Goal: Information Seeking & Learning: Learn about a topic

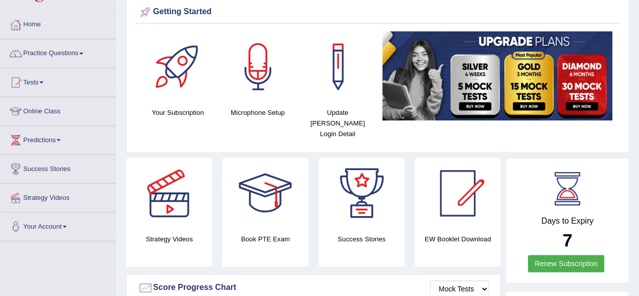
scroll to position [35, 0]
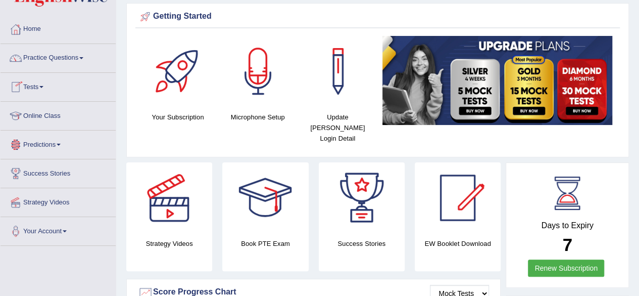
click at [30, 86] on link "Tests" at bounding box center [58, 85] width 115 height 25
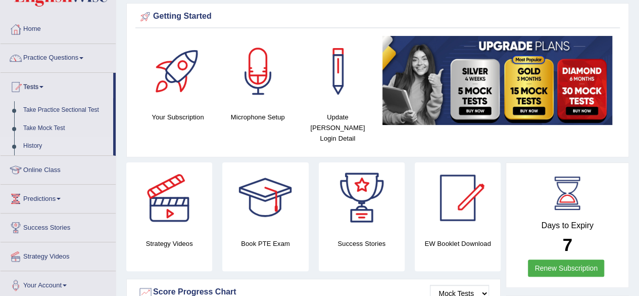
click at [40, 146] on link "History" at bounding box center [66, 146] width 94 height 18
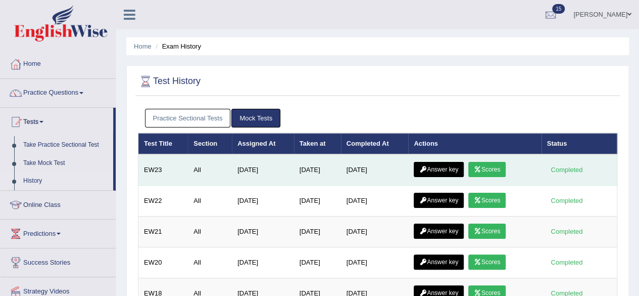
click at [497, 164] on link "Scores" at bounding box center [486, 169] width 37 height 15
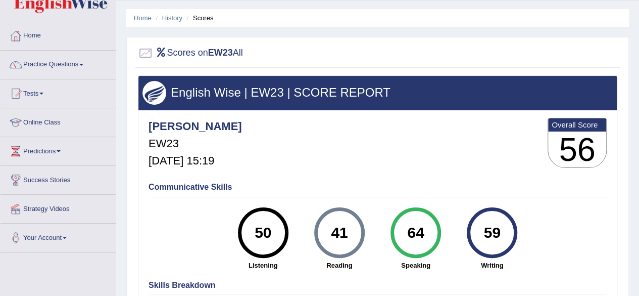
scroll to position [51, 0]
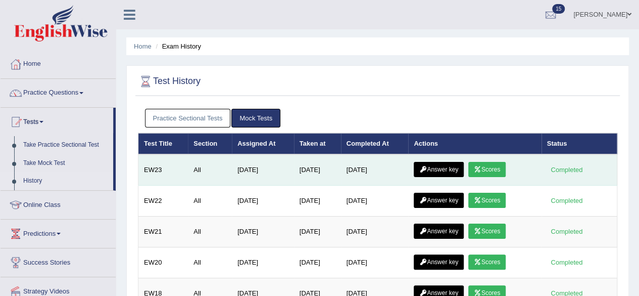
click at [434, 171] on link "Answer key" at bounding box center [439, 169] width 50 height 15
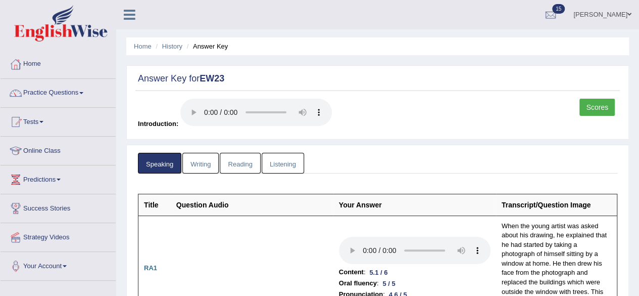
click at [210, 161] on link "Writing" at bounding box center [200, 163] width 36 height 21
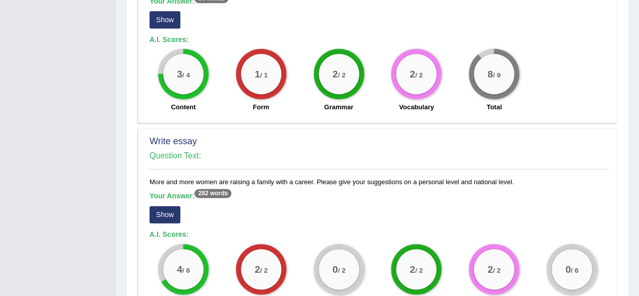
scroll to position [766, 0]
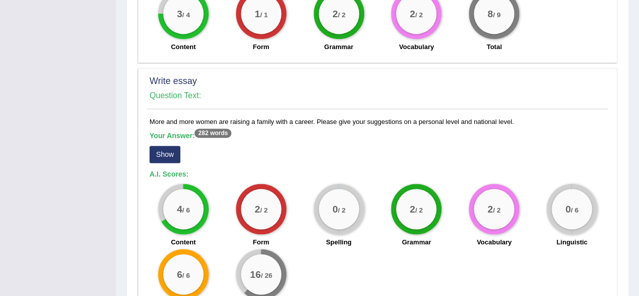
click at [226, 128] on sup "282 words" at bounding box center [213, 132] width 37 height 9
click at [158, 146] on button "Show" at bounding box center [165, 154] width 31 height 17
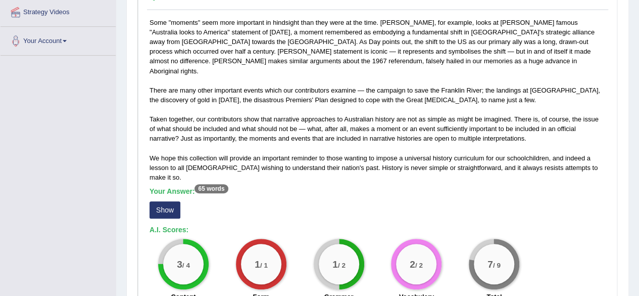
scroll to position [234, 0]
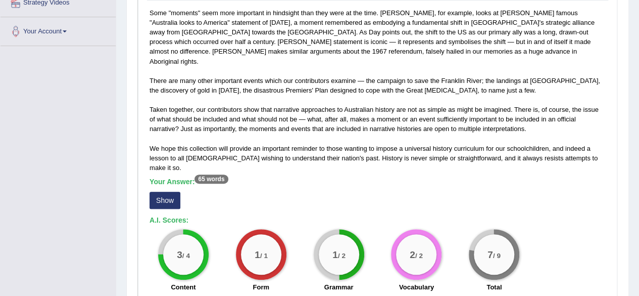
click at [175, 191] on button "Show" at bounding box center [165, 199] width 31 height 17
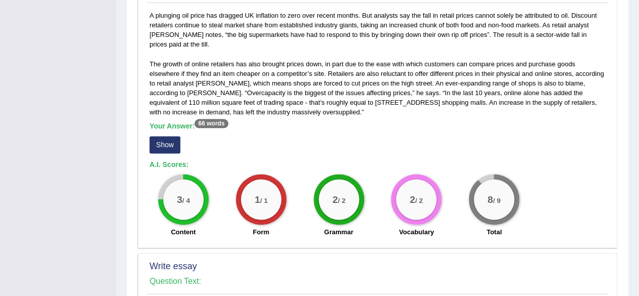
scroll to position [588, 0]
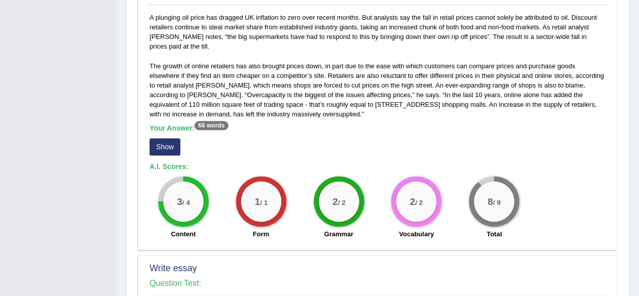
click at [166, 138] on button "Show" at bounding box center [165, 146] width 31 height 17
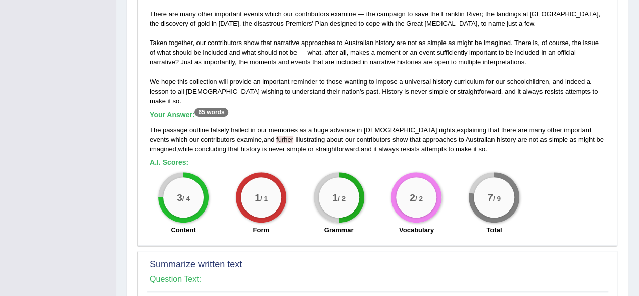
scroll to position [102, 0]
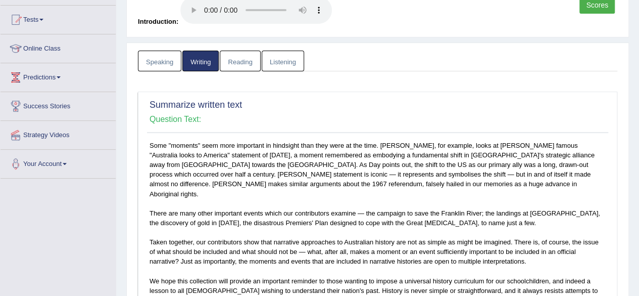
click at [201, 61] on link "Writing" at bounding box center [200, 61] width 36 height 21
click at [160, 61] on link "Speaking" at bounding box center [159, 61] width 43 height 21
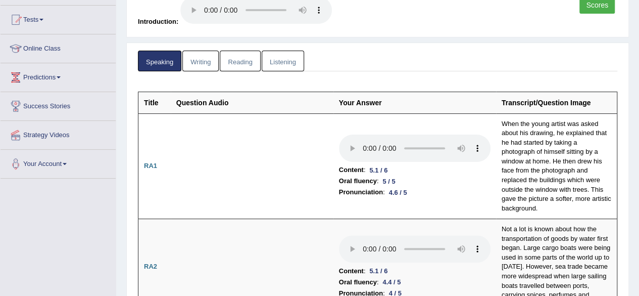
click at [191, 62] on link "Writing" at bounding box center [200, 61] width 36 height 21
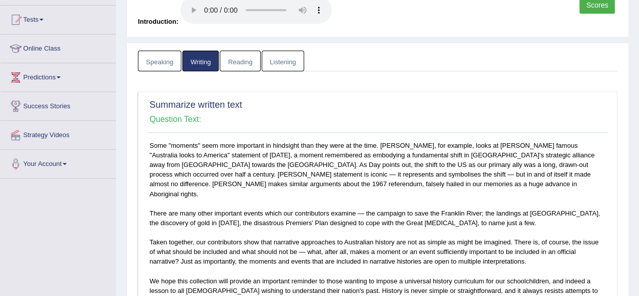
click at [237, 55] on link "Reading" at bounding box center [240, 61] width 40 height 21
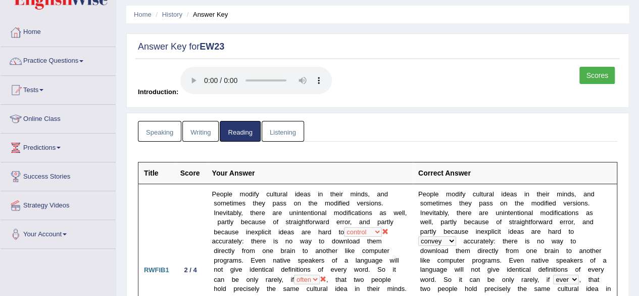
scroll to position [0, 0]
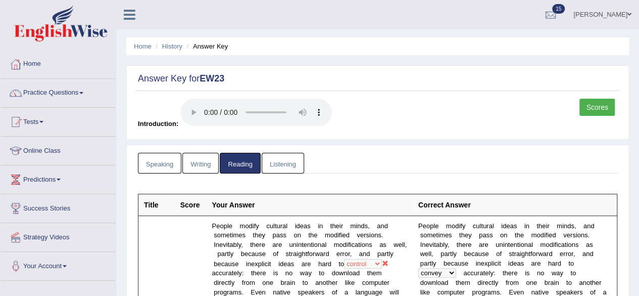
click at [287, 161] on link "Listening" at bounding box center [283, 163] width 42 height 21
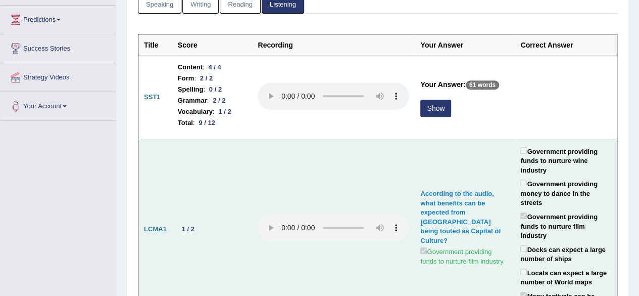
scroll to position [152, 0]
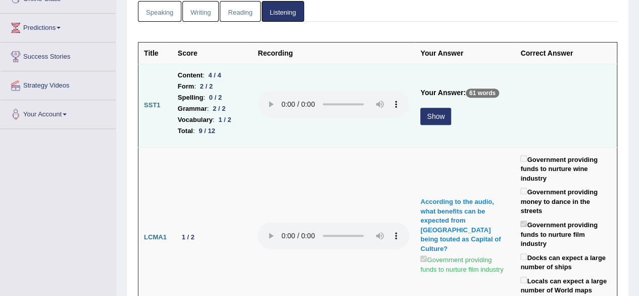
click at [425, 117] on button "Show" at bounding box center [435, 116] width 31 height 17
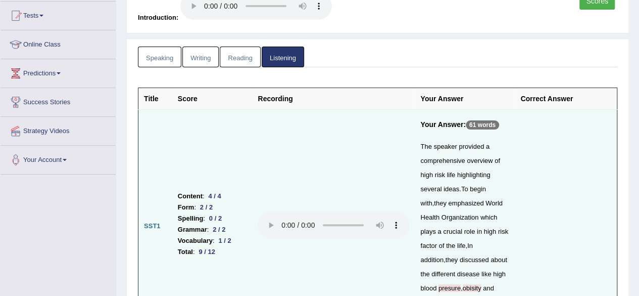
scroll to position [101, 0]
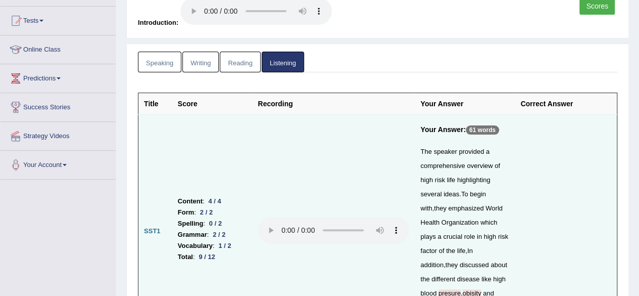
click at [295, 62] on link "Listening" at bounding box center [283, 62] width 42 height 21
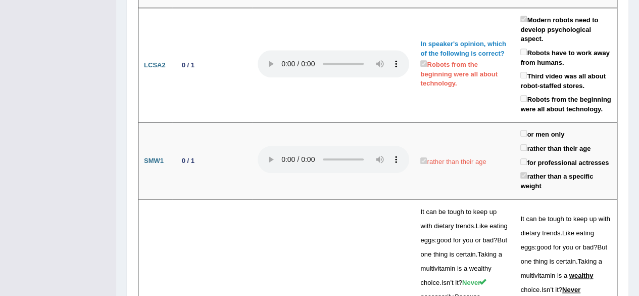
scroll to position [2374, 0]
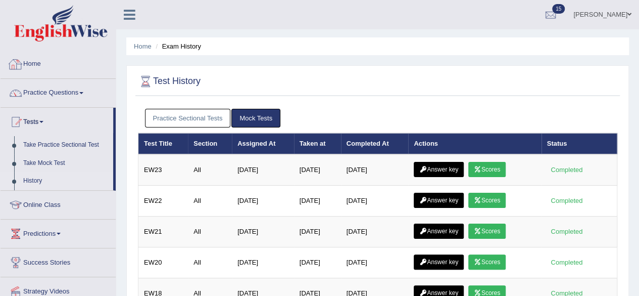
click at [36, 64] on link "Home" at bounding box center [58, 62] width 115 height 25
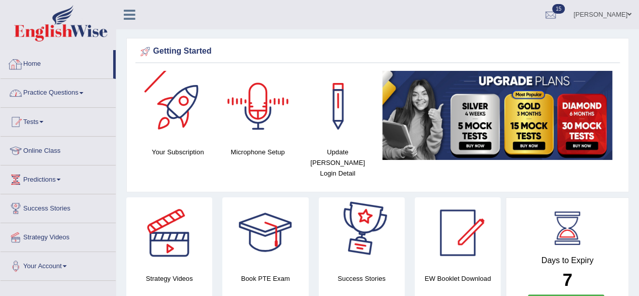
click at [37, 90] on link "Practice Questions" at bounding box center [58, 91] width 115 height 25
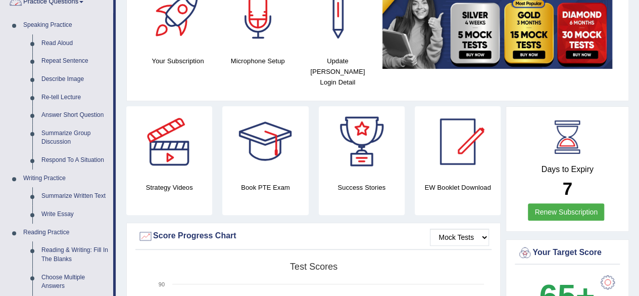
scroll to position [101, 0]
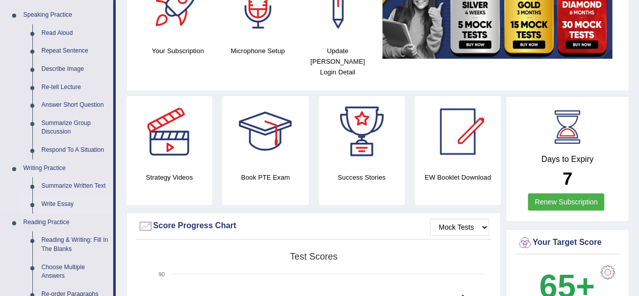
click at [67, 203] on link "Write Essay" at bounding box center [75, 204] width 76 height 18
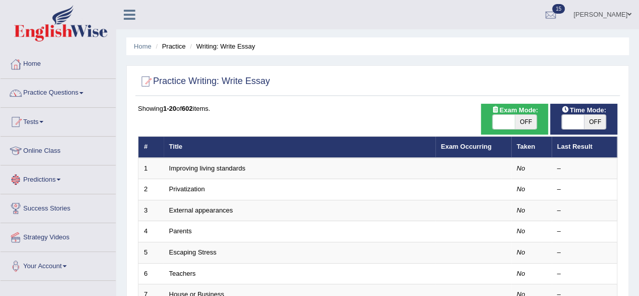
click at [516, 118] on span "OFF" at bounding box center [526, 122] width 22 height 14
checkbox input "true"
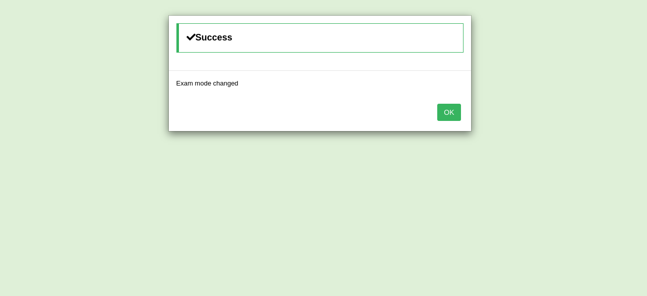
click at [506, 119] on div "Success Exam mode changed OK" at bounding box center [323, 148] width 647 height 296
click at [450, 118] on button "OK" at bounding box center [448, 112] width 23 height 17
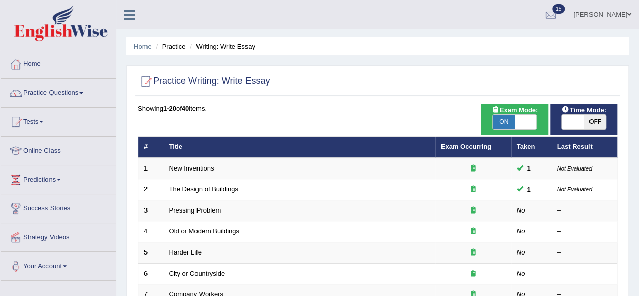
click at [593, 124] on span "OFF" at bounding box center [595, 122] width 22 height 14
checkbox input "true"
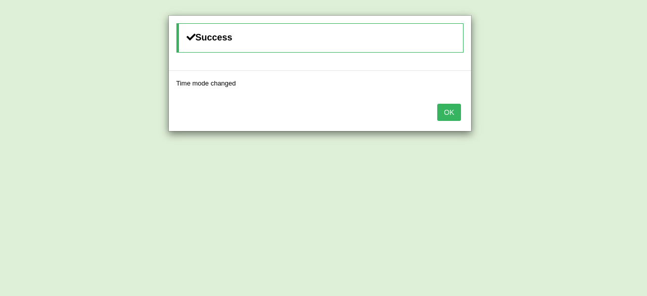
click at [447, 107] on button "OK" at bounding box center [448, 112] width 23 height 17
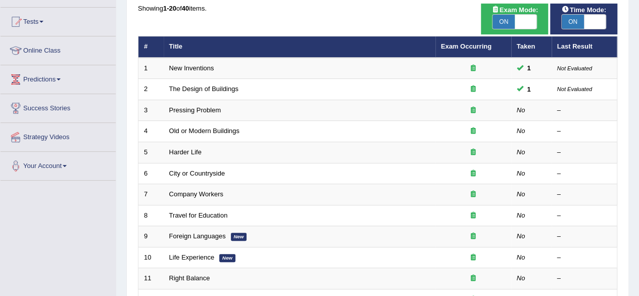
scroll to position [101, 0]
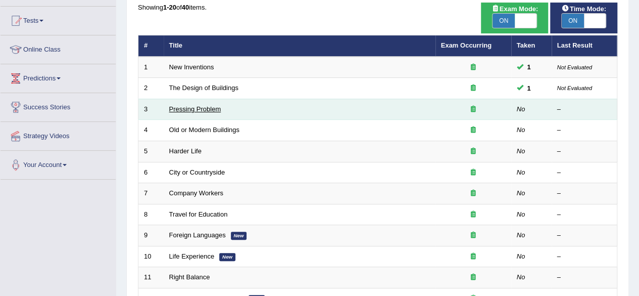
click at [178, 110] on link "Pressing Problem" at bounding box center [195, 109] width 52 height 8
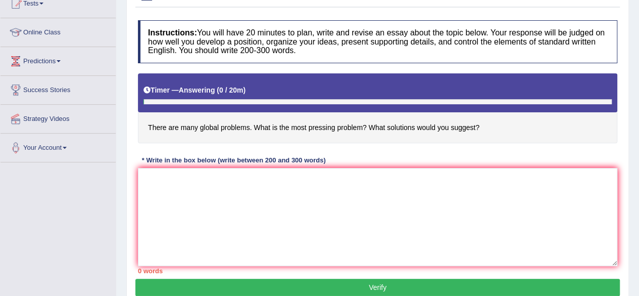
scroll to position [152, 0]
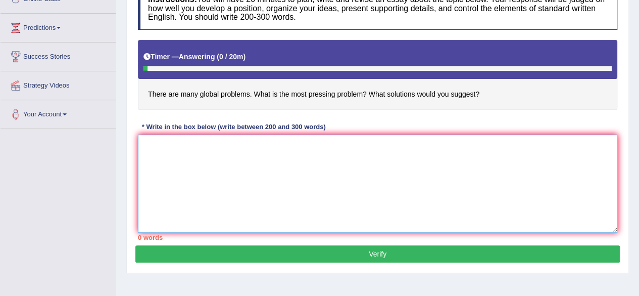
click at [233, 143] on textarea at bounding box center [377, 183] width 479 height 98
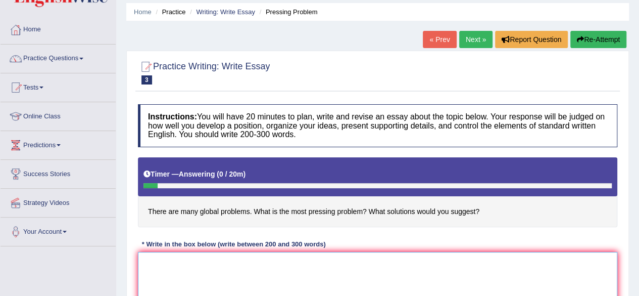
scroll to position [51, 0]
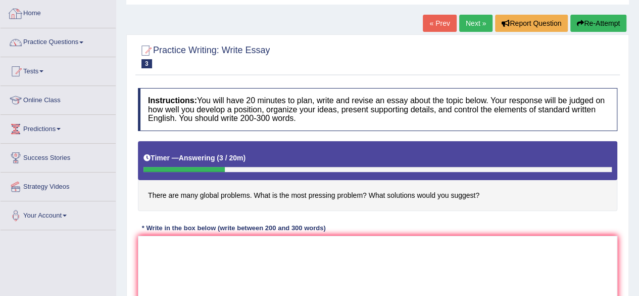
click at [38, 9] on link "Home" at bounding box center [58, 11] width 115 height 25
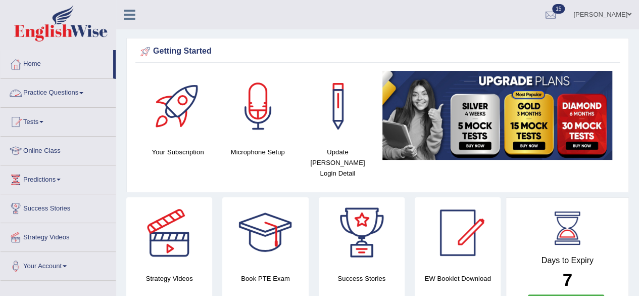
click at [35, 95] on link "Practice Questions" at bounding box center [58, 91] width 115 height 25
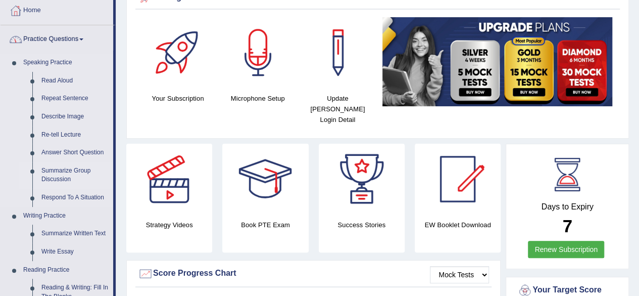
scroll to position [101, 0]
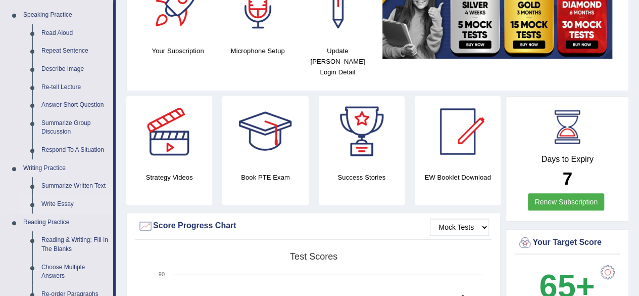
click at [60, 204] on link "Write Essay" at bounding box center [75, 204] width 76 height 18
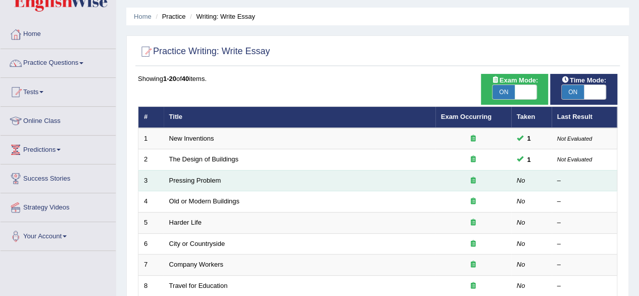
scroll to position [51, 0]
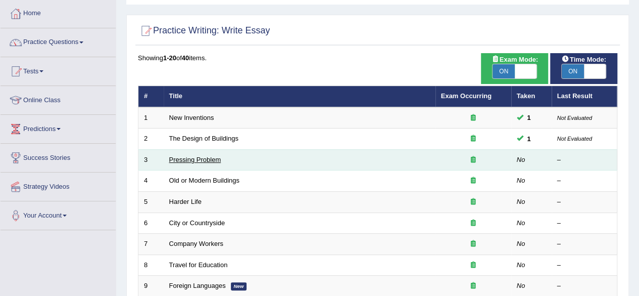
click at [203, 156] on link "Pressing Problem" at bounding box center [195, 160] width 52 height 8
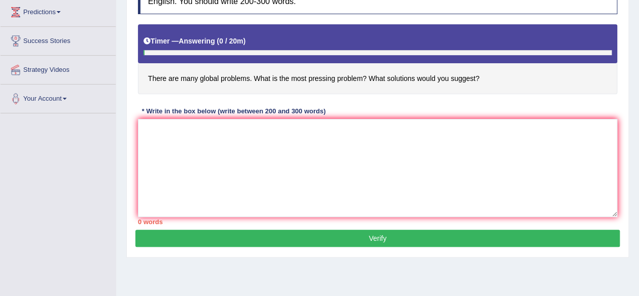
scroll to position [152, 0]
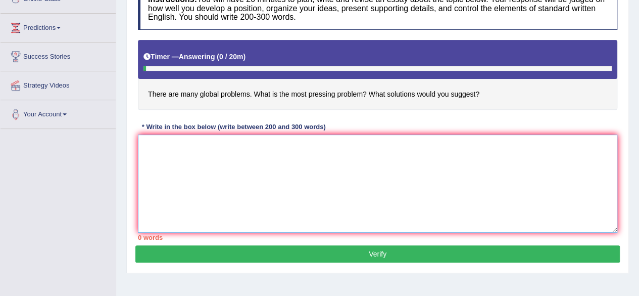
click at [238, 138] on textarea at bounding box center [377, 183] width 479 height 98
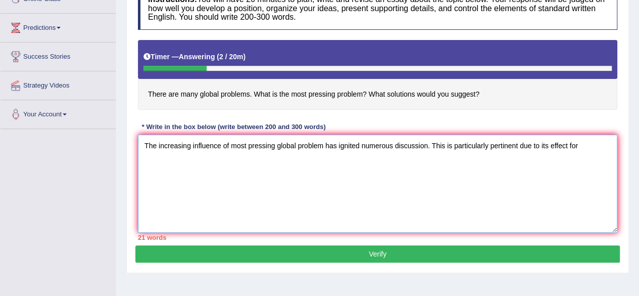
click at [447, 149] on textarea "The increasing influence of most pressing global problem has ignited numerous d…" at bounding box center [377, 183] width 479 height 98
click at [603, 148] on textarea "The increasing influence of most pressing global problem has ignited numerous d…" at bounding box center [377, 183] width 479 height 98
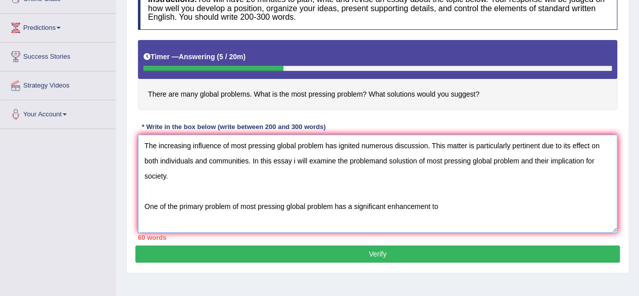
click at [245, 173] on textarea "The increasing influence of most pressing global problem has ignited numerous d…" at bounding box center [377, 183] width 479 height 98
click at [345, 205] on textarea "The increasing influence of most pressing global problem has ignited numerous d…" at bounding box center [377, 183] width 479 height 98
drag, startPoint x: 369, startPoint y: 207, endPoint x: 364, endPoint y: 210, distance: 6.6
click at [364, 210] on textarea "The increasing influence of most pressing global problem has ignited numerous d…" at bounding box center [377, 183] width 479 height 98
click at [502, 203] on textarea "The increasing influence of most pressing global problem has ignited numerous d…" at bounding box center [377, 183] width 479 height 98
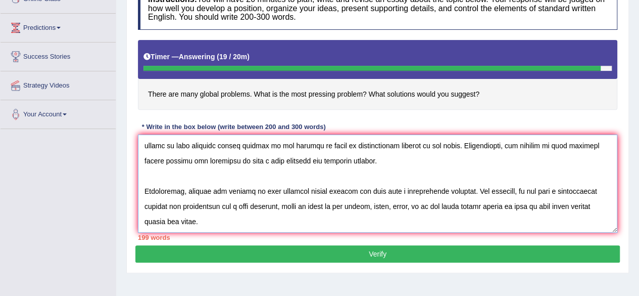
scroll to position [130, 0]
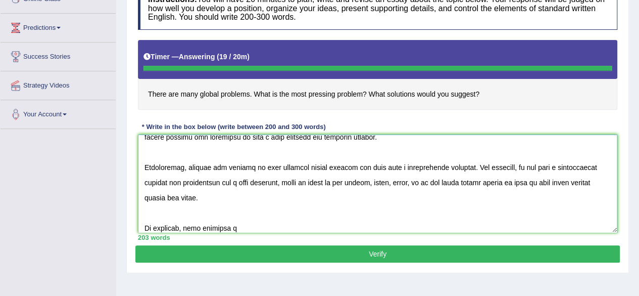
type textarea "The increasing influence of most pressing global problem has ignited numerous d…"
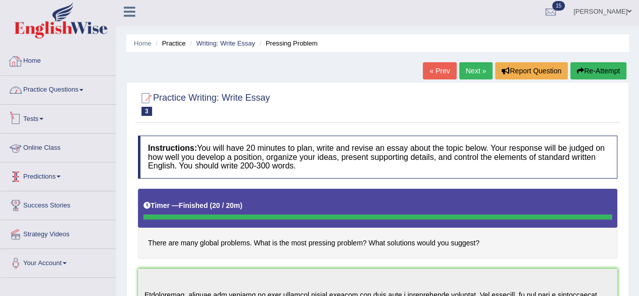
scroll to position [0, 0]
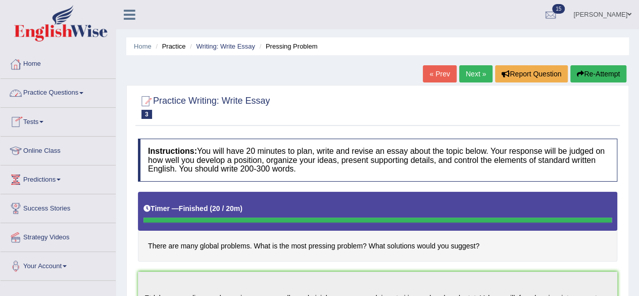
click at [47, 91] on link "Practice Questions" at bounding box center [58, 91] width 115 height 25
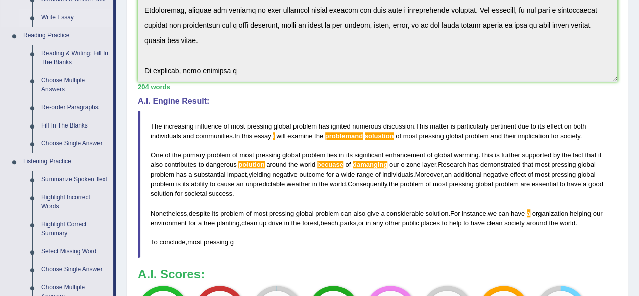
scroll to position [303, 0]
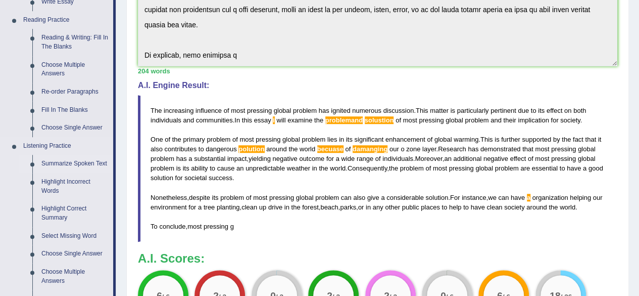
click at [62, 163] on link "Summarize Spoken Text" at bounding box center [75, 164] width 76 height 18
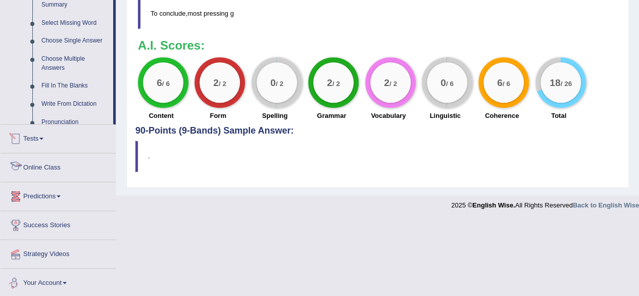
scroll to position [495, 0]
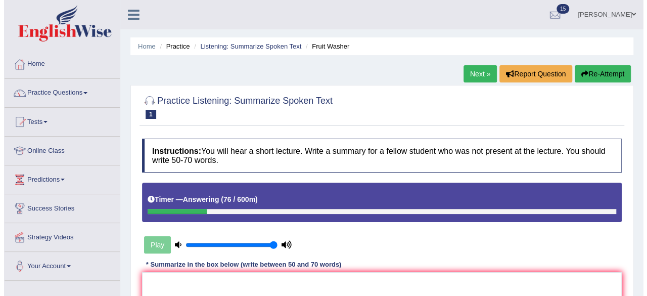
scroll to position [152, 0]
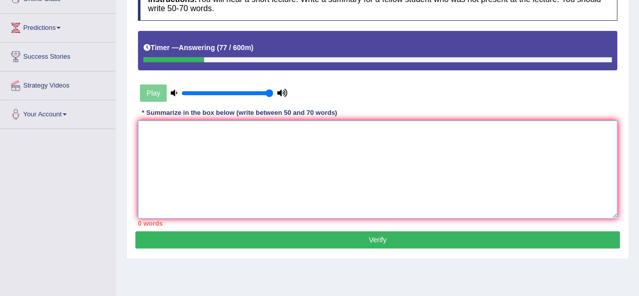
click at [214, 138] on textarea at bounding box center [377, 169] width 479 height 98
click at [242, 161] on textarea at bounding box center [377, 169] width 479 height 98
type textarea "t"
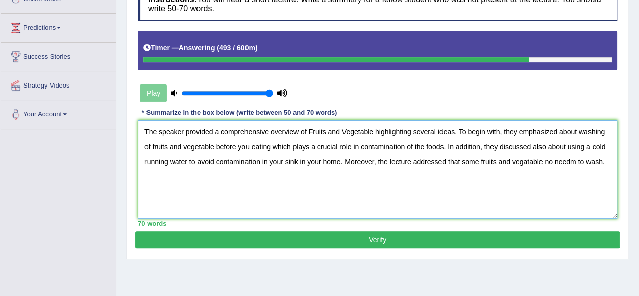
click at [580, 166] on textarea "The speaker provided a comprehensive overview of Fruits and Vegetable highlight…" at bounding box center [377, 169] width 479 height 98
type textarea "The speaker provided a comprehensive overview of Fruits and Vegetable highlight…"
click at [466, 237] on button "Verify" at bounding box center [377, 239] width 484 height 17
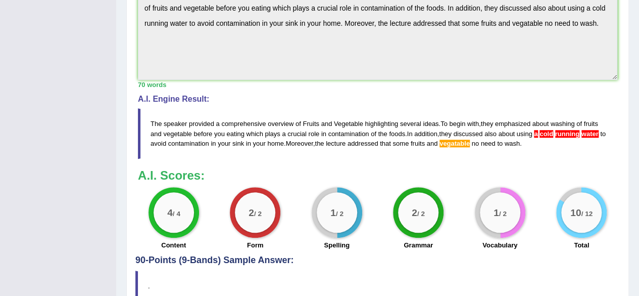
scroll to position [405, 0]
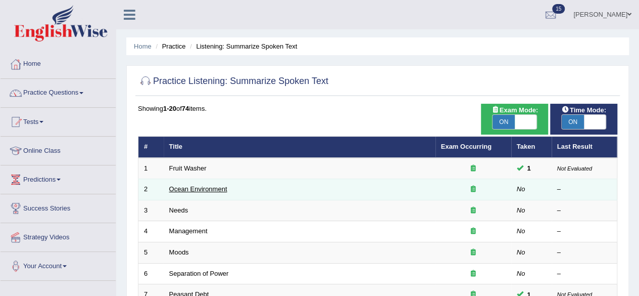
click at [210, 187] on link "Ocean Environment" at bounding box center [198, 189] width 58 height 8
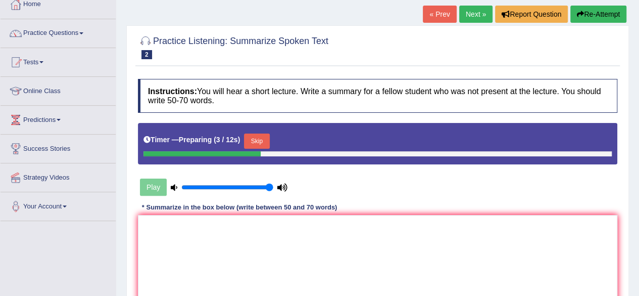
scroll to position [51, 0]
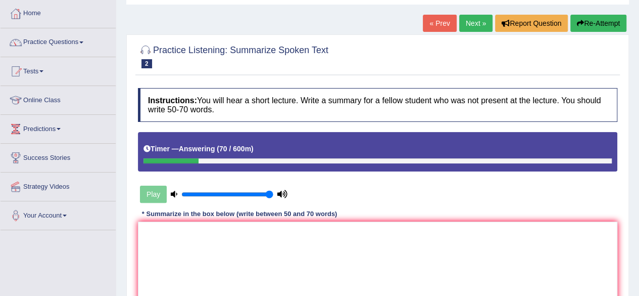
click at [627, 214] on div "Practice Listening: Summarize Spoken Text 2 Ocean Environment Instructions: You…" at bounding box center [377, 196] width 503 height 325
click at [387, 257] on textarea at bounding box center [377, 270] width 479 height 98
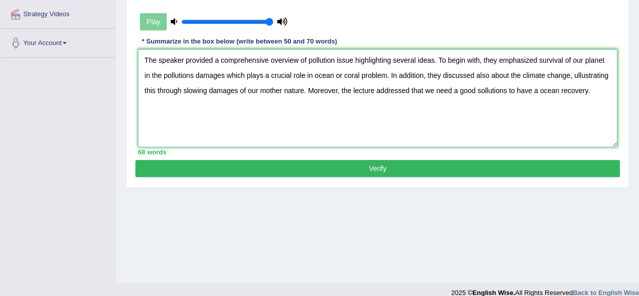
scroll to position [234, 0]
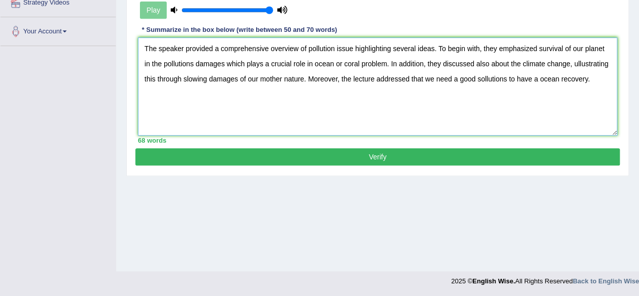
type textarea "The speaker provided a comprehensive overview of pollution issue highlighting s…"
click at [487, 161] on button "Verify" at bounding box center [377, 156] width 484 height 17
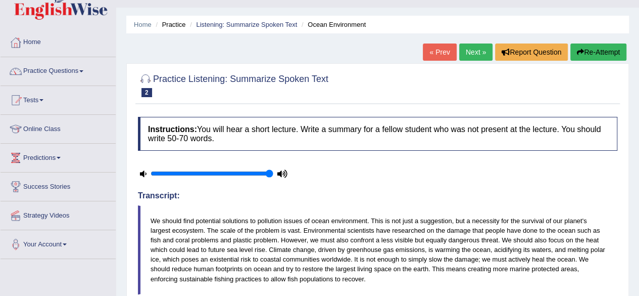
scroll to position [0, 0]
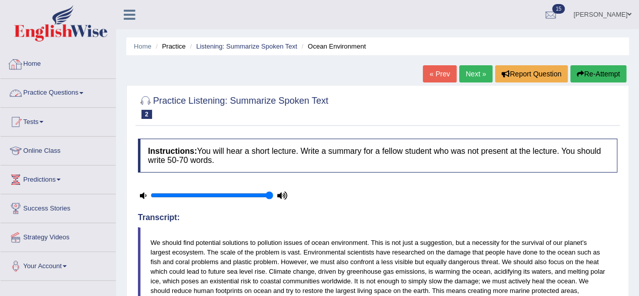
click at [62, 90] on link "Practice Questions" at bounding box center [58, 91] width 115 height 25
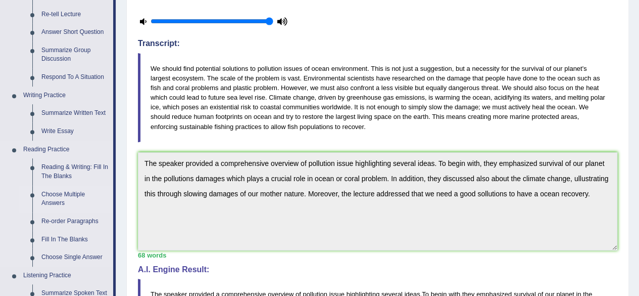
scroll to position [202, 0]
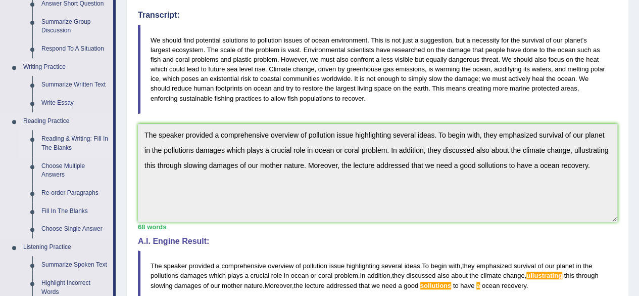
click at [76, 141] on link "Reading & Writing: Fill In The Blanks" at bounding box center [75, 143] width 76 height 27
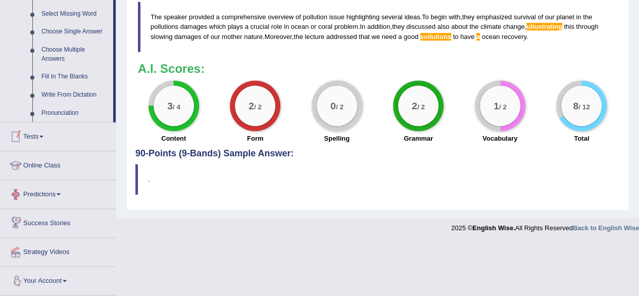
scroll to position [521, 0]
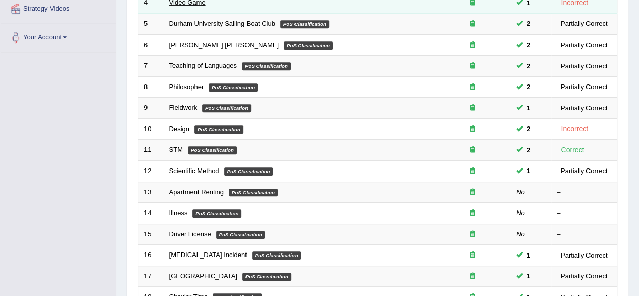
scroll to position [253, 0]
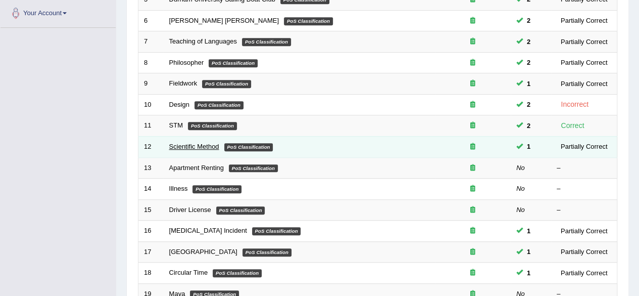
click at [195, 143] on link "Scientific Method" at bounding box center [194, 146] width 50 height 8
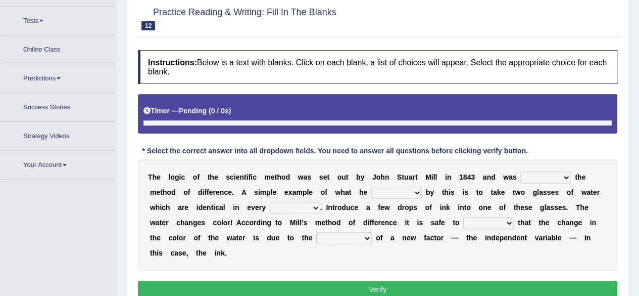
scroll to position [114, 0]
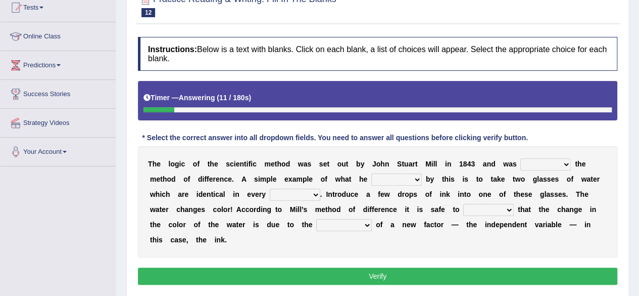
click at [566, 159] on select "pointed claimed demanded named" at bounding box center [545, 164] width 51 height 12
select select "claimed"
click at [520, 158] on select "pointed claimed demanded named" at bounding box center [545, 164] width 51 height 12
click at [414, 179] on select "capped charged found meant" at bounding box center [396, 179] width 51 height 12
select select "found"
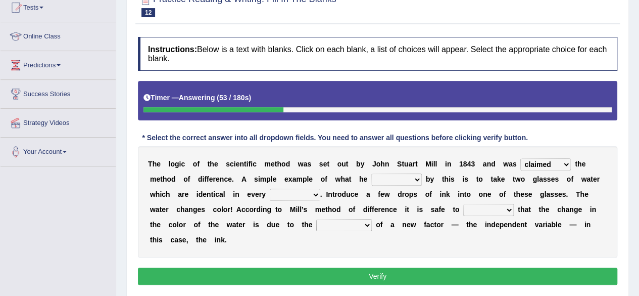
click at [371, 173] on select "capped charged found meant" at bounding box center [396, 179] width 51 height 12
click at [278, 193] on select "thought identity measure respect" at bounding box center [295, 194] width 51 height 12
select select "measure"
click at [270, 188] on select "thought identity measure respect" at bounding box center [295, 194] width 51 height 12
click at [495, 211] on select "assume discuss prefer acclaim" at bounding box center [488, 210] width 51 height 12
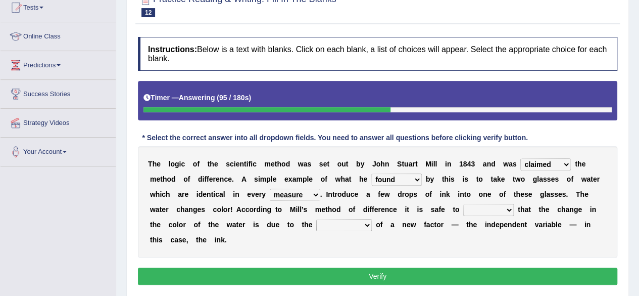
select select "prefer"
click at [463, 204] on select "assume discuss prefer acclaim" at bounding box center [488, 210] width 51 height 12
click at [340, 222] on select "introduction magnitude preparation purification" at bounding box center [344, 225] width 56 height 12
select select "purification"
click at [316, 219] on select "introduction magnitude preparation purification" at bounding box center [344, 225] width 56 height 12
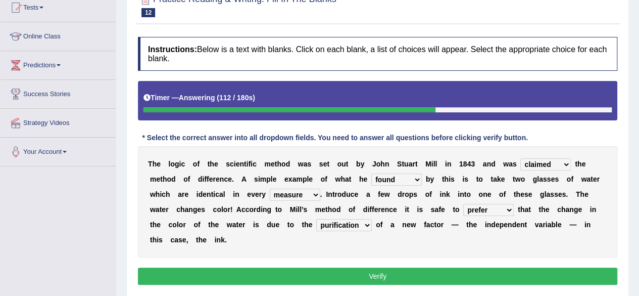
click at [379, 269] on button "Verify" at bounding box center [377, 275] width 479 height 17
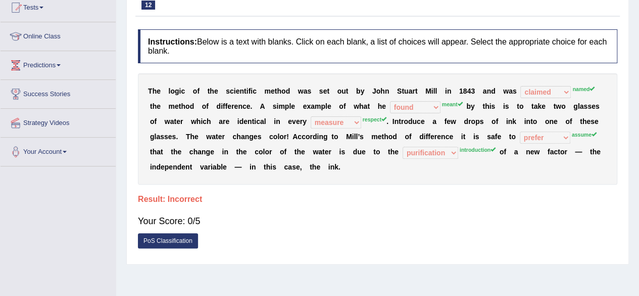
scroll to position [0, 0]
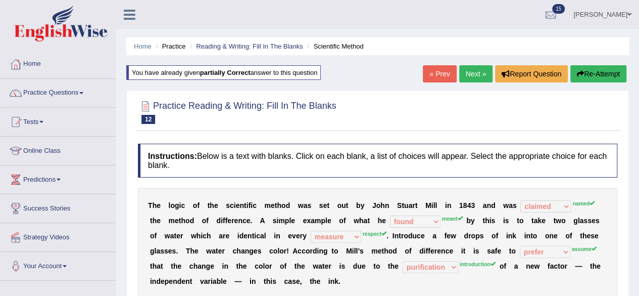
click at [480, 72] on link "Next »" at bounding box center [475, 73] width 33 height 17
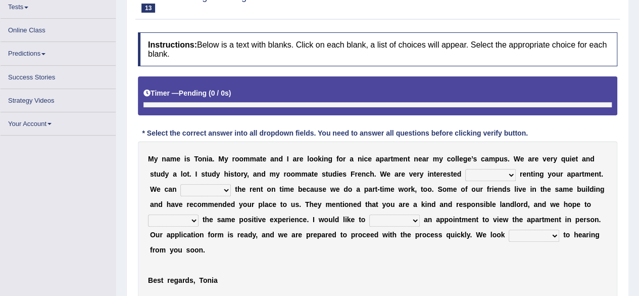
scroll to position [114, 0]
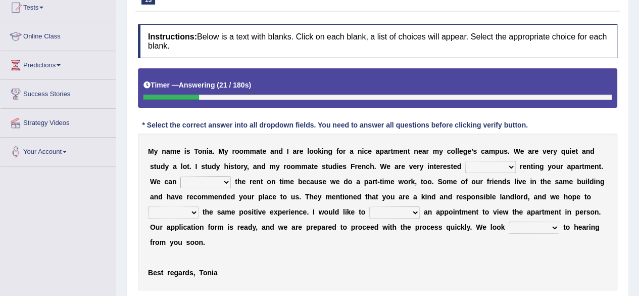
click at [500, 165] on select "for about at in" at bounding box center [490, 167] width 51 height 12
select select "for"
click at [465, 161] on select "for about at in" at bounding box center [490, 167] width 51 height 12
click at [218, 180] on select "afford get pay bring" at bounding box center [205, 182] width 51 height 12
select select "pay"
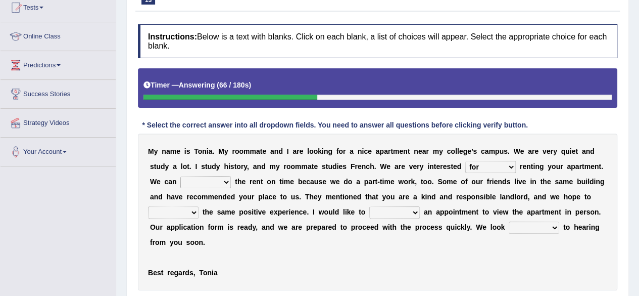
click at [180, 176] on select "afford get pay bring" at bounding box center [205, 182] width 51 height 12
click at [197, 209] on select "form meet have decide" at bounding box center [173, 212] width 51 height 12
select select "have"
click at [148, 206] on select "form meet have decide" at bounding box center [173, 212] width 51 height 12
click at [387, 217] on select "own recall revise make" at bounding box center [394, 212] width 51 height 12
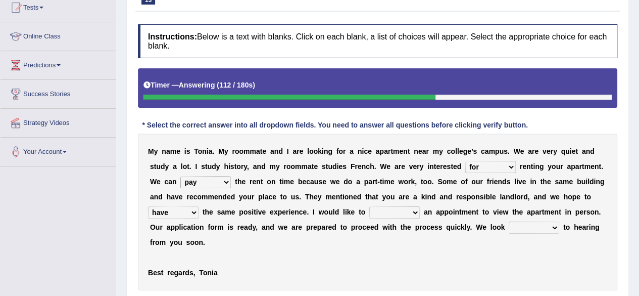
select select "make"
click at [369, 206] on select "own recall revise make" at bounding box center [394, 212] width 51 height 12
click at [539, 230] on select "around out in forward" at bounding box center [534, 227] width 51 height 12
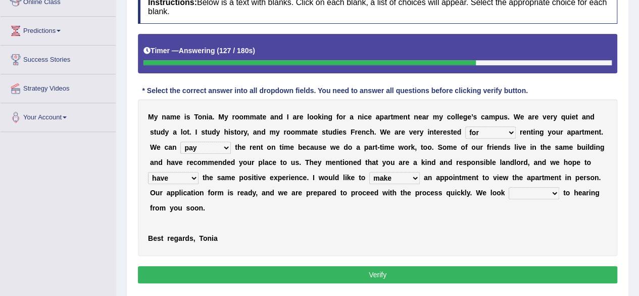
scroll to position [165, 0]
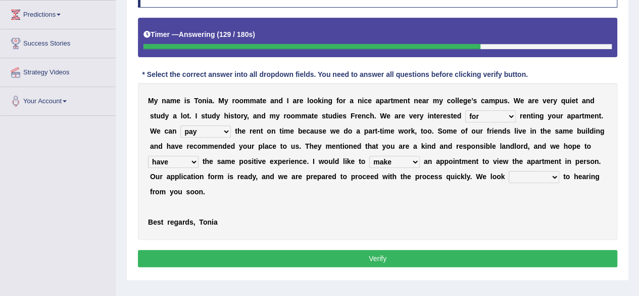
click at [540, 177] on select "around out in forward" at bounding box center [534, 177] width 51 height 12
select select "forward"
click at [509, 171] on select "around out in forward" at bounding box center [534, 177] width 51 height 12
click at [398, 250] on button "Verify" at bounding box center [377, 258] width 479 height 17
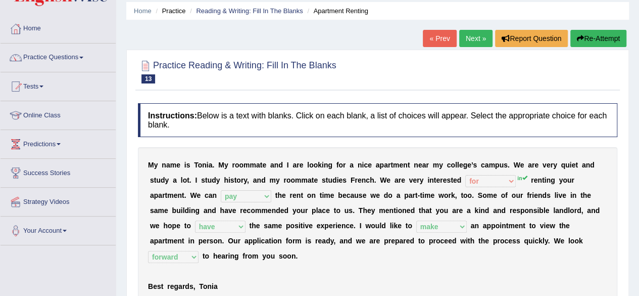
scroll to position [13, 0]
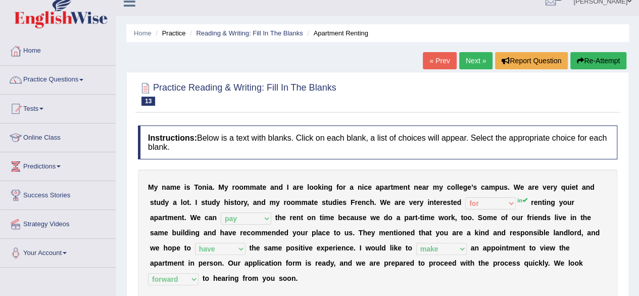
click at [467, 57] on link "Next »" at bounding box center [475, 60] width 33 height 17
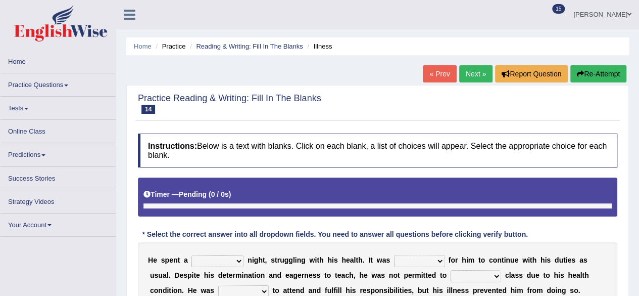
scroll to position [51, 0]
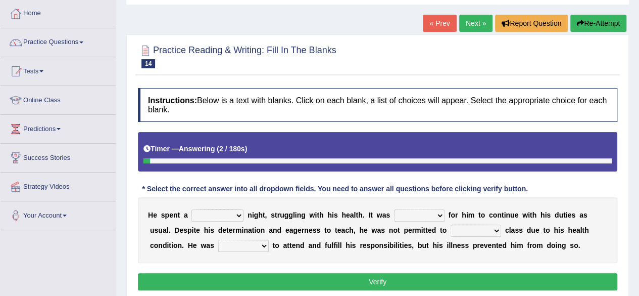
click at [219, 215] on select "cheerful restful meaningful painful" at bounding box center [217, 215] width 52 height 12
select select "painful"
click at [191, 209] on select "cheerful restful meaningful painful" at bounding box center [217, 215] width 52 height 12
click at [426, 218] on select "enjoyable simple difficult natural" at bounding box center [419, 215] width 51 height 12
select select "difficult"
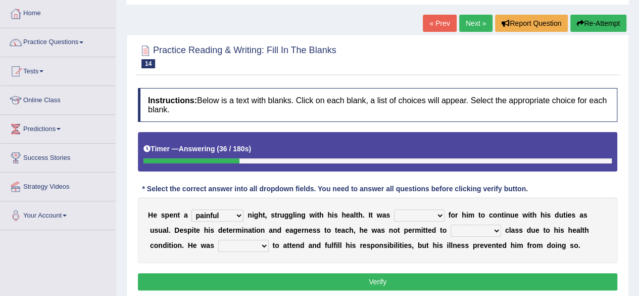
click at [394, 209] on select "enjoyable simple difficult natural" at bounding box center [419, 215] width 51 height 12
click at [478, 231] on select "teach leave cancel attend" at bounding box center [476, 230] width 51 height 12
select select "attend"
click at [451, 224] on select "teach leave cancel attend" at bounding box center [476, 230] width 51 height 12
click at [255, 244] on select "anxious forced lazy happy" at bounding box center [243, 245] width 51 height 12
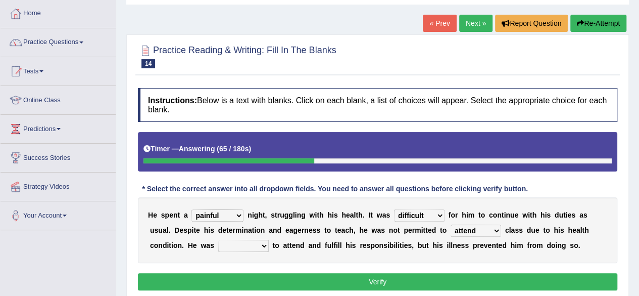
select select "forced"
click at [218, 239] on select "anxious forced lazy happy" at bounding box center [243, 245] width 51 height 12
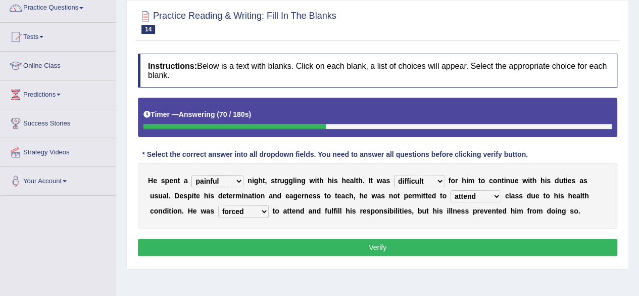
scroll to position [101, 0]
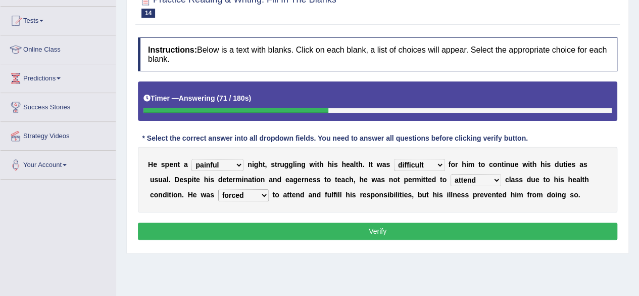
click at [550, 237] on button "Verify" at bounding box center [377, 230] width 479 height 17
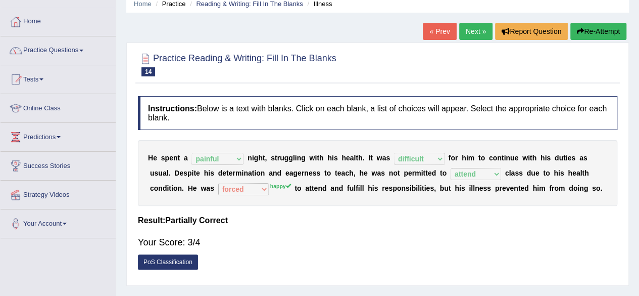
scroll to position [0, 0]
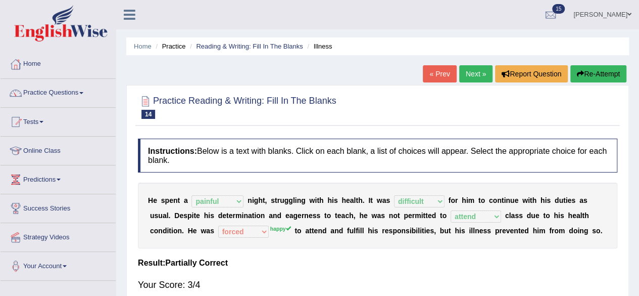
click at [470, 71] on link "Next »" at bounding box center [475, 73] width 33 height 17
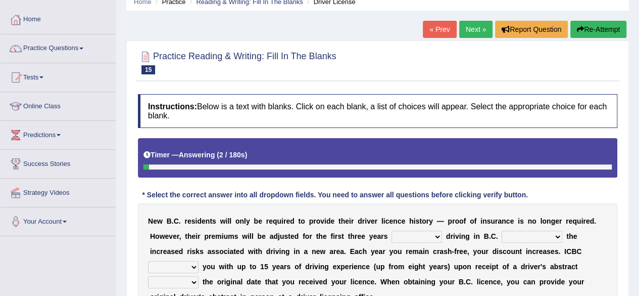
scroll to position [101, 0]
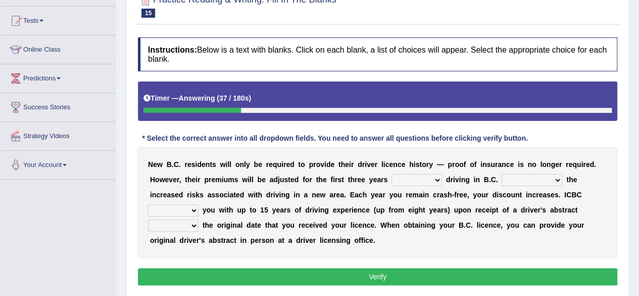
click at [416, 182] on select "within among against of" at bounding box center [417, 180] width 51 height 12
select select "of"
click at [392, 174] on select "within among against of" at bounding box center [417, 180] width 51 height 12
click at [542, 179] on select "depending on as for due to thanks to" at bounding box center [532, 180] width 61 height 12
select select "due to"
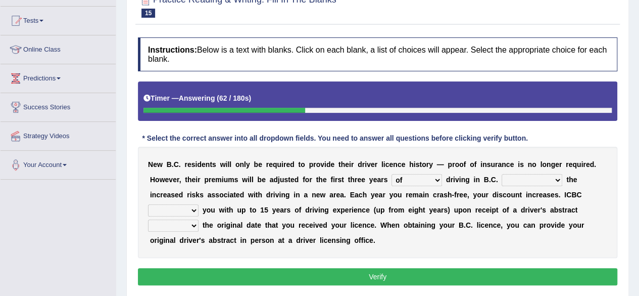
click at [502, 174] on select "depending on as for due to thanks to" at bounding box center [532, 180] width 61 height 12
click at [193, 208] on select "credited crediting credit will credit" at bounding box center [173, 210] width 51 height 12
select select "will credit"
click at [148, 204] on select "credited crediting credit will credit" at bounding box center [173, 210] width 51 height 12
click at [191, 224] on select "showing show shows shown" at bounding box center [173, 225] width 51 height 12
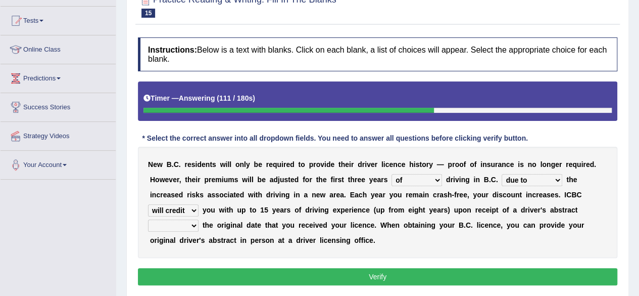
select select "showing"
click at [148, 219] on select "showing show shows shown" at bounding box center [173, 225] width 51 height 12
click at [372, 269] on button "Verify" at bounding box center [377, 276] width 479 height 17
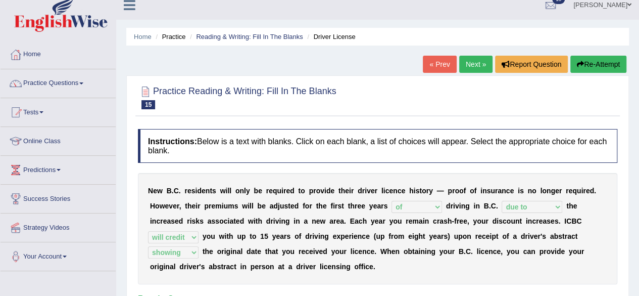
scroll to position [0, 0]
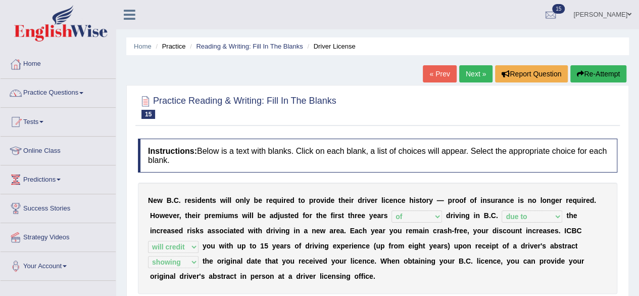
click at [465, 71] on link "Next »" at bounding box center [475, 73] width 33 height 17
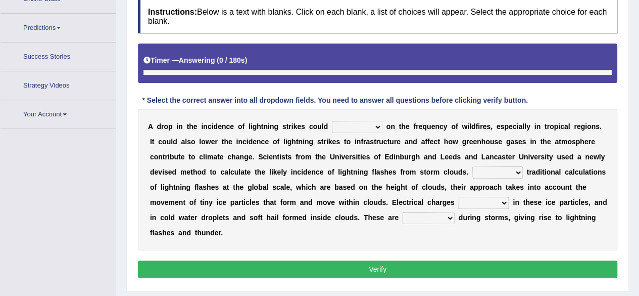
scroll to position [176, 0]
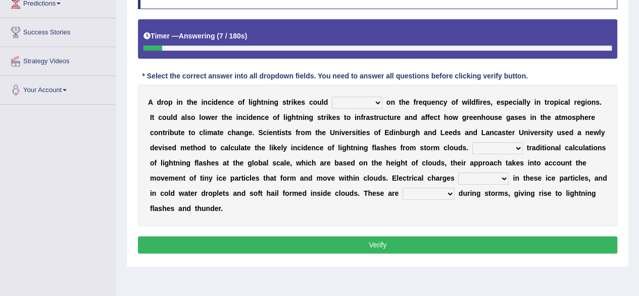
click at [360, 103] on select "dwell focus impact depend" at bounding box center [357, 102] width 51 height 12
select select "impact"
click at [332, 96] on select "dwell focus impact depend" at bounding box center [357, 102] width 51 height 12
click at [489, 147] on select "Unlike Unless Except Besides" at bounding box center [497, 148] width 51 height 12
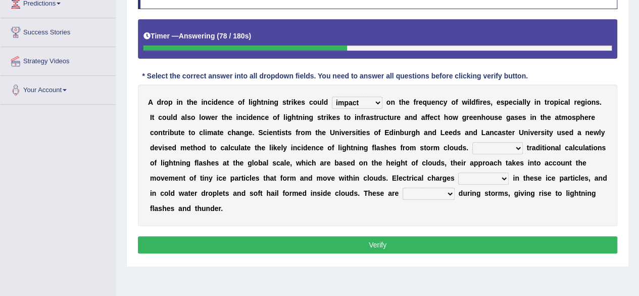
select select "Besides"
click at [472, 142] on select "Unlike Unless Except Besides" at bounding box center [497, 148] width 51 height 12
click at [476, 181] on select "run off build up mess up zoom in" at bounding box center [483, 178] width 51 height 12
select select "build up"
click at [458, 172] on select "run off build up mess up zoom in" at bounding box center [483, 178] width 51 height 12
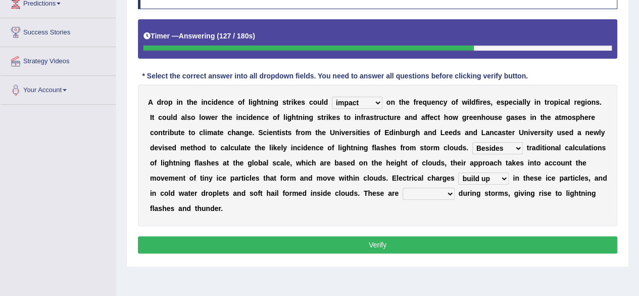
click at [446, 190] on select "collected diverted rounded discharged" at bounding box center [429, 193] width 52 height 12
select select "diverted"
click at [403, 187] on select "collected diverted rounded discharged" at bounding box center [429, 193] width 52 height 12
click at [477, 238] on button "Verify" at bounding box center [377, 244] width 479 height 17
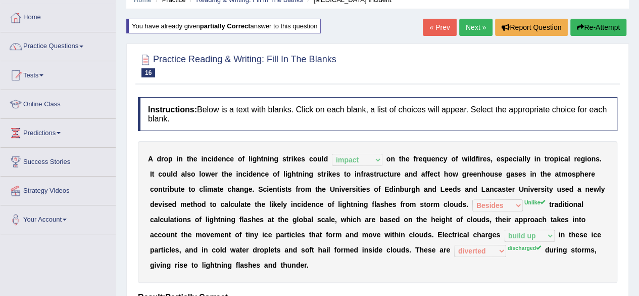
scroll to position [24, 0]
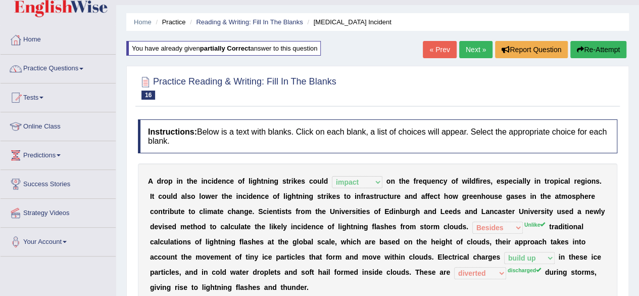
click at [476, 55] on link "Next »" at bounding box center [475, 49] width 33 height 17
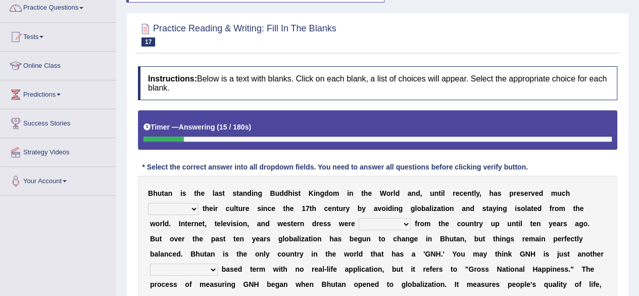
scroll to position [101, 0]
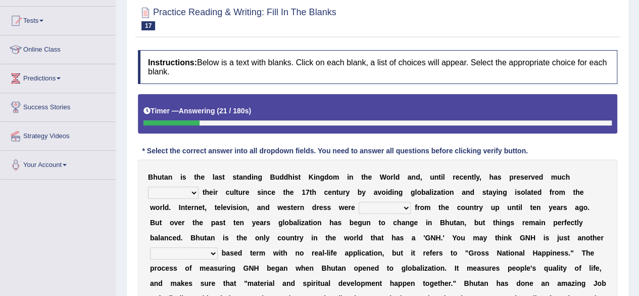
click at [194, 191] on select "of about to for" at bounding box center [173, 192] width 51 height 12
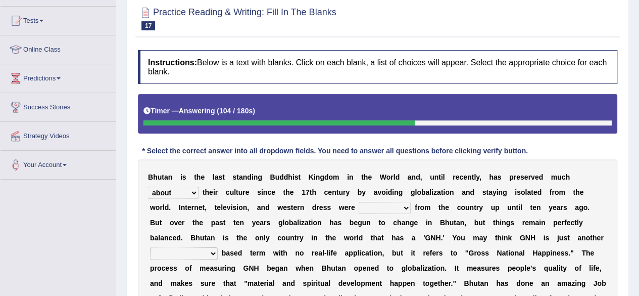
click at [148, 186] on select "of about to for" at bounding box center [173, 192] width 51 height 12
click at [189, 191] on select "of about to for" at bounding box center [173, 192] width 51 height 12
select select "for"
click at [148, 186] on select "of about to for" at bounding box center [173, 192] width 51 height 12
click at [392, 206] on select "summoned observed displayed banned" at bounding box center [385, 208] width 52 height 12
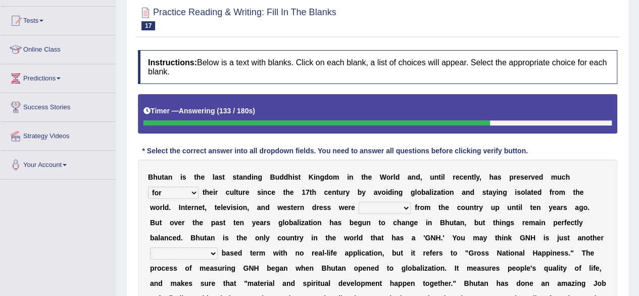
select select "banned"
click at [359, 202] on select "summoned observed displayed banned" at bounding box center [385, 208] width 52 height 12
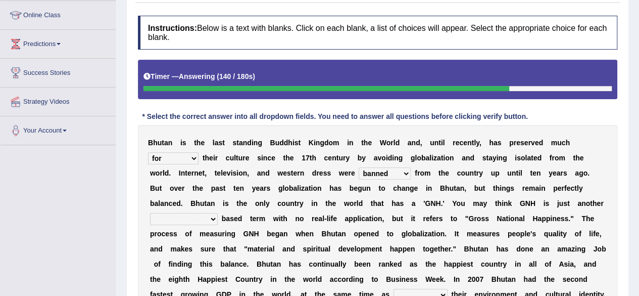
scroll to position [152, 0]
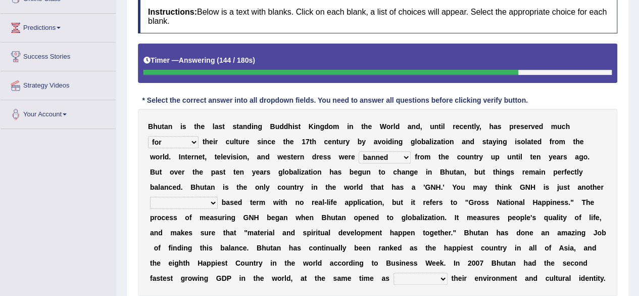
click at [210, 200] on select "statistically barely overwhelmingly roughly" at bounding box center [184, 203] width 68 height 12
select select "statistically"
click at [150, 197] on select "statistically barely overwhelmingly roughly" at bounding box center [184, 203] width 68 height 12
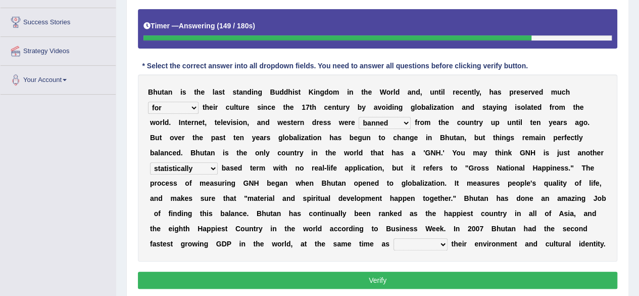
scroll to position [202, 0]
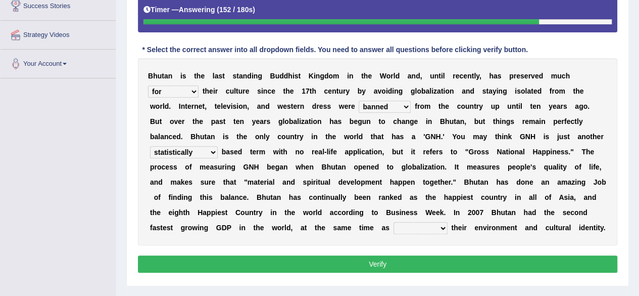
click at [444, 228] on select "demeaning intruding maintaining mourning" at bounding box center [421, 228] width 54 height 12
select select "maintaining"
click at [394, 222] on select "demeaning intruding maintaining mourning" at bounding box center [421, 228] width 54 height 12
click at [443, 255] on button "Verify" at bounding box center [377, 263] width 479 height 17
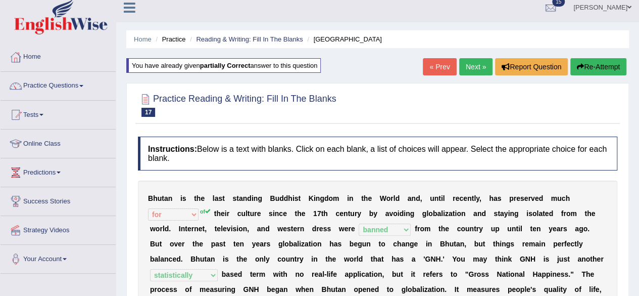
scroll to position [0, 0]
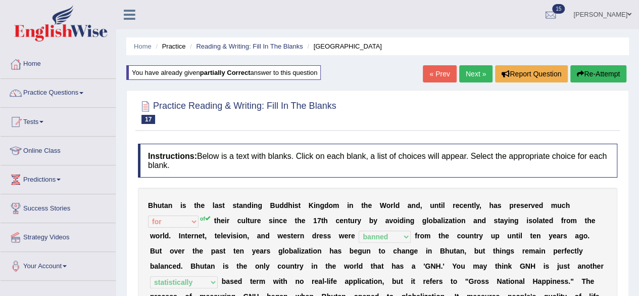
click at [471, 73] on link "Next »" at bounding box center [475, 73] width 33 height 17
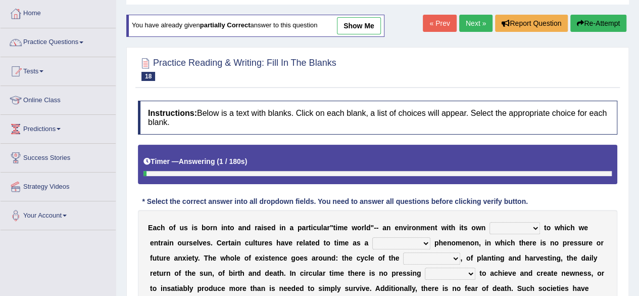
scroll to position [101, 0]
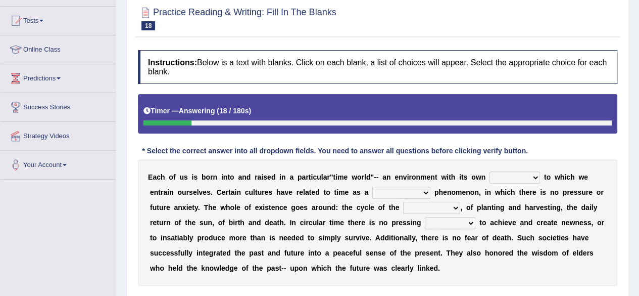
click at [515, 176] on select "area shape rhythm inclination" at bounding box center [515, 177] width 51 height 12
click at [490, 171] on select "area shape rhythm inclination" at bounding box center [515, 177] width 51 height 12
click at [496, 174] on select "area shape rhythm inclination" at bounding box center [515, 177] width 51 height 12
click at [576, 179] on b at bounding box center [576, 177] width 4 height 8
click at [513, 176] on select "area shape rhythm inclination" at bounding box center [515, 177] width 51 height 12
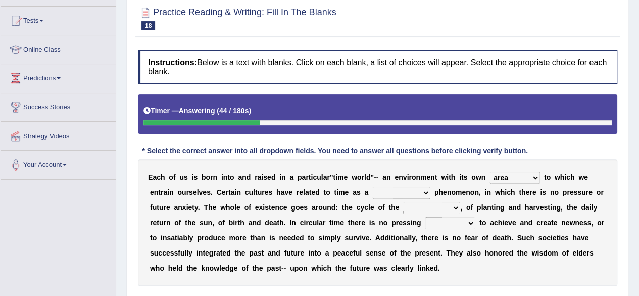
click at [285, 174] on b "n" at bounding box center [283, 177] width 5 height 8
click at [530, 177] on select "area shape rhythm inclination" at bounding box center [515, 177] width 51 height 12
select select "rhythm"
click at [490, 171] on select "area shape rhythm inclination" at bounding box center [515, 177] width 51 height 12
click at [402, 191] on select "cyclical conventional recycling cylindrical" at bounding box center [401, 192] width 58 height 12
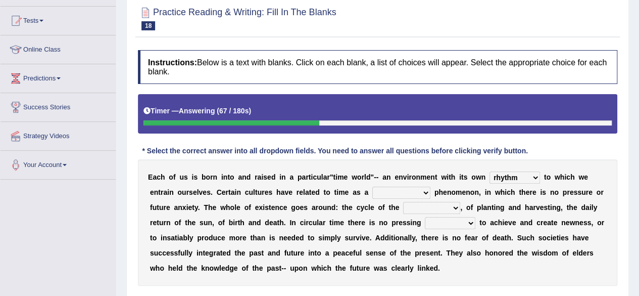
select select "conventional"
click at [372, 186] on select "cyclical conventional recycling cylindrical" at bounding box center [401, 192] width 58 height 12
click at [432, 204] on select "days seasons arrangement periods" at bounding box center [431, 208] width 57 height 12
select select "seasons"
click at [403, 202] on select "days seasons arrangement periods" at bounding box center [431, 208] width 57 height 12
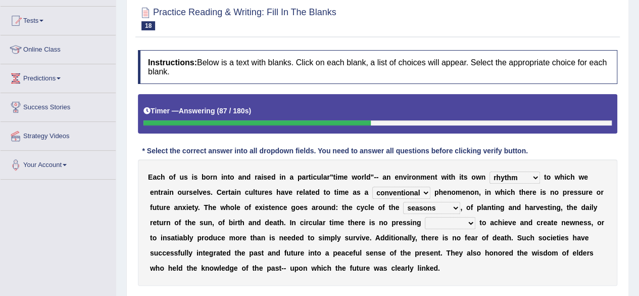
click at [443, 207] on select "days seasons arrangement periods" at bounding box center [431, 208] width 57 height 12
click at [571, 209] on b "h" at bounding box center [571, 207] width 5 height 8
click at [434, 222] on select "issue point cause need" at bounding box center [450, 223] width 51 height 12
select select "point"
click at [425, 217] on select "issue point cause need" at bounding box center [450, 223] width 51 height 12
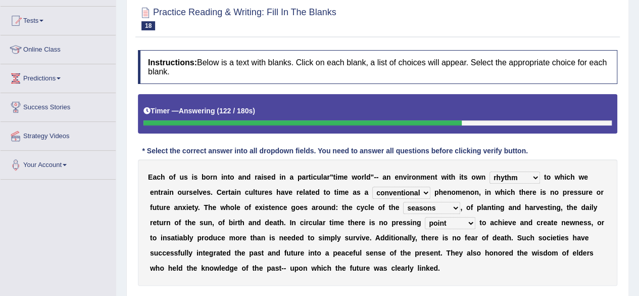
scroll to position [152, 0]
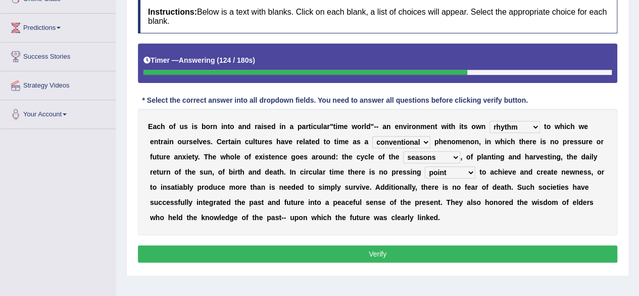
click at [407, 249] on button "Verify" at bounding box center [377, 253] width 479 height 17
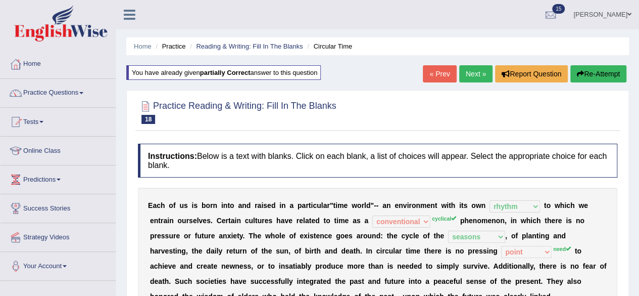
scroll to position [0, 0]
click at [477, 70] on link "Next »" at bounding box center [475, 73] width 33 height 17
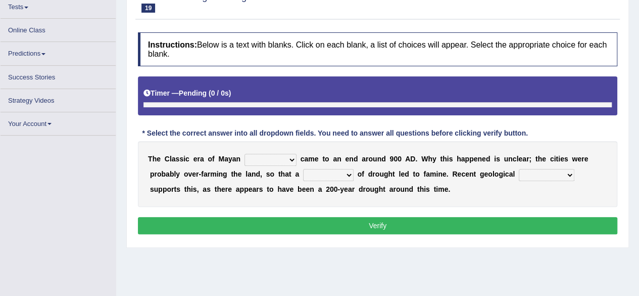
scroll to position [114, 0]
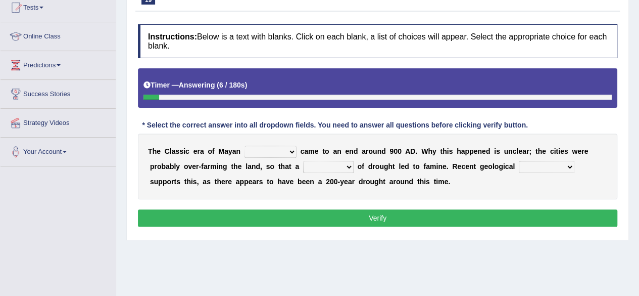
click at [280, 150] on select "community society civilization class" at bounding box center [271, 152] width 52 height 12
select select "civilization"
click at [245, 146] on select "community society civilization class" at bounding box center [271, 152] width 52 height 12
click at [280, 143] on div "T h e C l a s s i c e r a o f M [PERSON_NAME] community society civilization cl…" at bounding box center [377, 166] width 479 height 66
click at [278, 149] on select "community society civilization class" at bounding box center [271, 152] width 52 height 12
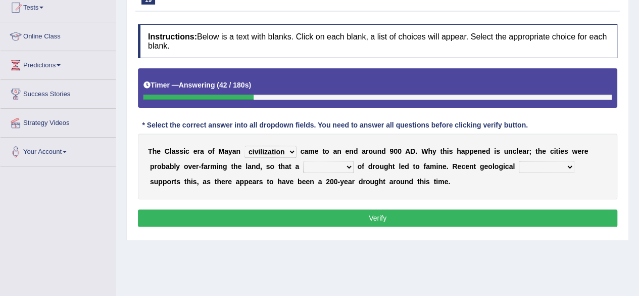
click at [450, 209] on button "Verify" at bounding box center [377, 217] width 479 height 17
click at [320, 167] on select "time period range phase" at bounding box center [328, 167] width 51 height 12
select select "range"
click at [303, 161] on select "time period range phase" at bounding box center [328, 167] width 51 height 12
click at [550, 168] on select "research test examination exploitation" at bounding box center [547, 167] width 56 height 12
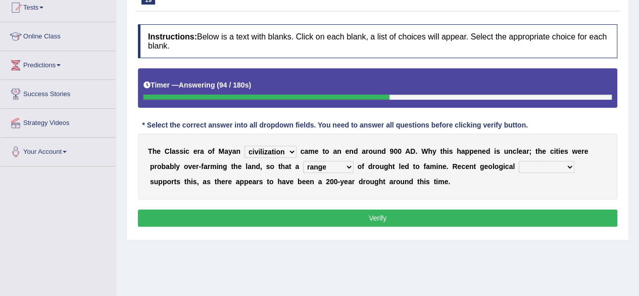
select select "research"
click at [519, 161] on select "research test examination exploitation" at bounding box center [547, 167] width 56 height 12
click at [351, 212] on button "Verify" at bounding box center [377, 217] width 479 height 17
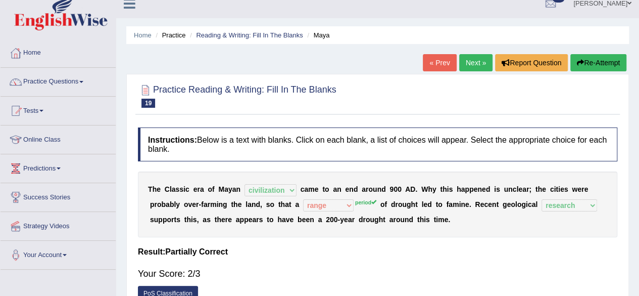
scroll to position [0, 0]
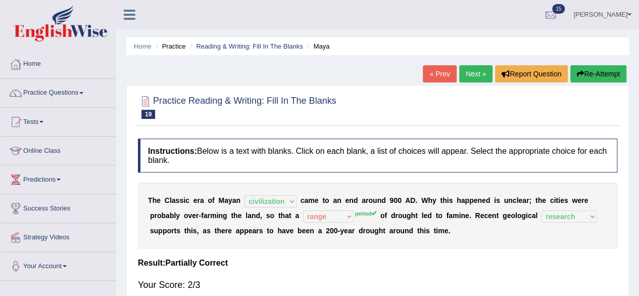
click at [464, 75] on link "Next »" at bounding box center [475, 73] width 33 height 17
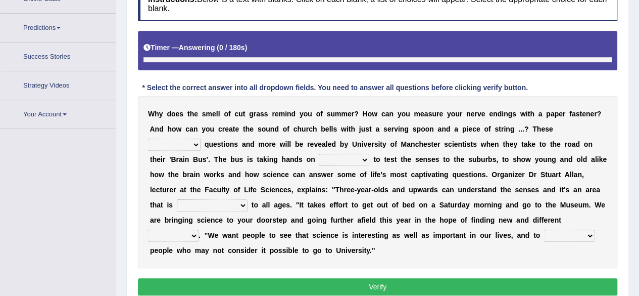
scroll to position [176, 0]
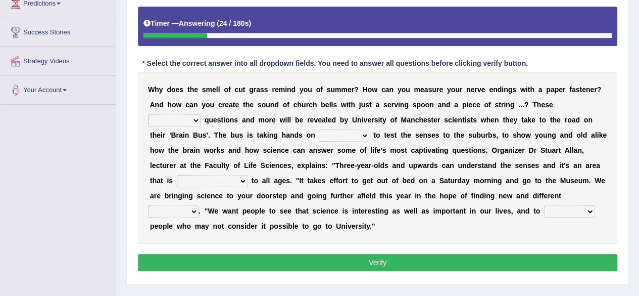
click at [169, 119] on select "fascinating unattended gratuitous underlying" at bounding box center [174, 120] width 53 height 12
select select "fascinating"
click at [148, 114] on select "fascinating unattended gratuitous underlying" at bounding box center [174, 120] width 53 height 12
click at [191, 116] on select "fascinating unattended gratuitous underlying" at bounding box center [174, 120] width 53 height 12
click at [309, 125] on div "W h y d o e s t h e s m e l l o f c u t g r a s s r e m i n d y o u o f s u m m…" at bounding box center [377, 158] width 479 height 172
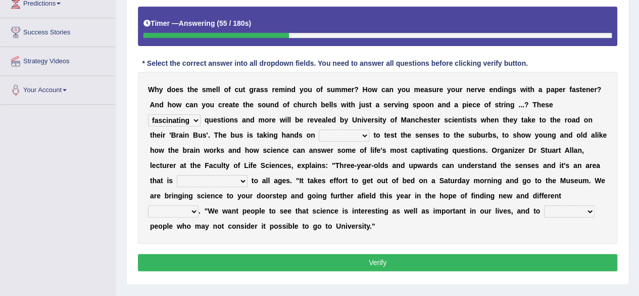
click at [325, 133] on select "activities mages facets revenues" at bounding box center [344, 135] width 51 height 12
select select "activities"
click at [319, 129] on select "activities mages facets revenues" at bounding box center [344, 135] width 51 height 12
click at [221, 180] on select "misleading disproportionate intriguing proximal" at bounding box center [212, 181] width 71 height 12
select select "misleading"
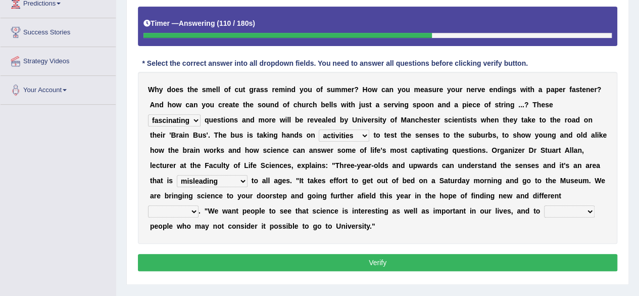
click at [177, 175] on select "misleading disproportionate intriguing proximal" at bounding box center [212, 181] width 71 height 12
click at [190, 211] on select "groups mobs auditors audiences" at bounding box center [173, 211] width 51 height 12
select select "audiences"
click at [148, 205] on select "groups mobs auditors audiences" at bounding box center [173, 211] width 51 height 12
click at [592, 207] on select "force plead credit encourage" at bounding box center [569, 211] width 51 height 12
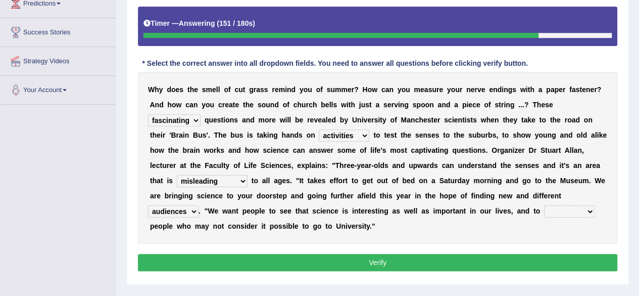
select select "encourage"
click at [544, 205] on select "force plead credit encourage" at bounding box center [569, 211] width 51 height 12
click at [280, 257] on button "Verify" at bounding box center [377, 262] width 479 height 17
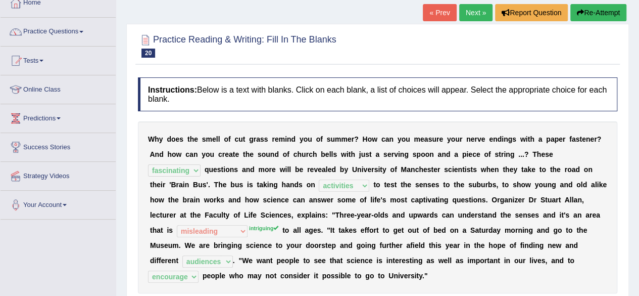
scroll to position [24, 0]
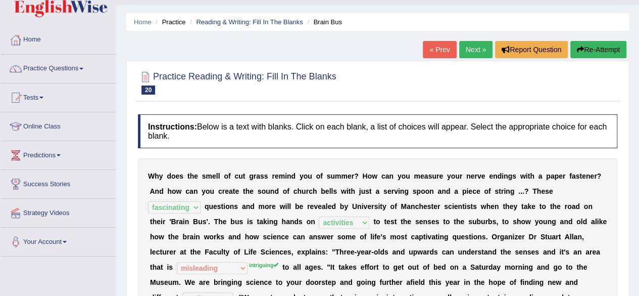
click at [471, 46] on link "Next »" at bounding box center [475, 49] width 33 height 17
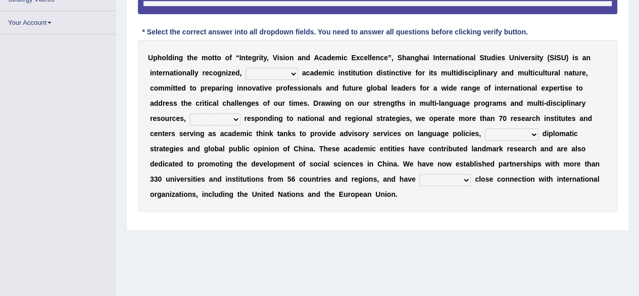
scroll to position [234, 0]
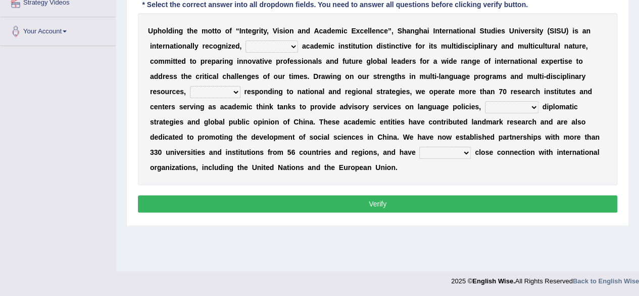
click at [259, 46] on select "universal amiable dishonest prestigious" at bounding box center [272, 46] width 53 height 12
select select "prestigious"
click at [246, 40] on select "universal amiable dishonest prestigious" at bounding box center [272, 46] width 53 height 12
click at [208, 94] on select "of as with while" at bounding box center [215, 92] width 51 height 12
click at [190, 86] on select "of as with while" at bounding box center [215, 92] width 51 height 12
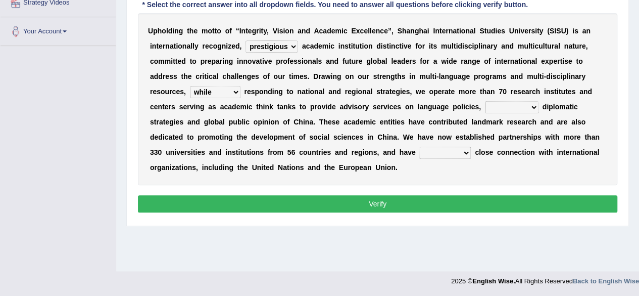
click at [221, 91] on select "of as with while" at bounding box center [215, 92] width 51 height 12
select select "with"
click at [190, 86] on select "of as with while" at bounding box center [215, 92] width 51 height 12
click at [447, 153] on select "maintained disarmed displaced revised" at bounding box center [445, 153] width 52 height 12
select select "maintained"
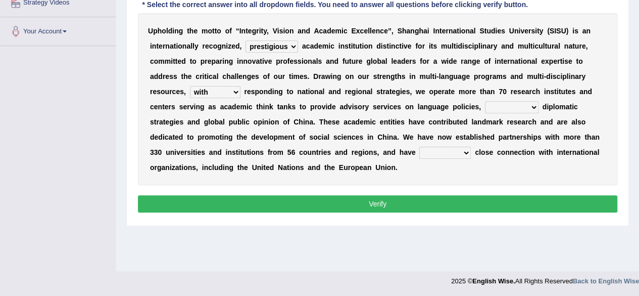
click at [419, 147] on select "maintained disarmed displaced revised" at bounding box center [445, 153] width 52 height 12
click at [383, 197] on button "Verify" at bounding box center [377, 203] width 479 height 17
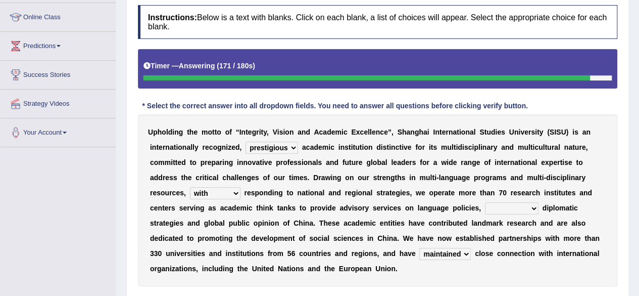
click at [507, 206] on select "city's country's university's province's" at bounding box center [512, 208] width 54 height 12
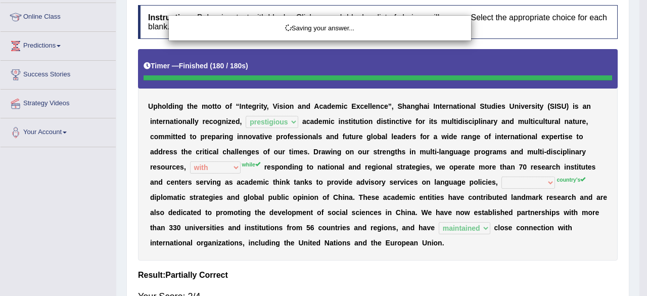
click at [510, 259] on div "Saving your answer..." at bounding box center [323, 148] width 647 height 296
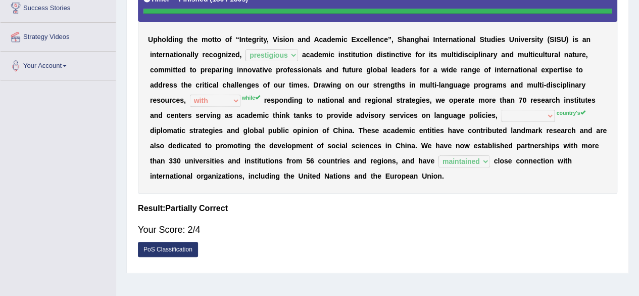
scroll to position [184, 0]
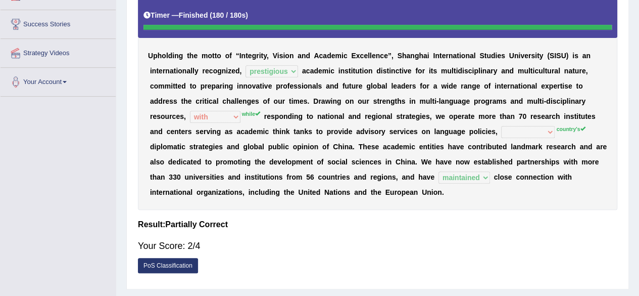
click at [511, 140] on div "U p h o l d i n g t h e m o t t o o f “ I n t e g r i t y , V i s i o n a n d A…" at bounding box center [377, 103] width 479 height 211
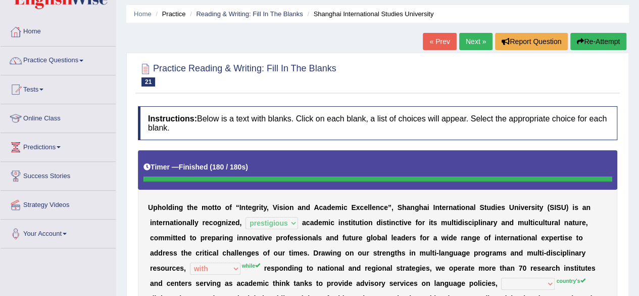
click at [471, 37] on link "Next »" at bounding box center [475, 41] width 33 height 17
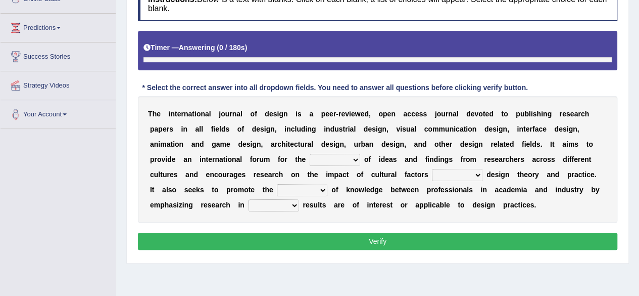
scroll to position [176, 0]
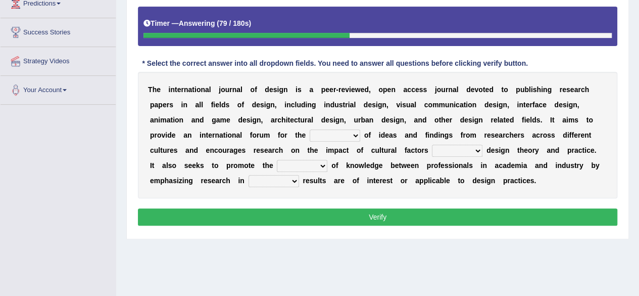
click at [314, 135] on select "infliction change exchange occurence" at bounding box center [335, 135] width 51 height 12
select select "exchange"
click at [310, 129] on select "infliction change exchange occurence" at bounding box center [335, 135] width 51 height 12
click at [349, 135] on select "infliction change exchange occurence" at bounding box center [335, 135] width 51 height 12
click at [423, 157] on div "T h e i n t e r n a t i o n a l j o u r n a l o f d e s i g n i s a p e e r - r…" at bounding box center [377, 135] width 479 height 126
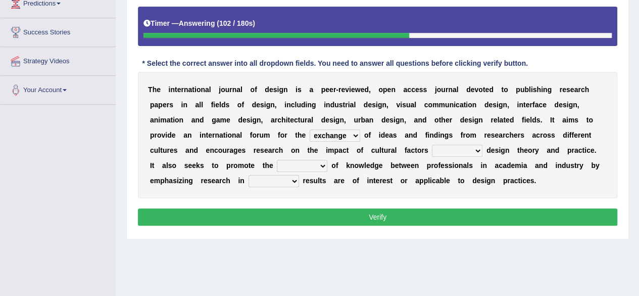
click at [457, 152] on select "on without inside at" at bounding box center [457, 150] width 51 height 12
select select "on"
click at [432, 144] on select "on without inside at" at bounding box center [457, 150] width 51 height 12
click at [467, 147] on select "on without inside at" at bounding box center [457, 150] width 51 height 12
click at [503, 195] on div "T h e i n t e r n a t i o n a l j o u r n a l o f d e s i g n i s a p e e r - r…" at bounding box center [377, 135] width 479 height 126
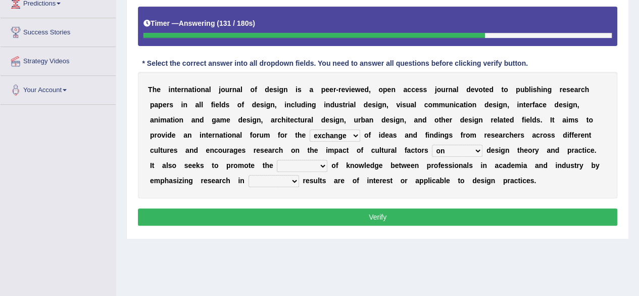
click at [297, 165] on select "overlap transplant transfer estimation" at bounding box center [302, 166] width 51 height 12
select select "transfer"
click at [277, 160] on select "overlap transplant transfer estimation" at bounding box center [302, 166] width 51 height 12
click at [259, 179] on select "the which that what" at bounding box center [274, 181] width 51 height 12
select select "which"
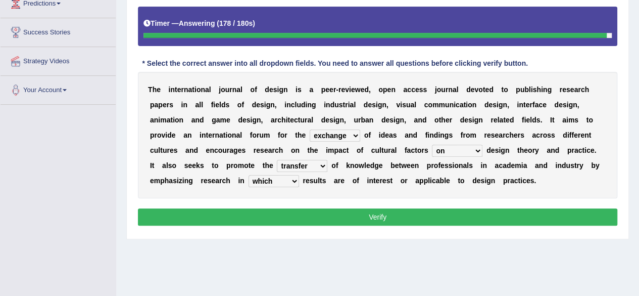
click at [249, 175] on select "the which that what" at bounding box center [274, 181] width 51 height 12
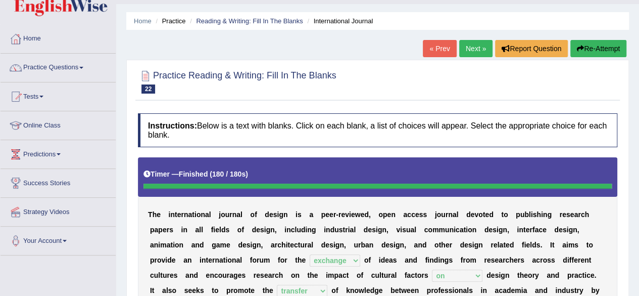
scroll to position [24, 0]
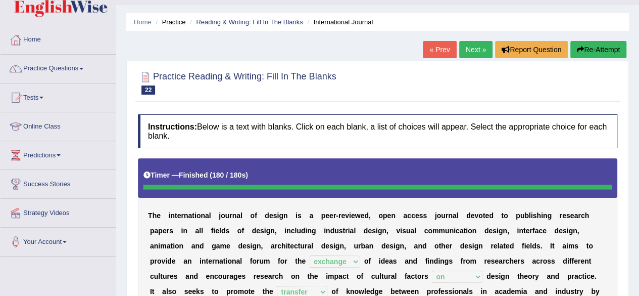
click at [474, 50] on link "Next »" at bounding box center [475, 49] width 33 height 17
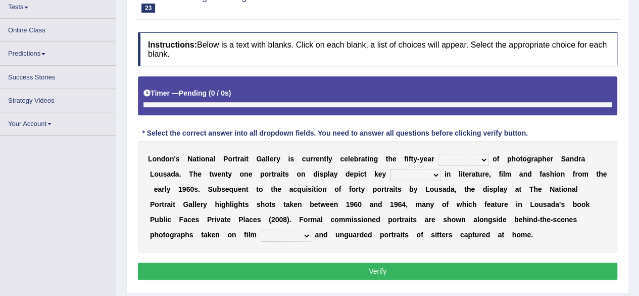
scroll to position [114, 0]
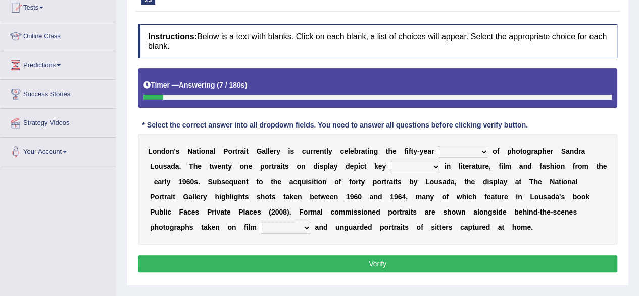
click at [449, 153] on select "invitation promotion training career" at bounding box center [463, 152] width 51 height 12
select select "career"
click at [438, 146] on select "invitation promotion training career" at bounding box center [463, 152] width 51 height 12
click at [423, 164] on select "figures gadgets fashions genres" at bounding box center [415, 167] width 51 height 12
select select "figures"
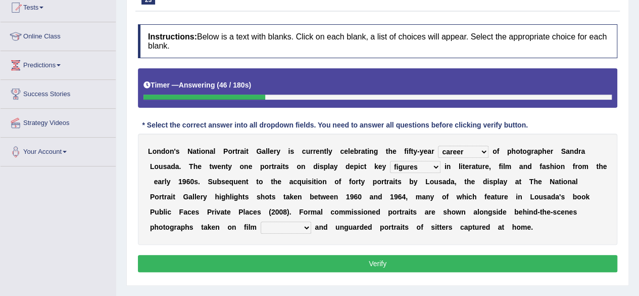
click at [390, 161] on select "figures gadgets fashions genres" at bounding box center [415, 167] width 51 height 12
click at [438, 165] on select "figures gadgets fashions genres" at bounding box center [415, 167] width 51 height 12
click at [517, 170] on div "L o n d o n ' s N a t i o n a l P o r t r a i t G a l l e r y i s c u r r e n t…" at bounding box center [377, 188] width 479 height 111
click at [268, 226] on select "gists sets tickets aisles" at bounding box center [286, 227] width 51 height 12
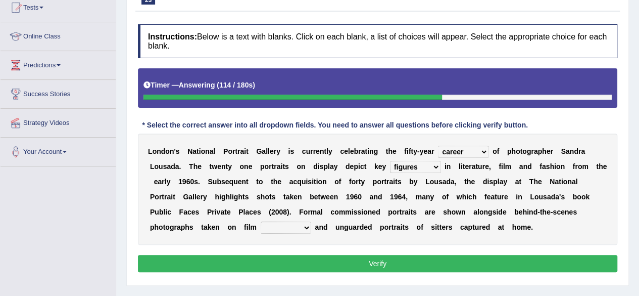
select select "sets"
click at [261, 221] on select "gists sets tickets aisles" at bounding box center [286, 227] width 51 height 12
click at [287, 262] on button "Verify" at bounding box center [377, 263] width 479 height 17
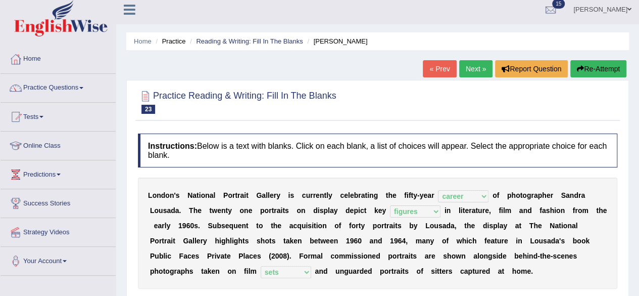
scroll to position [0, 0]
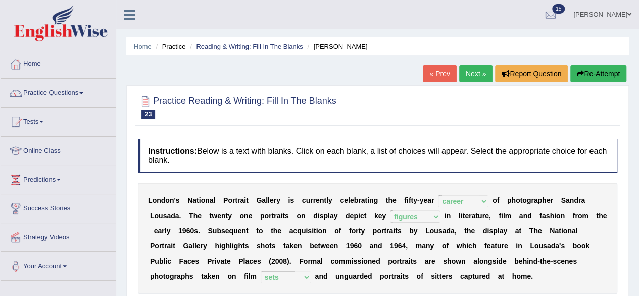
click at [463, 74] on link "Next »" at bounding box center [475, 73] width 33 height 17
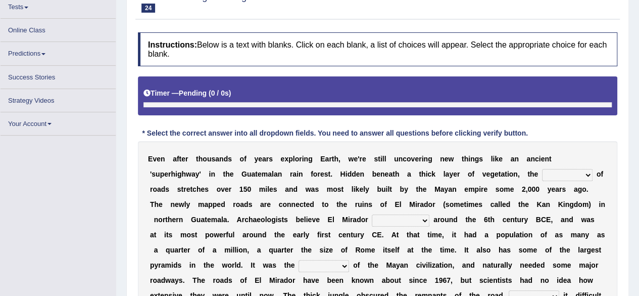
scroll to position [114, 0]
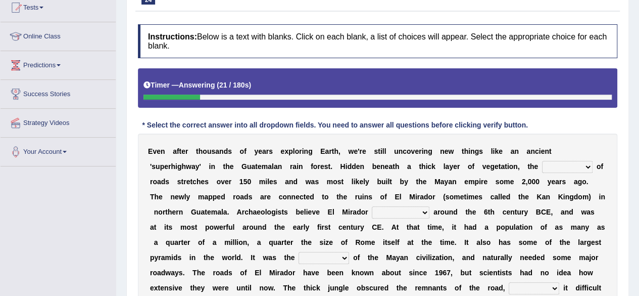
click at [560, 171] on select "network surface interface width" at bounding box center [567, 167] width 51 height 12
select select "width"
click at [542, 161] on select "network surface interface width" at bounding box center [567, 167] width 51 height 12
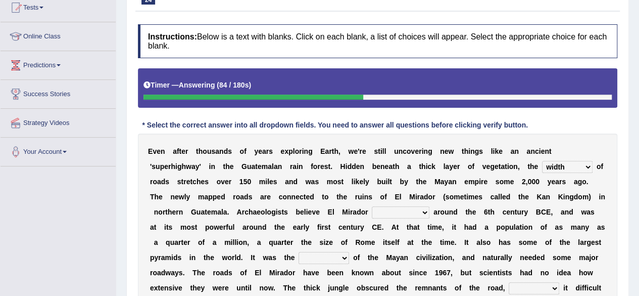
click at [385, 211] on select "has founded founded was founded was found" at bounding box center [401, 212] width 58 height 12
select select "was found"
click at [372, 206] on select "has founded founded was founded was found" at bounding box center [401, 212] width 58 height 12
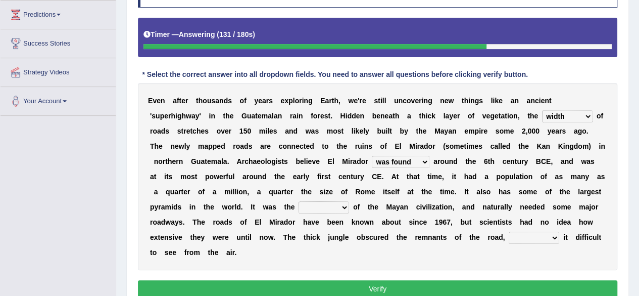
click at [324, 209] on select "volume heart column facet" at bounding box center [324, 207] width 51 height 12
select select "column"
click at [299, 201] on select "volume heart column facet" at bounding box center [324, 207] width 51 height 12
click at [345, 206] on select "volume heart column facet" at bounding box center [324, 207] width 51 height 12
click at [394, 233] on b at bounding box center [395, 237] width 4 height 8
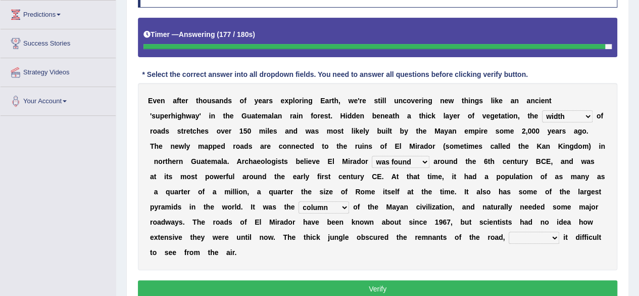
click at [527, 236] on select "makes making make made" at bounding box center [534, 237] width 51 height 12
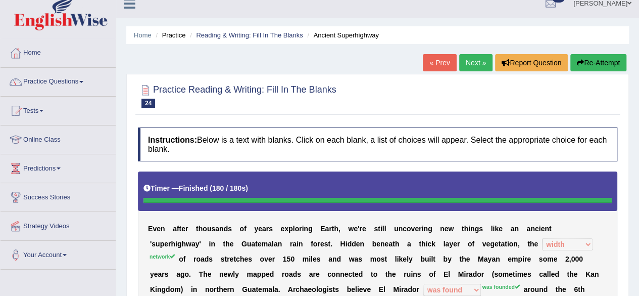
scroll to position [0, 0]
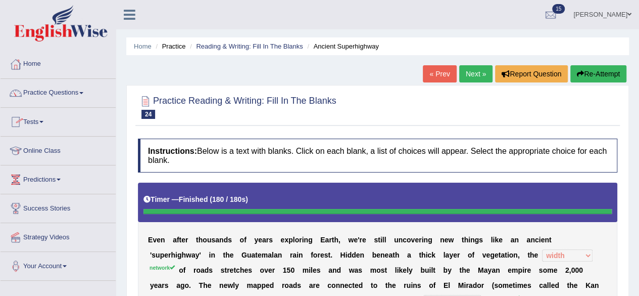
click at [41, 123] on link "Tests" at bounding box center [58, 120] width 115 height 25
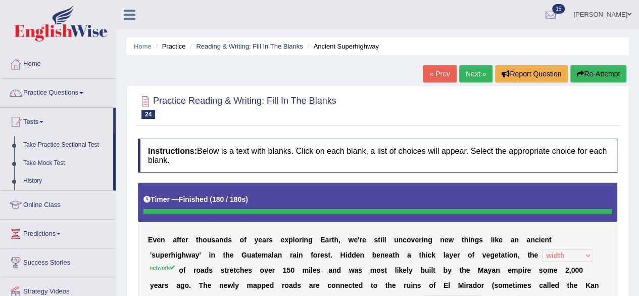
click at [65, 144] on link "Take Practice Sectional Test" at bounding box center [66, 145] width 94 height 18
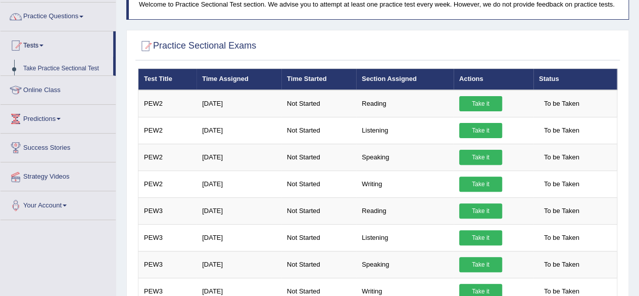
scroll to position [101, 0]
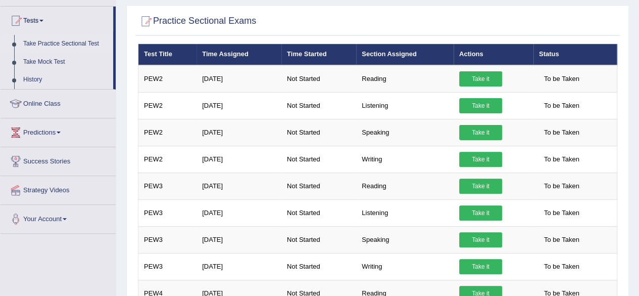
click at [71, 41] on link "Take Practice Sectional Test" at bounding box center [66, 44] width 94 height 18
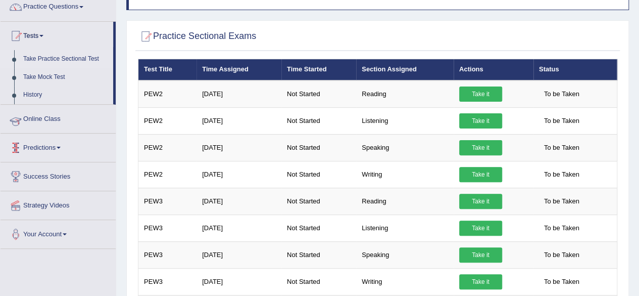
scroll to position [51, 0]
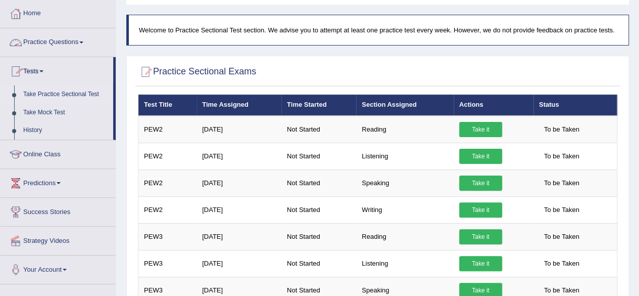
click at [69, 47] on link "Practice Questions" at bounding box center [58, 40] width 115 height 25
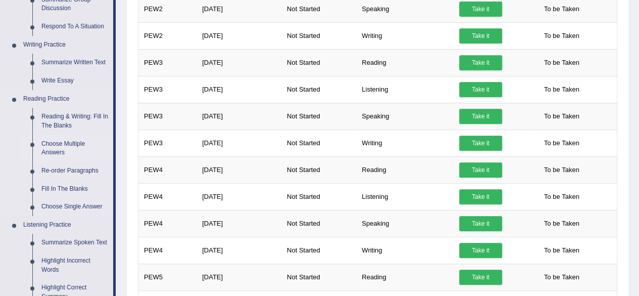
scroll to position [202, 0]
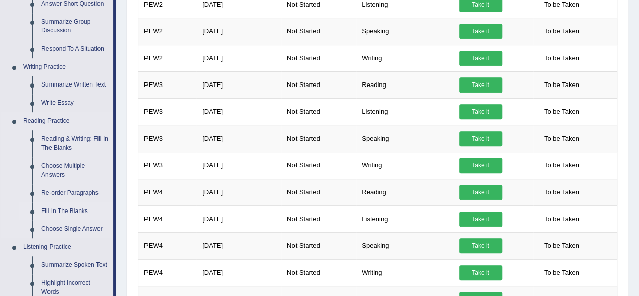
click at [76, 209] on link "Fill In The Blanks" at bounding box center [75, 211] width 76 height 18
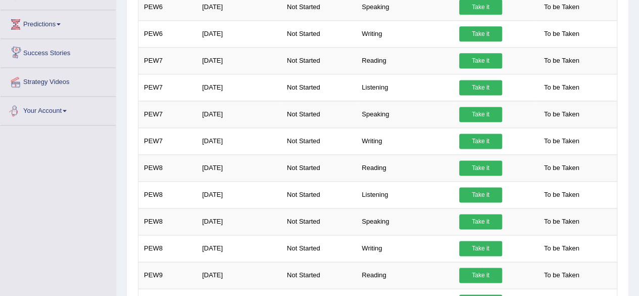
scroll to position [634, 0]
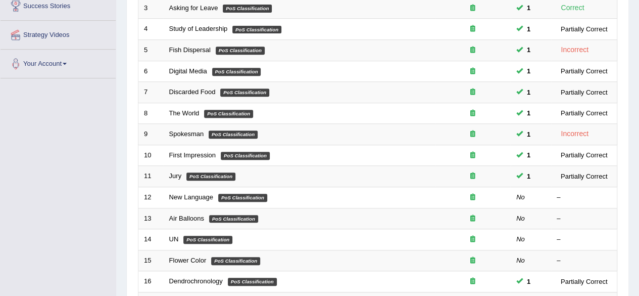
scroll to position [253, 0]
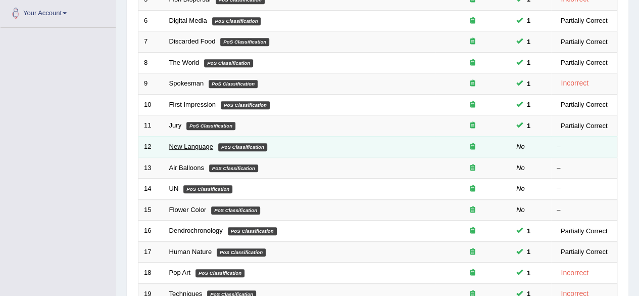
click at [203, 143] on link "New Language" at bounding box center [191, 146] width 44 height 8
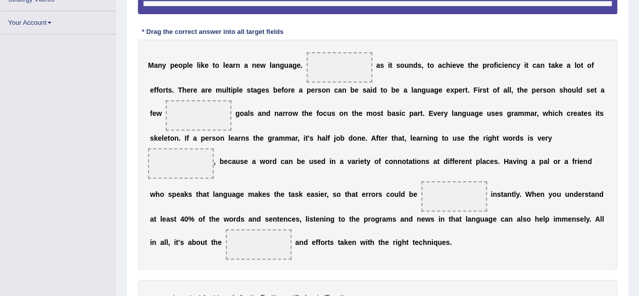
scroll to position [237, 0]
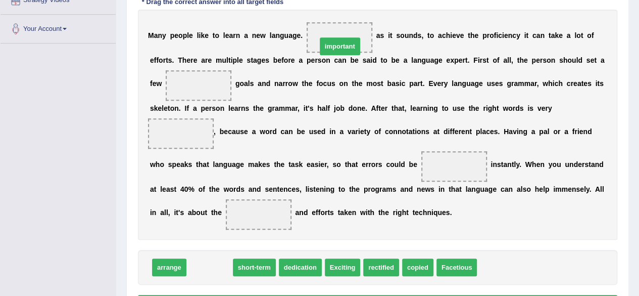
drag, startPoint x: 209, startPoint y: 264, endPoint x: 340, endPoint y: 42, distance: 257.7
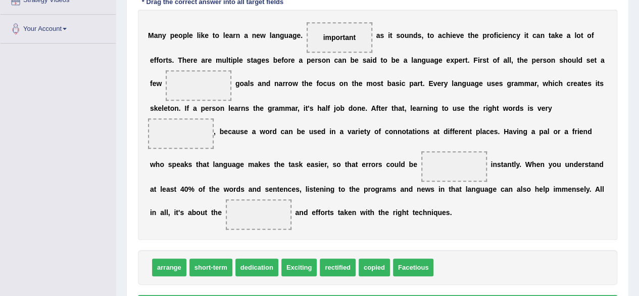
drag, startPoint x: 322, startPoint y: 39, endPoint x: 237, endPoint y: 88, distance: 98.4
click at [229, 92] on div "M a n y p e o p l e l i k e t o l e a r n a n e w l a n g u a g e . important a…" at bounding box center [377, 125] width 479 height 230
drag, startPoint x: 324, startPoint y: 37, endPoint x: 197, endPoint y: 82, distance: 135.5
drag, startPoint x: 304, startPoint y: 273, endPoint x: 345, endPoint y: 44, distance: 232.4
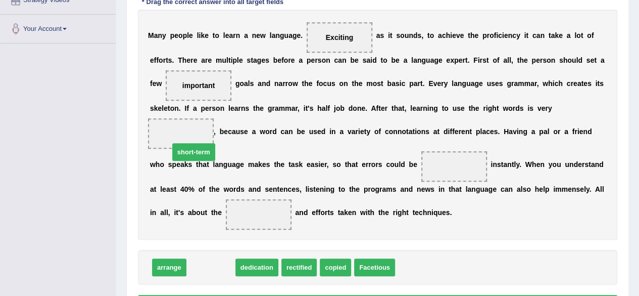
drag, startPoint x: 197, startPoint y: 269, endPoint x: 180, endPoint y: 154, distance: 116.5
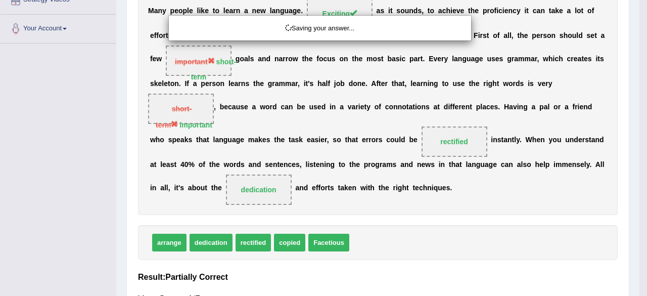
drag, startPoint x: 168, startPoint y: 270, endPoint x: 268, endPoint y: 239, distance: 104.8
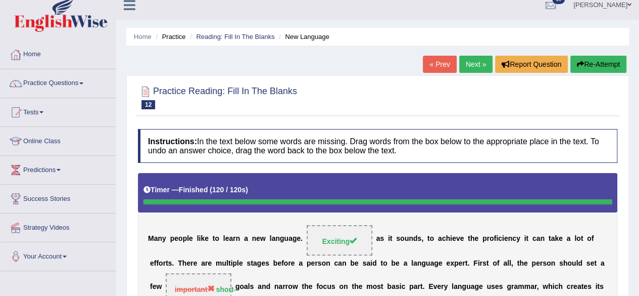
scroll to position [0, 0]
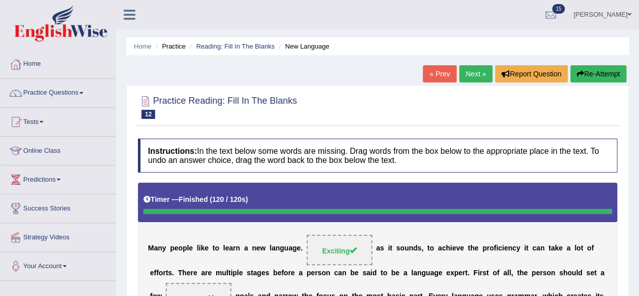
click at [477, 71] on link "Next »" at bounding box center [475, 73] width 33 height 17
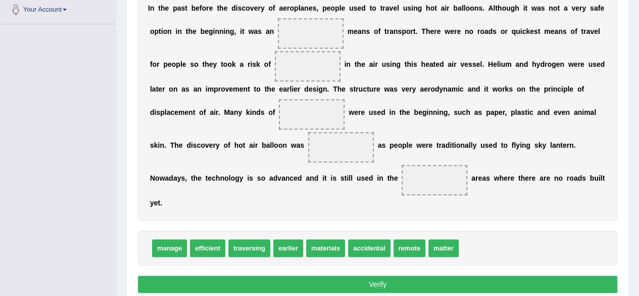
scroll to position [266, 0]
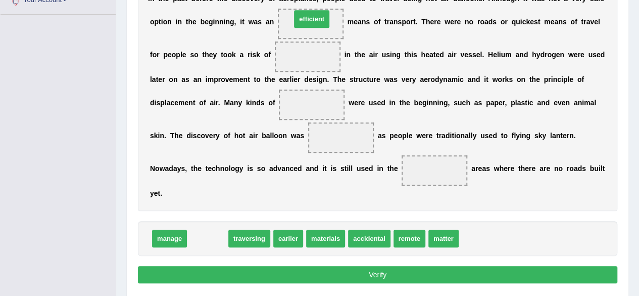
drag, startPoint x: 197, startPoint y: 236, endPoint x: 301, endPoint y: 17, distance: 242.7
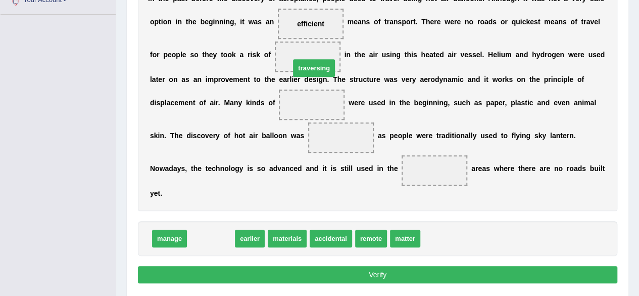
drag, startPoint x: 216, startPoint y: 241, endPoint x: 319, endPoint y: 71, distance: 199.0
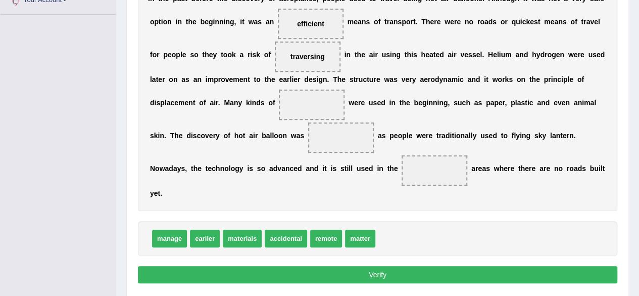
drag, startPoint x: 303, startPoint y: 61, endPoint x: 347, endPoint y: 164, distance: 111.6
click at [347, 164] on div "I n t h e p a s t b e f o r e t h e d i s c o v e r y o f a e r o p l a n e s ,…" at bounding box center [377, 96] width 479 height 230
drag, startPoint x: 303, startPoint y: 56, endPoint x: 409, endPoint y: 246, distance: 217.6
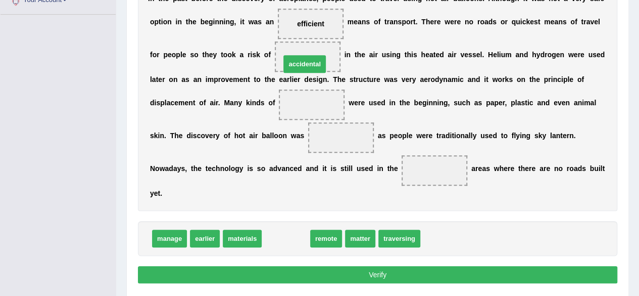
drag, startPoint x: 298, startPoint y: 226, endPoint x: 313, endPoint y: 63, distance: 163.9
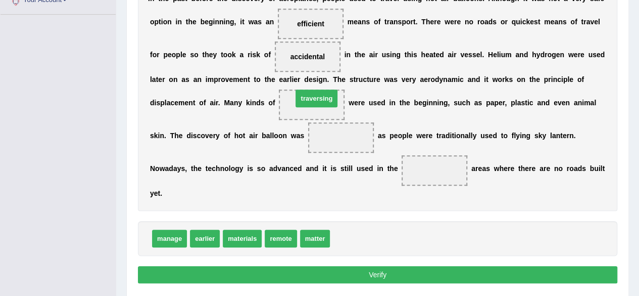
drag, startPoint x: 336, startPoint y: 239, endPoint x: 298, endPoint y: 99, distance: 146.1
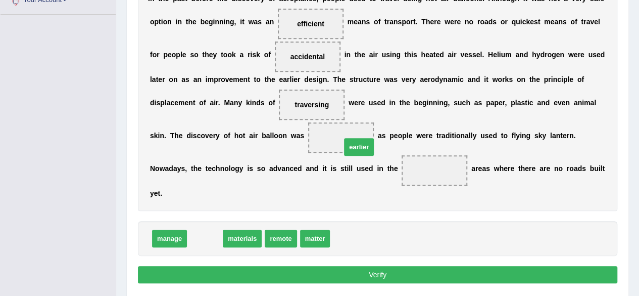
drag, startPoint x: 208, startPoint y: 240, endPoint x: 362, endPoint y: 149, distance: 179.2
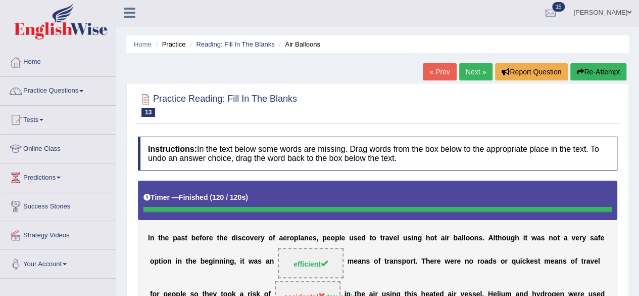
scroll to position [0, 0]
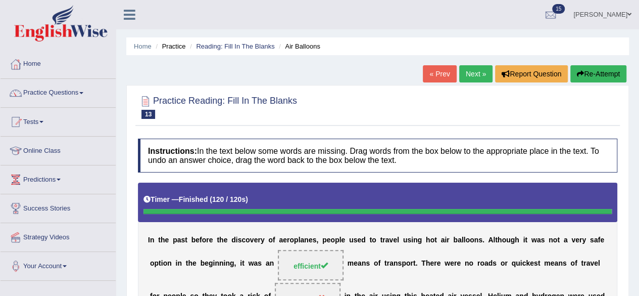
click at [467, 70] on link "Next »" at bounding box center [475, 73] width 33 height 17
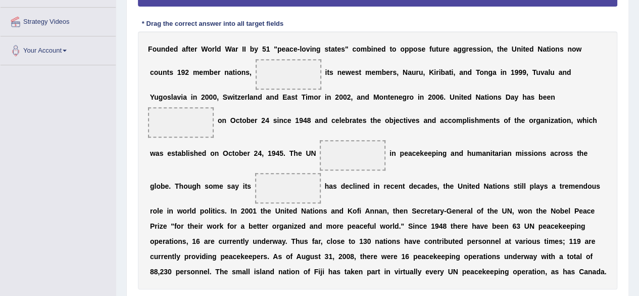
scroll to position [266, 0]
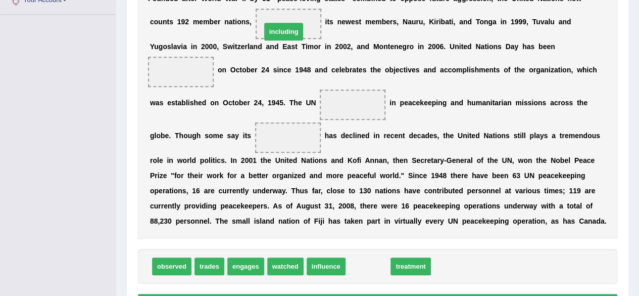
drag, startPoint x: 370, startPoint y: 267, endPoint x: 285, endPoint y: 33, distance: 249.3
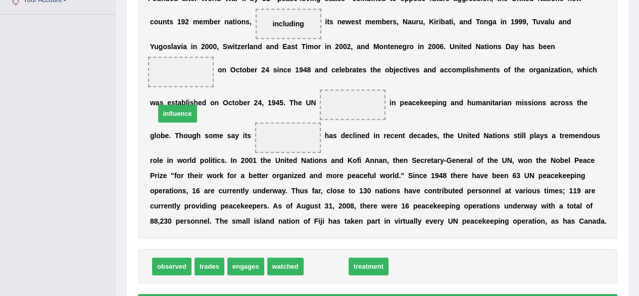
drag, startPoint x: 320, startPoint y: 263, endPoint x: 173, endPoint y: 94, distance: 224.1
click at [172, 105] on span "influence" at bounding box center [177, 114] width 39 height 18
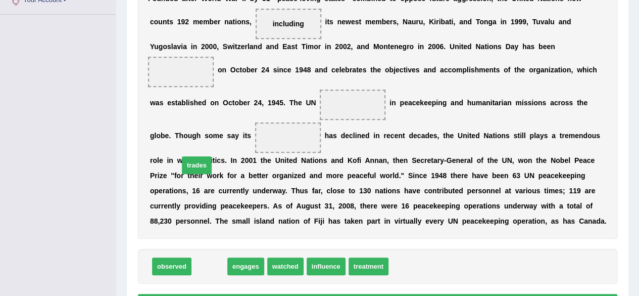
drag, startPoint x: 220, startPoint y: 266, endPoint x: 207, endPoint y: 165, distance: 101.8
click at [207, 165] on span "trades" at bounding box center [197, 165] width 30 height 18
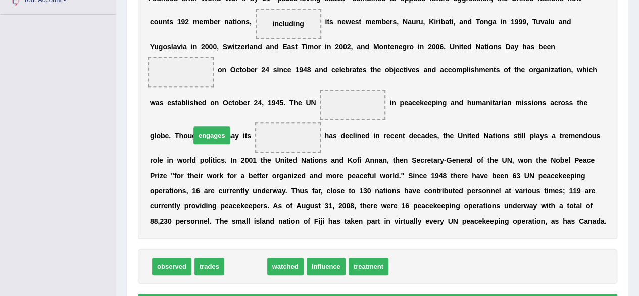
drag, startPoint x: 248, startPoint y: 261, endPoint x: 214, endPoint y: 130, distance: 135.2
click at [214, 130] on span "engages" at bounding box center [211, 135] width 37 height 18
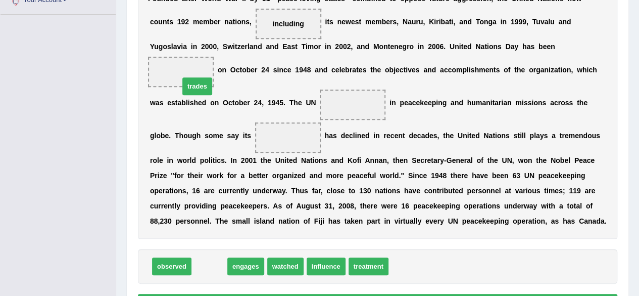
drag, startPoint x: 212, startPoint y: 268, endPoint x: 200, endPoint y: 79, distance: 189.3
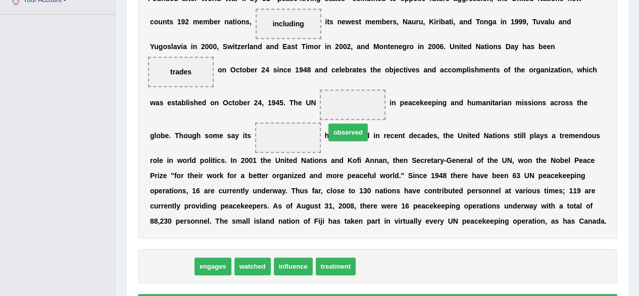
drag, startPoint x: 187, startPoint y: 260, endPoint x: 357, endPoint y: 104, distance: 230.2
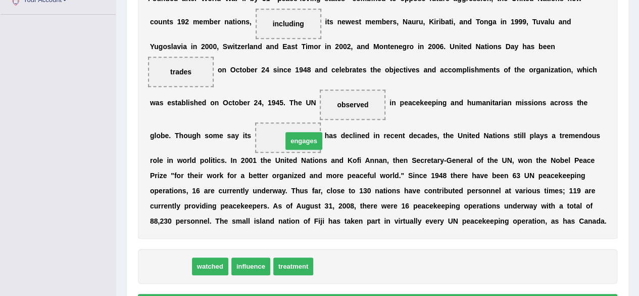
drag, startPoint x: 181, startPoint y: 268, endPoint x: 314, endPoint y: 143, distance: 183.0
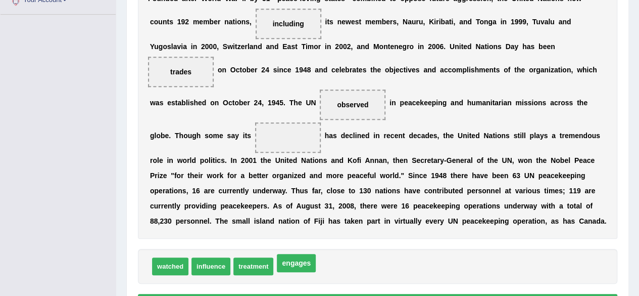
drag, startPoint x: 289, startPoint y: 136, endPoint x: 298, endPoint y: 262, distance: 126.6
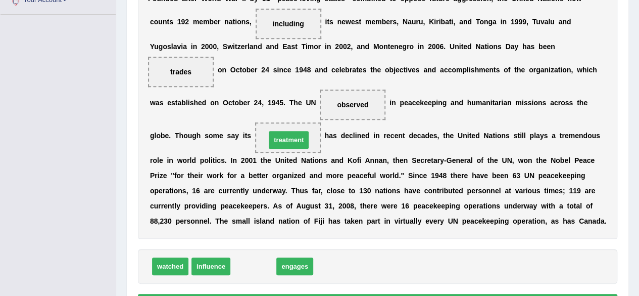
drag, startPoint x: 253, startPoint y: 265, endPoint x: 287, endPoint y: 139, distance: 130.5
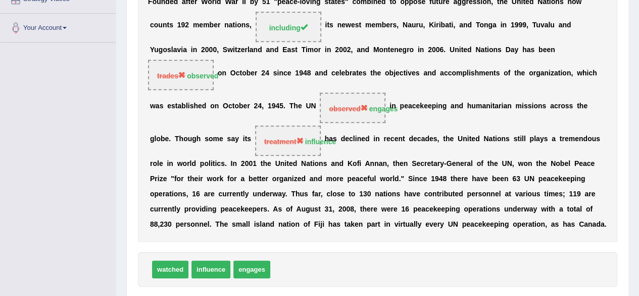
scroll to position [36, 0]
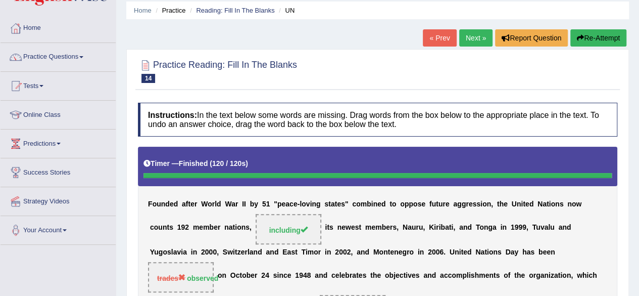
click at [467, 36] on link "Next »" at bounding box center [475, 37] width 33 height 17
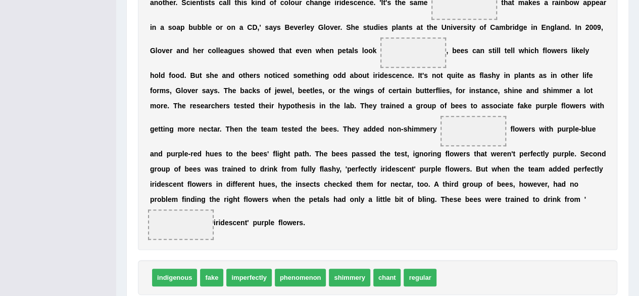
scroll to position [316, 0]
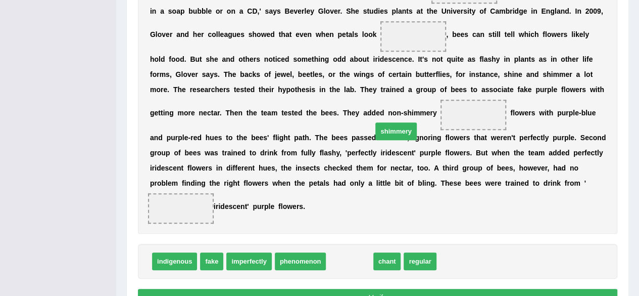
drag, startPoint x: 337, startPoint y: 257, endPoint x: 384, endPoint y: 127, distance: 137.9
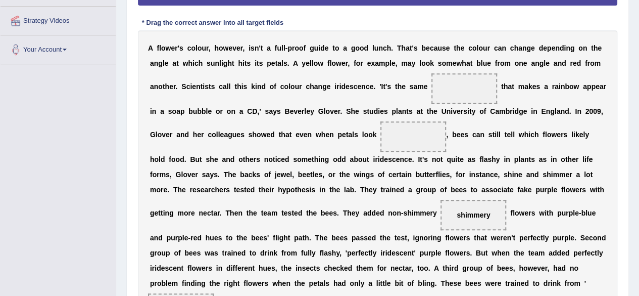
scroll to position [215, 0]
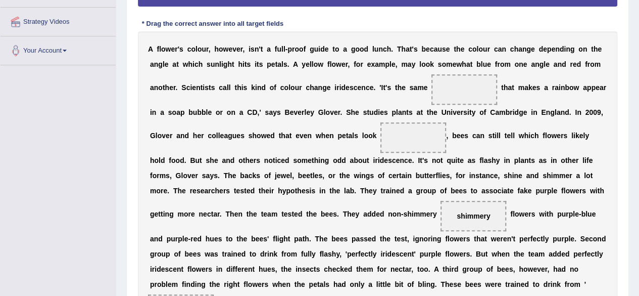
drag, startPoint x: 441, startPoint y: 220, endPoint x: 448, endPoint y: 113, distance: 106.8
click at [448, 113] on div "A f l o w e r ' s c o l o u r , h o w e v e r , i s n ' t a f u l l - p r o o f…" at bounding box center [377, 182] width 479 height 303
drag, startPoint x: 456, startPoint y: 214, endPoint x: 463, endPoint y: 79, distance: 135.1
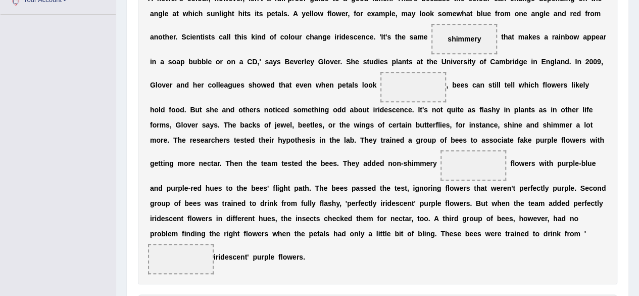
scroll to position [316, 0]
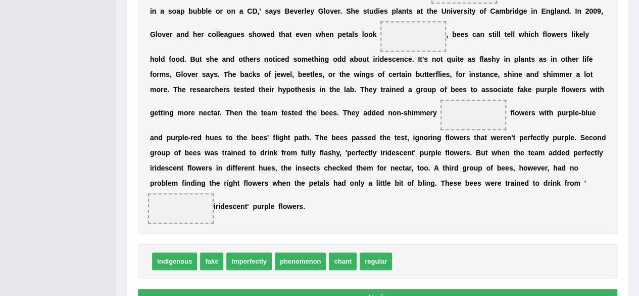
click at [262, 261] on span "imperfectly" at bounding box center [248, 261] width 45 height 18
drag, startPoint x: 218, startPoint y: 263, endPoint x: 457, endPoint y: 149, distance: 264.8
click at [459, 149] on span "fake" at bounding box center [452, 147] width 23 height 18
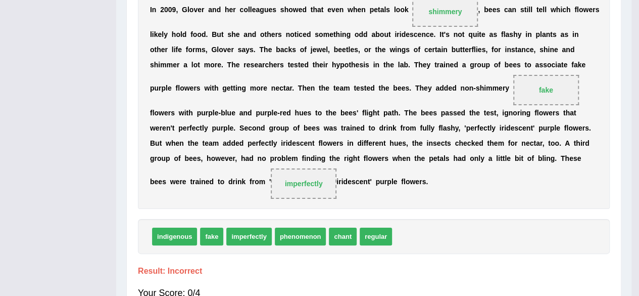
scroll to position [292, 0]
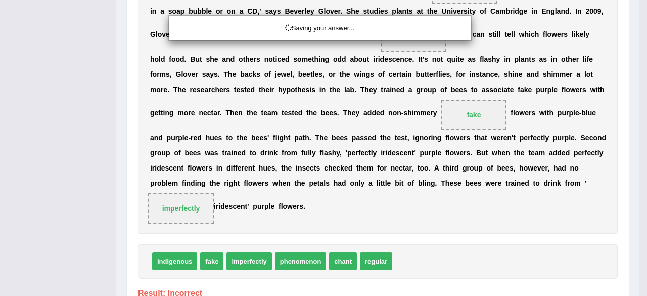
click at [212, 261] on div "Saving your answer..." at bounding box center [323, 148] width 647 height 296
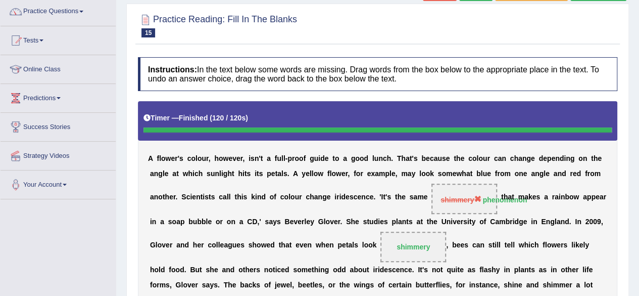
scroll to position [0, 0]
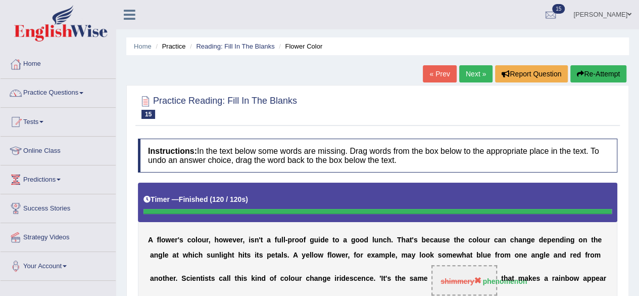
click at [477, 68] on link "Next »" at bounding box center [475, 73] width 33 height 17
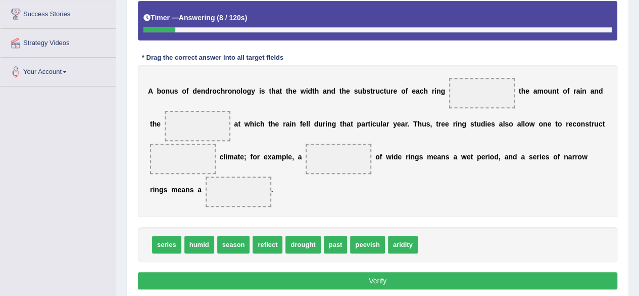
scroll to position [210, 0]
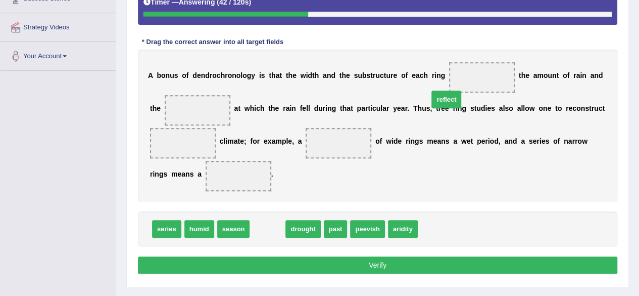
drag, startPoint x: 267, startPoint y: 227, endPoint x: 456, endPoint y: 90, distance: 232.9
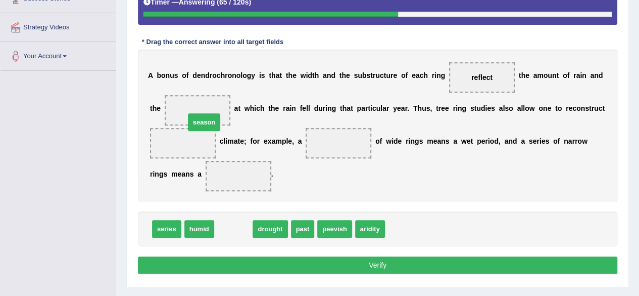
drag, startPoint x: 243, startPoint y: 222, endPoint x: 210, endPoint y: 96, distance: 129.5
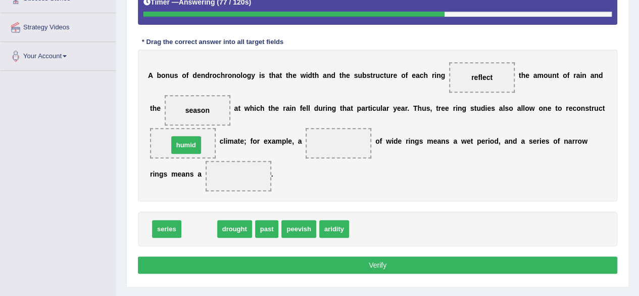
drag, startPoint x: 207, startPoint y: 227, endPoint x: 193, endPoint y: 142, distance: 86.0
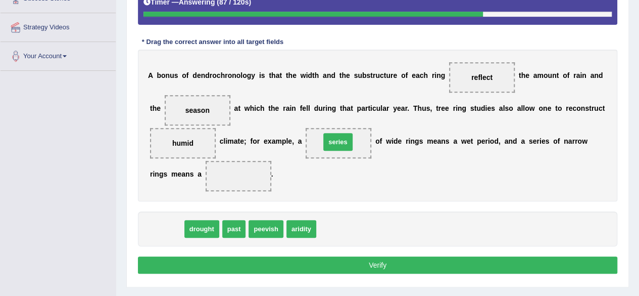
drag, startPoint x: 171, startPoint y: 222, endPoint x: 343, endPoint y: 135, distance: 192.0
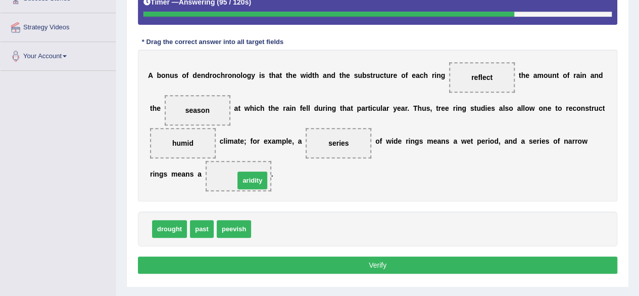
drag, startPoint x: 257, startPoint y: 226, endPoint x: 237, endPoint y: 171, distance: 59.0
click at [257, 258] on button "Verify" at bounding box center [377, 264] width 479 height 17
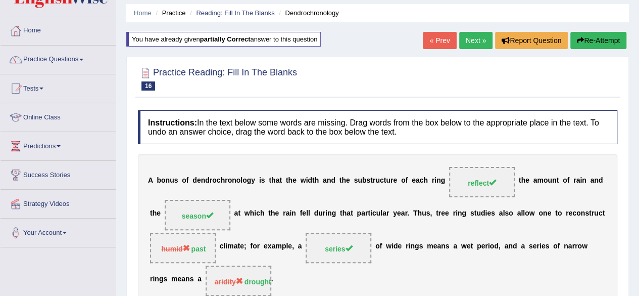
scroll to position [0, 0]
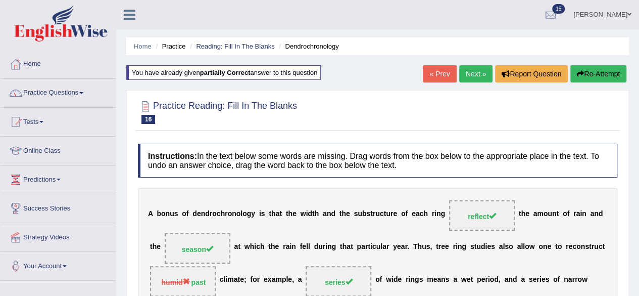
click at [463, 76] on link "Next »" at bounding box center [475, 73] width 33 height 17
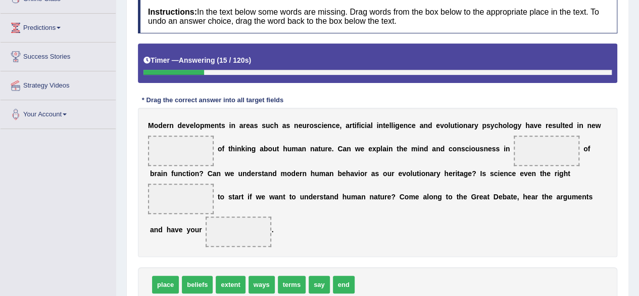
scroll to position [202, 0]
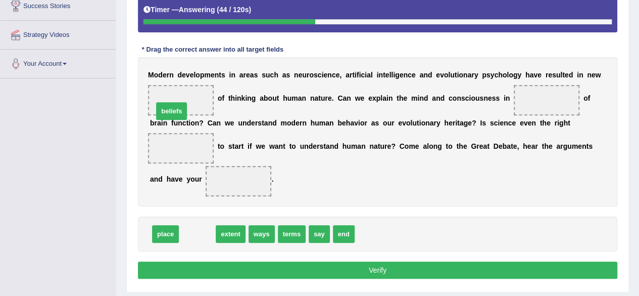
drag, startPoint x: 199, startPoint y: 234, endPoint x: 173, endPoint y: 107, distance: 129.9
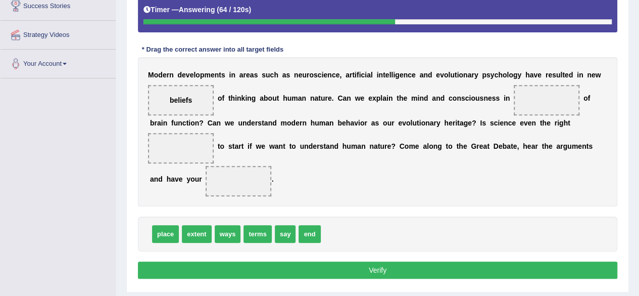
click at [235, 232] on span "ways" at bounding box center [228, 234] width 26 height 18
drag, startPoint x: 222, startPoint y: 230, endPoint x: 567, endPoint y: 104, distance: 367.6
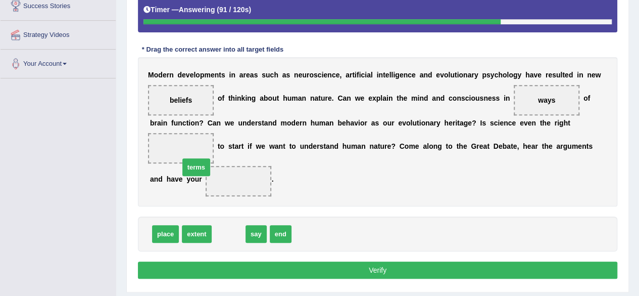
drag, startPoint x: 222, startPoint y: 231, endPoint x: 185, endPoint y: 155, distance: 85.0
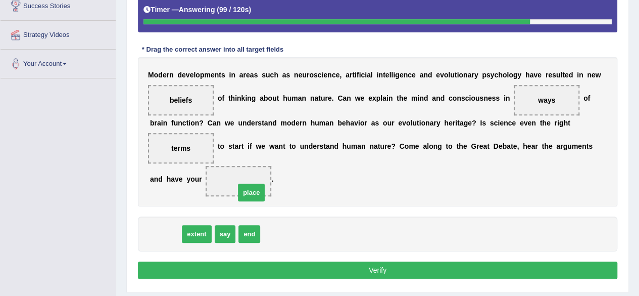
drag, startPoint x: 166, startPoint y: 229, endPoint x: 255, endPoint y: 185, distance: 98.7
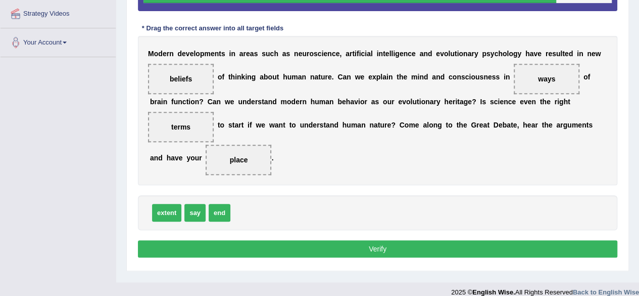
scroll to position [234, 0]
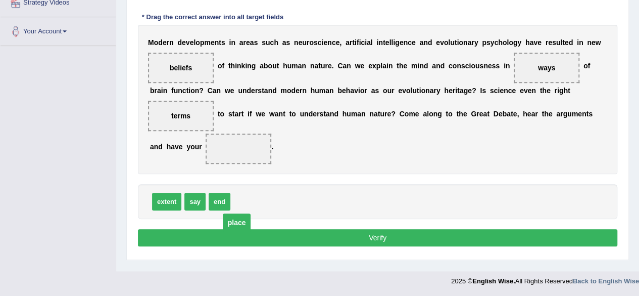
drag, startPoint x: 239, startPoint y: 146, endPoint x: 235, endPoint y: 216, distance: 70.3
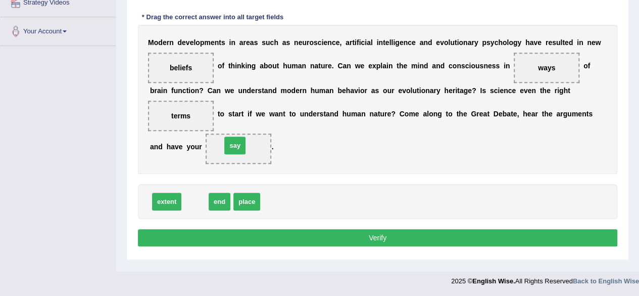
drag, startPoint x: 189, startPoint y: 202, endPoint x: 229, endPoint y: 144, distance: 69.7
click at [278, 231] on button "Verify" at bounding box center [377, 237] width 479 height 17
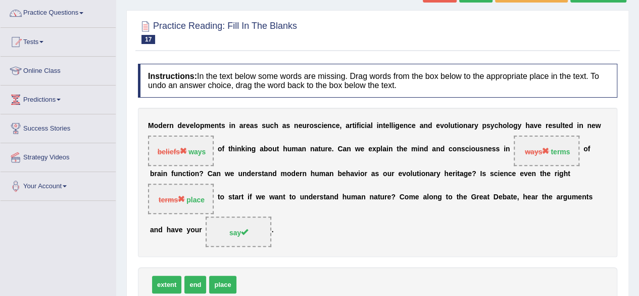
scroll to position [32, 0]
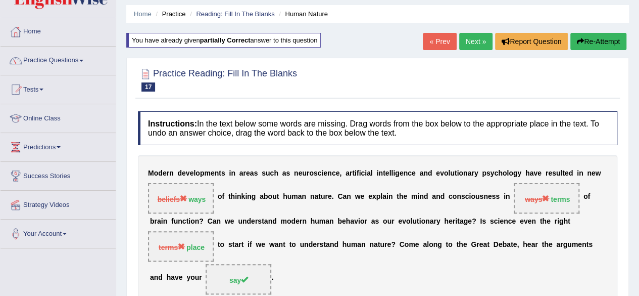
click at [475, 42] on link "Next »" at bounding box center [475, 41] width 33 height 17
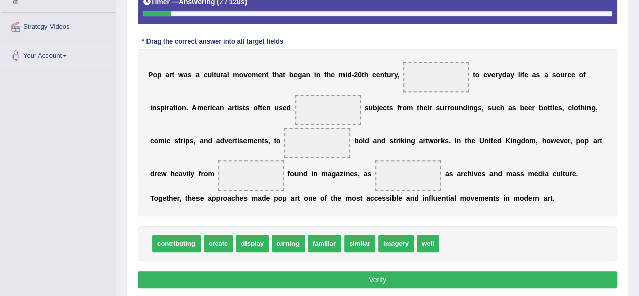
scroll to position [226, 0]
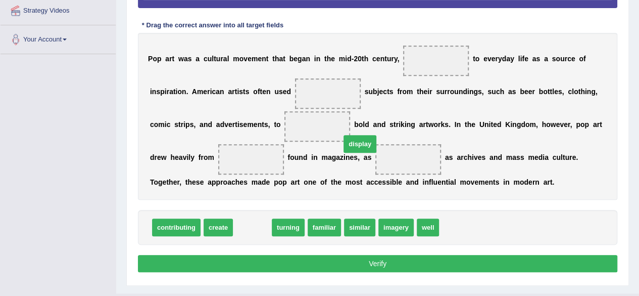
drag, startPoint x: 255, startPoint y: 225, endPoint x: 363, endPoint y: 142, distance: 136.1
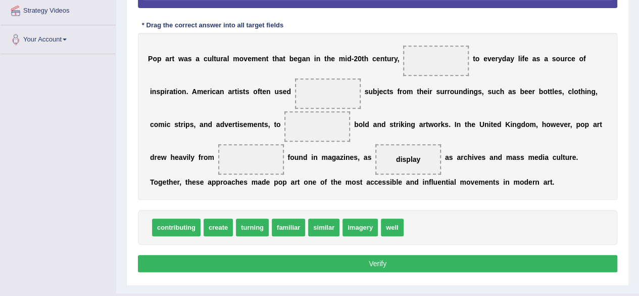
drag, startPoint x: 363, startPoint y: 142, endPoint x: 390, endPoint y: 98, distance: 52.2
click at [390, 98] on div "P o p a r t w a s a c u l t u r a l m o v e m e n t t h a t b e g a n i n t h e…" at bounding box center [377, 116] width 479 height 167
drag, startPoint x: 400, startPoint y: 157, endPoint x: 438, endPoint y: 60, distance: 104.1
drag, startPoint x: 429, startPoint y: 56, endPoint x: 406, endPoint y: 70, distance: 27.4
click at [406, 70] on span "display" at bounding box center [436, 60] width 66 height 30
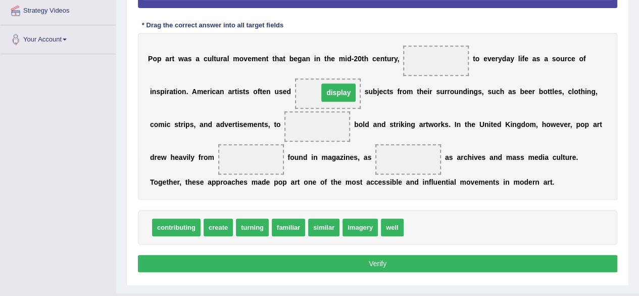
drag, startPoint x: 425, startPoint y: 55, endPoint x: 318, endPoint y: 87, distance: 111.7
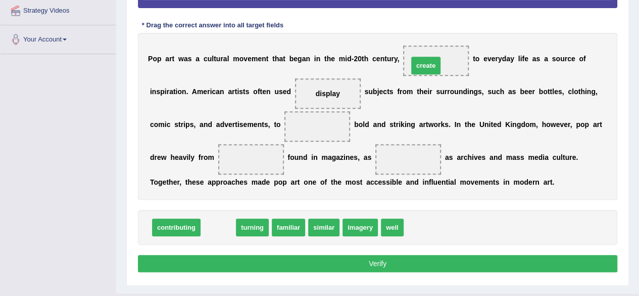
drag, startPoint x: 229, startPoint y: 228, endPoint x: 437, endPoint y: 65, distance: 264.2
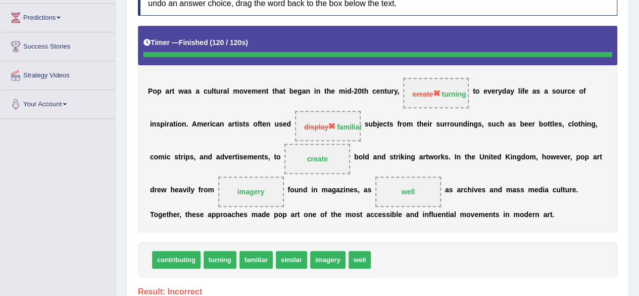
scroll to position [75, 0]
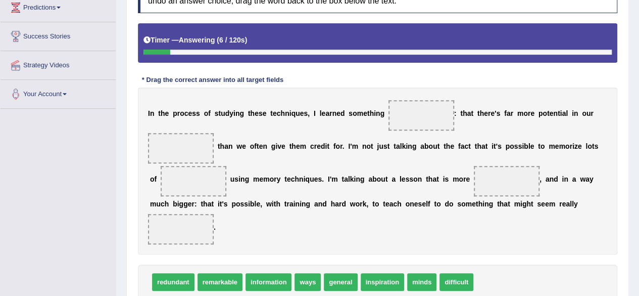
scroll to position [215, 0]
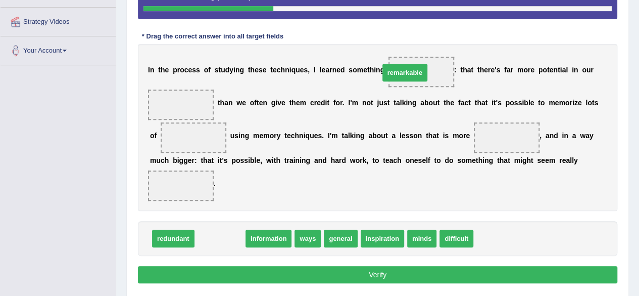
drag, startPoint x: 237, startPoint y: 236, endPoint x: 426, endPoint y: 65, distance: 254.3
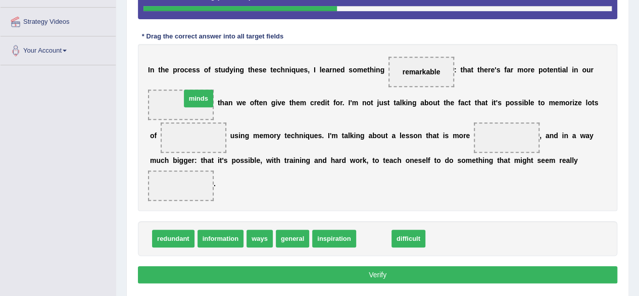
drag, startPoint x: 360, startPoint y: 235, endPoint x: 175, endPoint y: 94, distance: 231.8
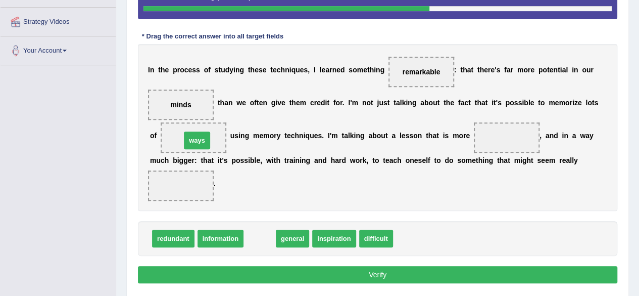
drag, startPoint x: 254, startPoint y: 238, endPoint x: 191, endPoint y: 140, distance: 116.3
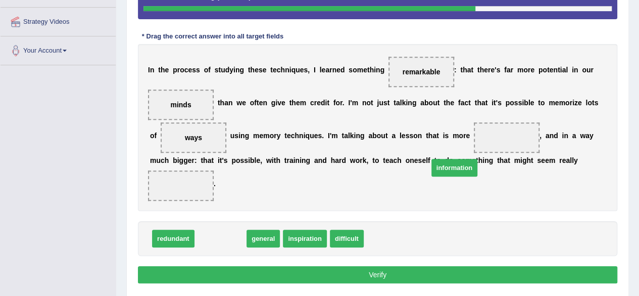
drag, startPoint x: 210, startPoint y: 235, endPoint x: 465, endPoint y: 158, distance: 266.1
click at [451, 162] on span "information" at bounding box center [454, 168] width 46 height 18
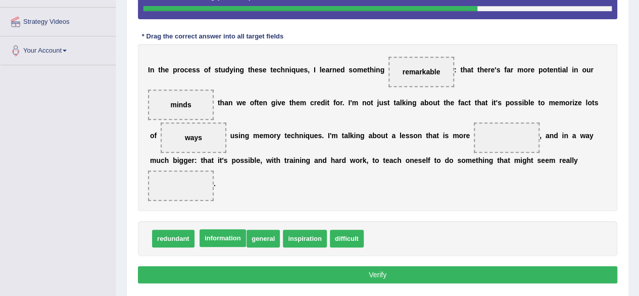
click at [490, 151] on div "I n t h e p r o c e s s o f s t u d y i n g t h e s e t e c h n i q u e s , I l…" at bounding box center [377, 127] width 479 height 167
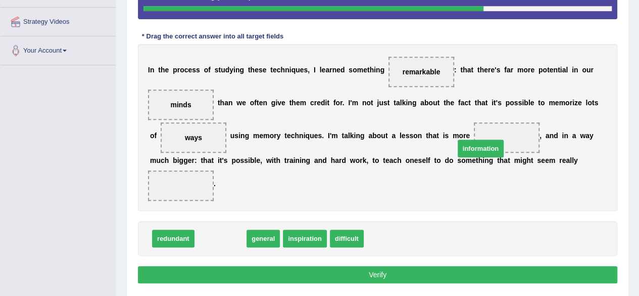
drag, startPoint x: 289, startPoint y: 215, endPoint x: 521, endPoint y: 133, distance: 245.9
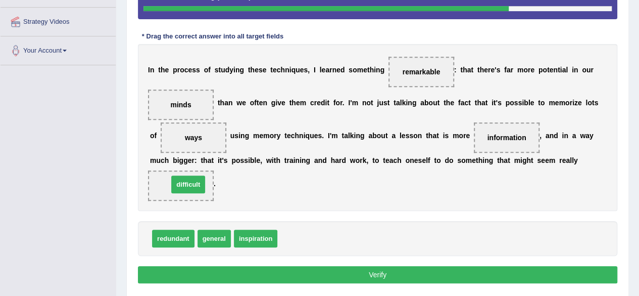
drag, startPoint x: 305, startPoint y: 235, endPoint x: 196, endPoint y: 180, distance: 121.6
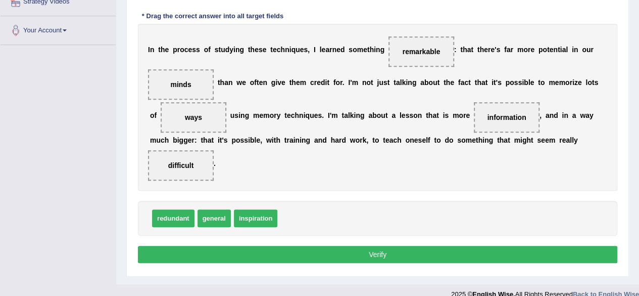
scroll to position [247, 0]
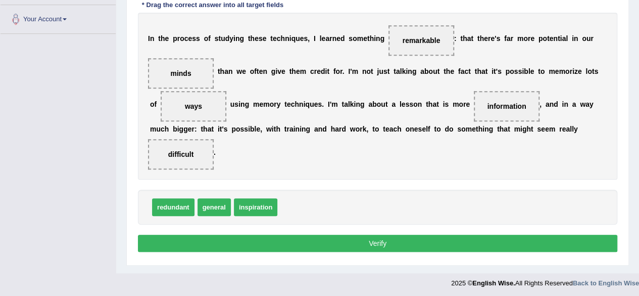
click at [271, 237] on button "Verify" at bounding box center [377, 242] width 479 height 17
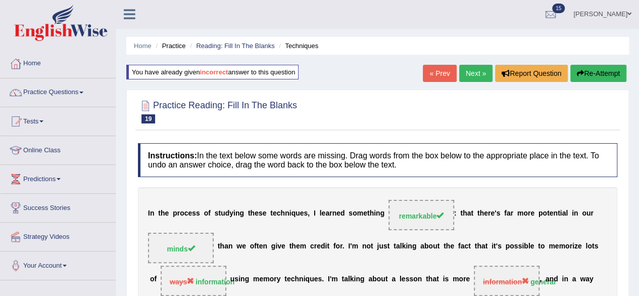
scroll to position [0, 0]
click at [469, 79] on link "Next »" at bounding box center [475, 73] width 33 height 17
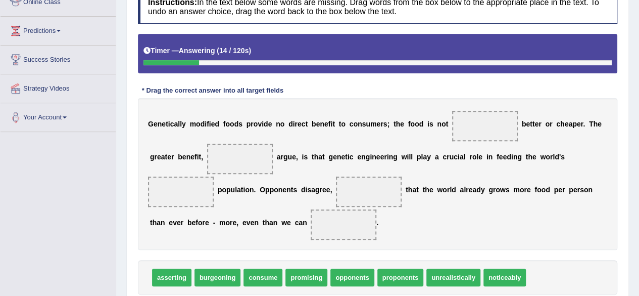
scroll to position [215, 0]
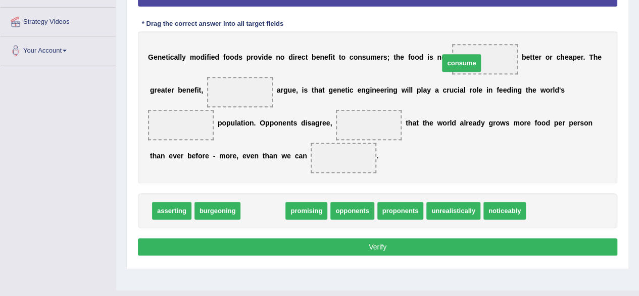
drag, startPoint x: 263, startPoint y: 207, endPoint x: 465, endPoint y: 55, distance: 252.2
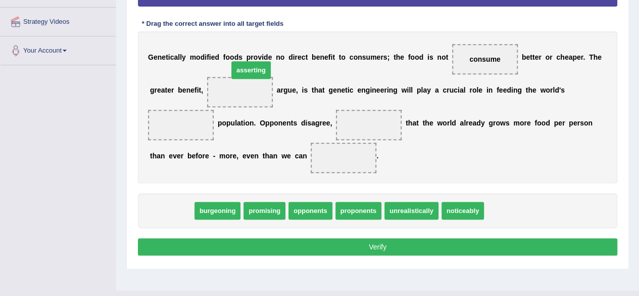
drag, startPoint x: 184, startPoint y: 206, endPoint x: 263, endPoint y: 93, distance: 137.6
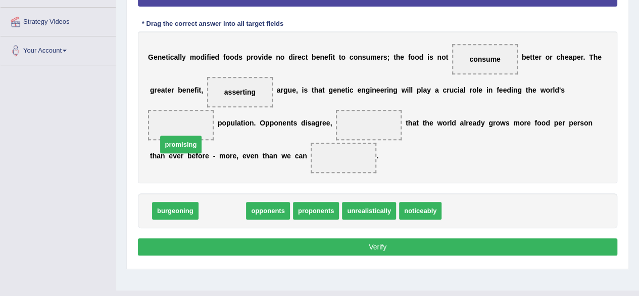
drag, startPoint x: 229, startPoint y: 210, endPoint x: 187, endPoint y: 140, distance: 81.6
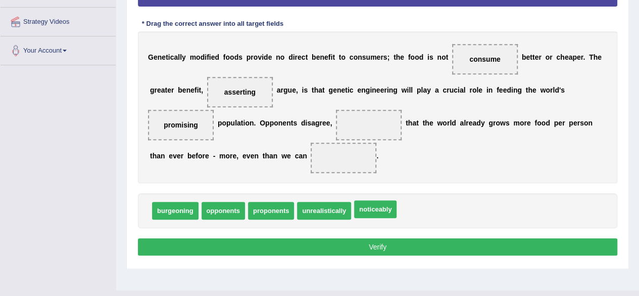
drag, startPoint x: 373, startPoint y: 210, endPoint x: 370, endPoint y: 199, distance: 11.4
drag, startPoint x: 374, startPoint y: 210, endPoint x: 342, endPoint y: 163, distance: 57.5
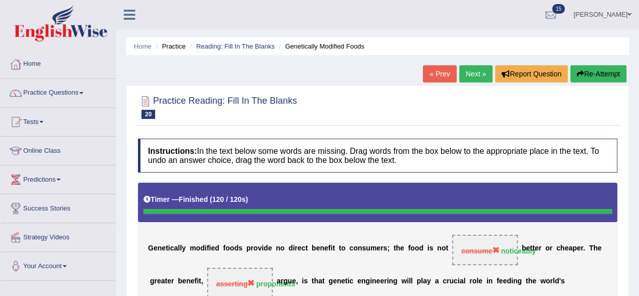
scroll to position [0, 0]
click at [469, 74] on link "Next »" at bounding box center [475, 73] width 33 height 17
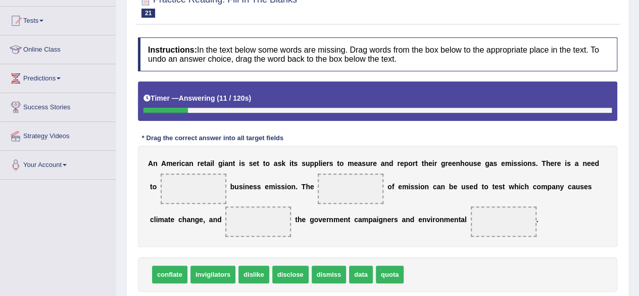
scroll to position [152, 0]
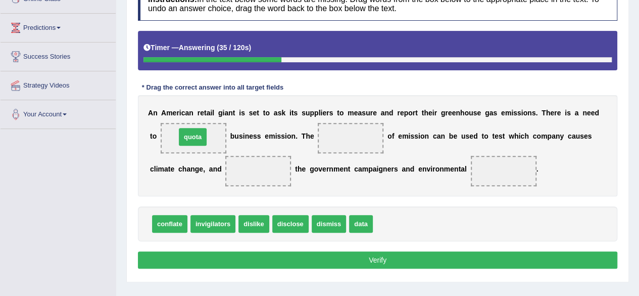
drag, startPoint x: 393, startPoint y: 217, endPoint x: 184, endPoint y: 133, distance: 225.1
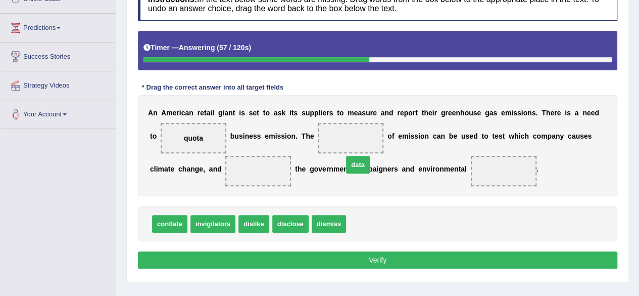
drag, startPoint x: 365, startPoint y: 218, endPoint x: 353, endPoint y: 125, distance: 93.2
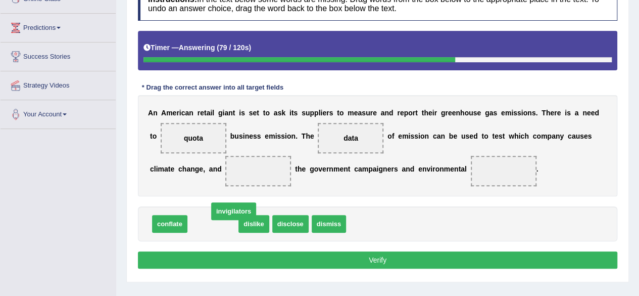
drag, startPoint x: 215, startPoint y: 220, endPoint x: 236, endPoint y: 208, distance: 24.3
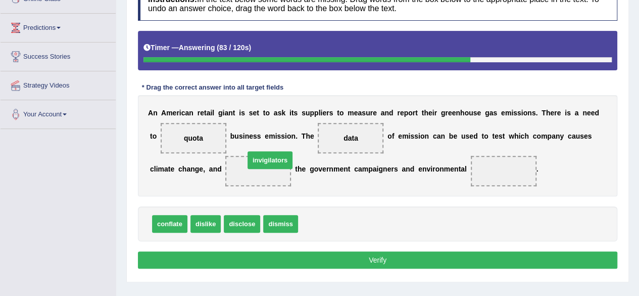
drag, startPoint x: 317, startPoint y: 220, endPoint x: 263, endPoint y: 156, distance: 83.2
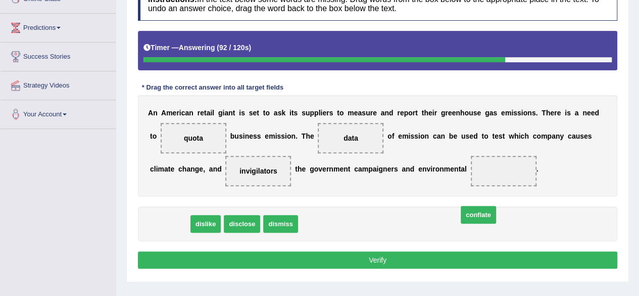
drag, startPoint x: 173, startPoint y: 221, endPoint x: 497, endPoint y: 187, distance: 326.1
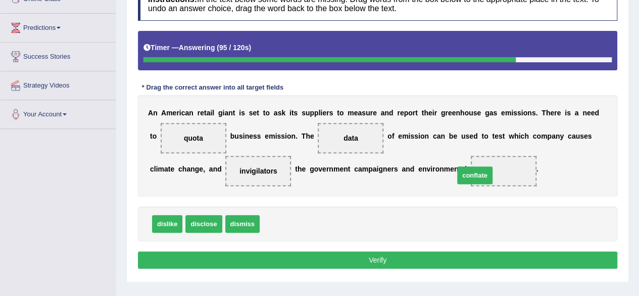
drag, startPoint x: 268, startPoint y: 221, endPoint x: 491, endPoint y: 166, distance: 229.5
click at [341, 255] on button "Verify" at bounding box center [377, 259] width 479 height 17
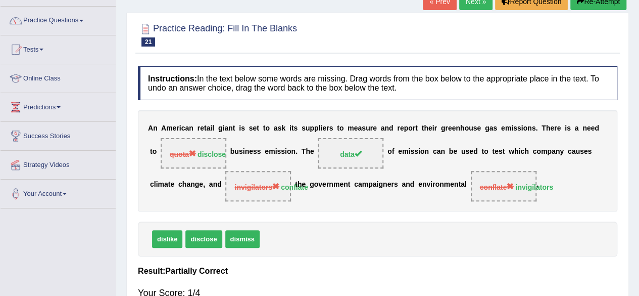
scroll to position [0, 0]
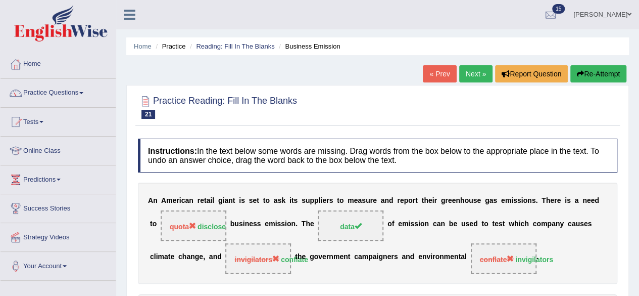
click at [469, 76] on link "Next »" at bounding box center [475, 73] width 33 height 17
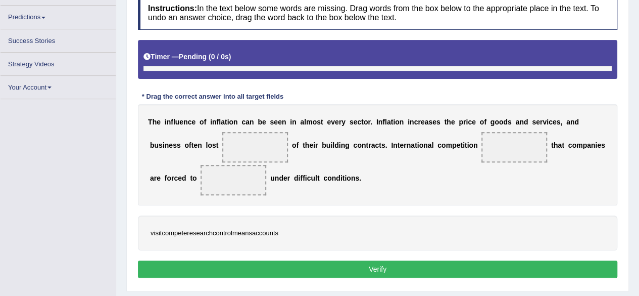
scroll to position [176, 0]
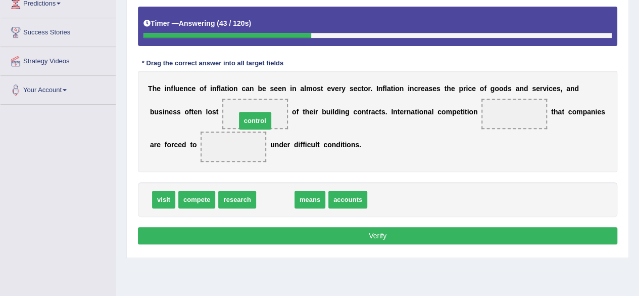
drag, startPoint x: 286, startPoint y: 197, endPoint x: 266, endPoint y: 101, distance: 98.6
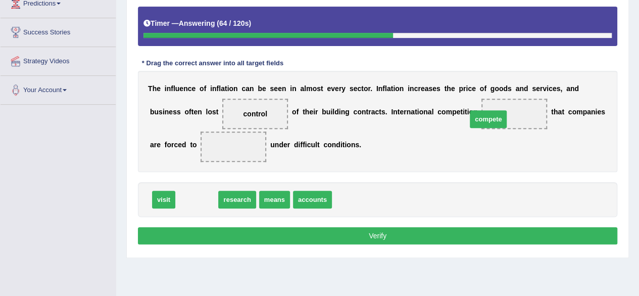
drag, startPoint x: 202, startPoint y: 200, endPoint x: 496, endPoint y: 118, distance: 305.2
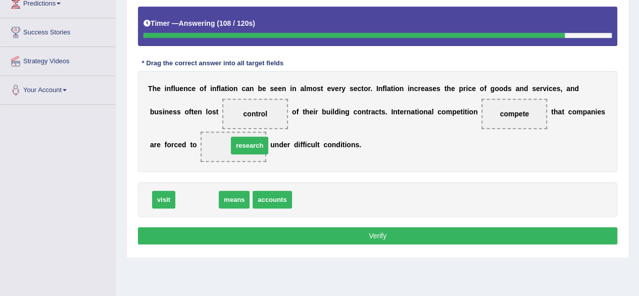
drag, startPoint x: 197, startPoint y: 199, endPoint x: 250, endPoint y: 145, distance: 75.4
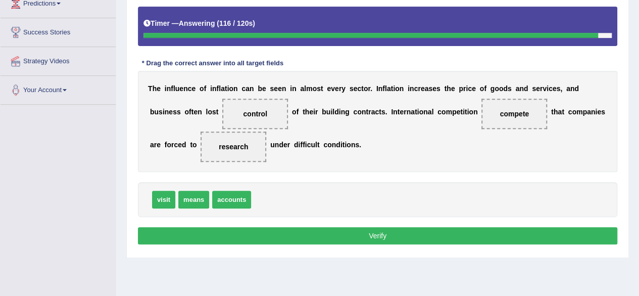
click at [284, 232] on button "Verify" at bounding box center [377, 235] width 479 height 17
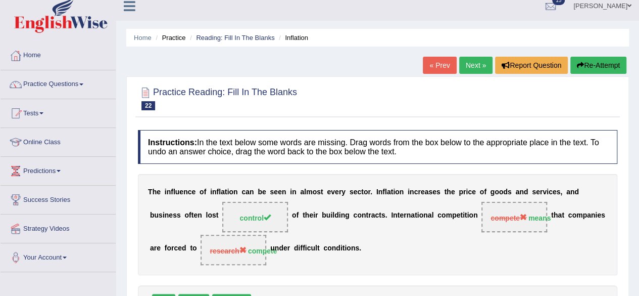
scroll to position [0, 0]
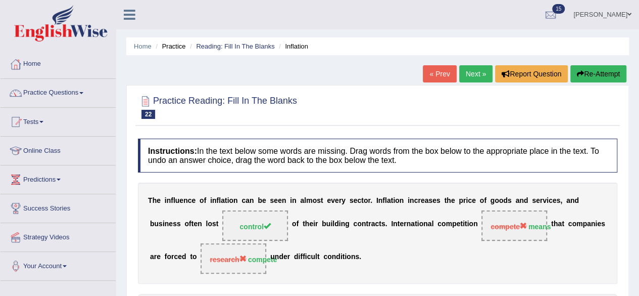
click at [478, 76] on link "Next »" at bounding box center [475, 73] width 33 height 17
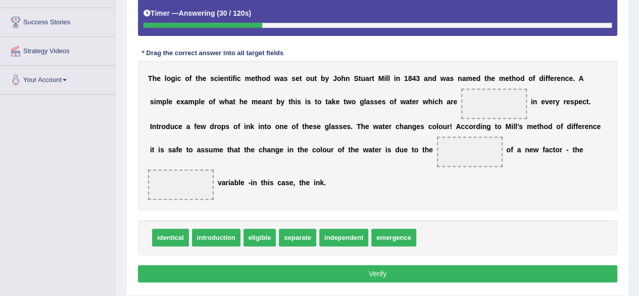
scroll to position [202, 0]
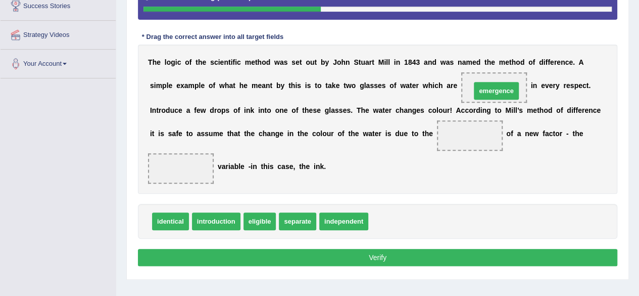
drag, startPoint x: 407, startPoint y: 220, endPoint x: 510, endPoint y: 90, distance: 165.1
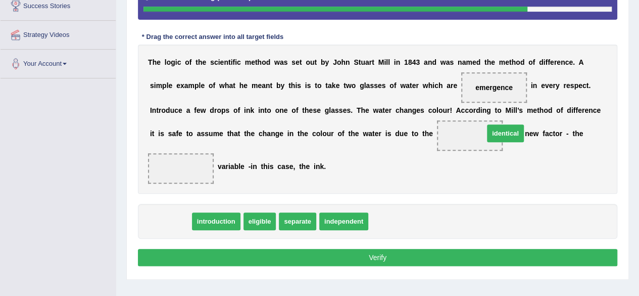
drag, startPoint x: 177, startPoint y: 219, endPoint x: 512, endPoint y: 131, distance: 346.3
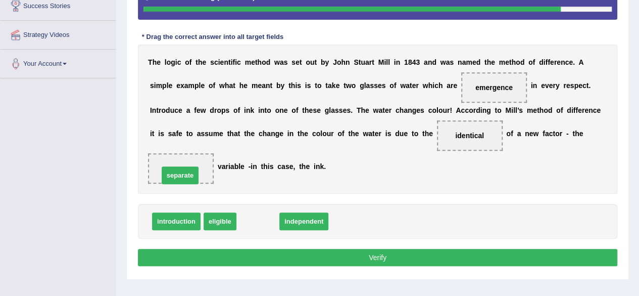
drag, startPoint x: 251, startPoint y: 220, endPoint x: 176, endPoint y: 170, distance: 90.0
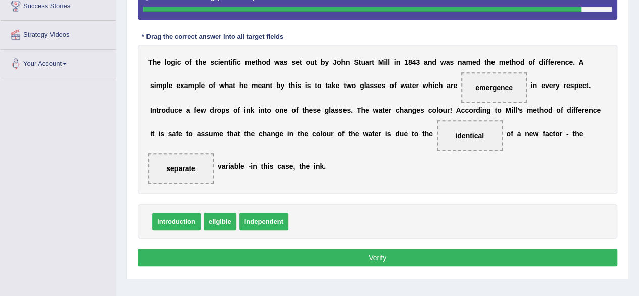
click at [295, 251] on button "Verify" at bounding box center [377, 257] width 479 height 17
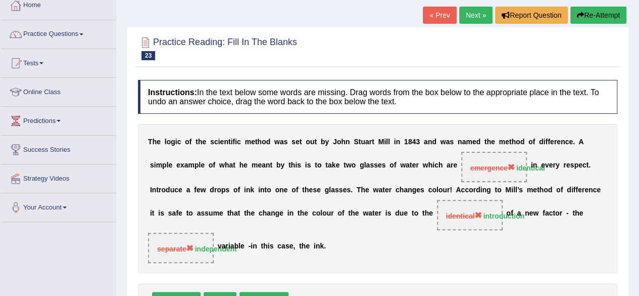
scroll to position [0, 0]
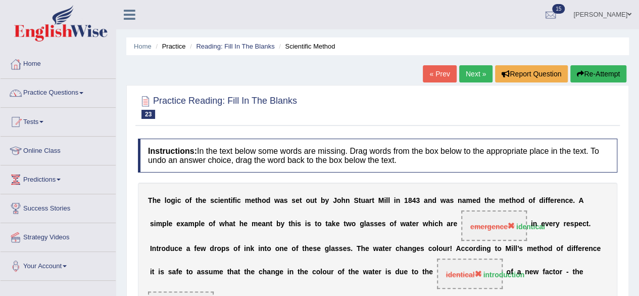
click at [480, 68] on link "Next »" at bounding box center [475, 73] width 33 height 17
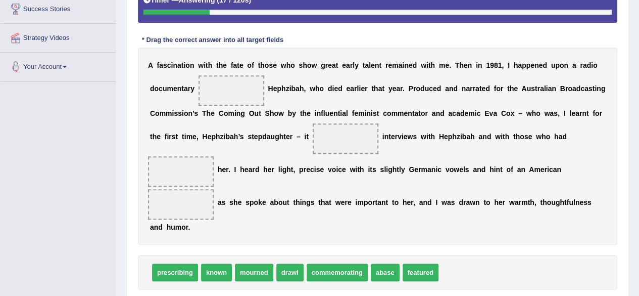
scroll to position [215, 0]
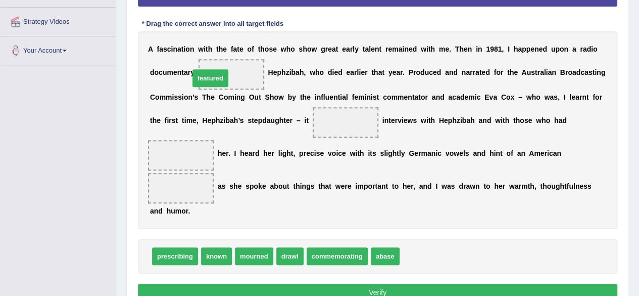
drag, startPoint x: 417, startPoint y: 252, endPoint x: 253, endPoint y: 85, distance: 234.7
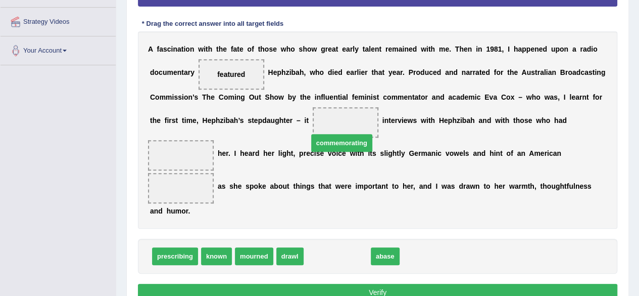
drag, startPoint x: 326, startPoint y: 259, endPoint x: 330, endPoint y: 146, distance: 113.3
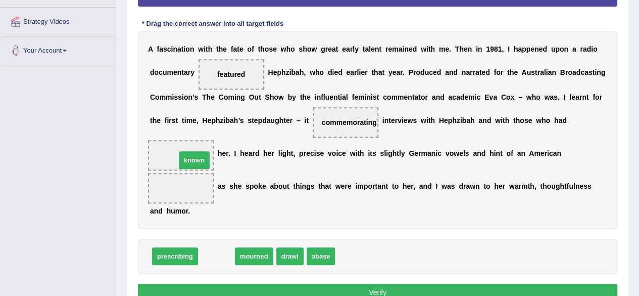
drag, startPoint x: 220, startPoint y: 254, endPoint x: 198, endPoint y: 155, distance: 101.5
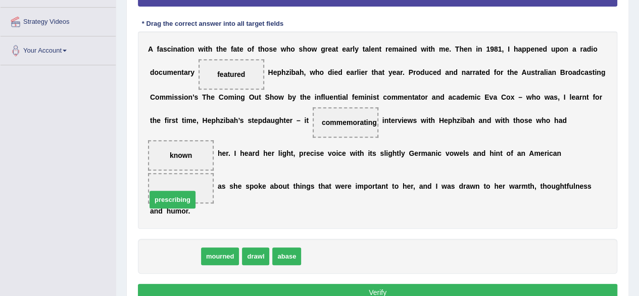
drag, startPoint x: 184, startPoint y: 249, endPoint x: 181, endPoint y: 190, distance: 59.2
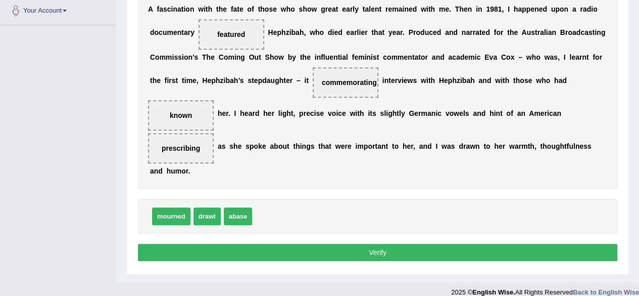
scroll to position [265, 0]
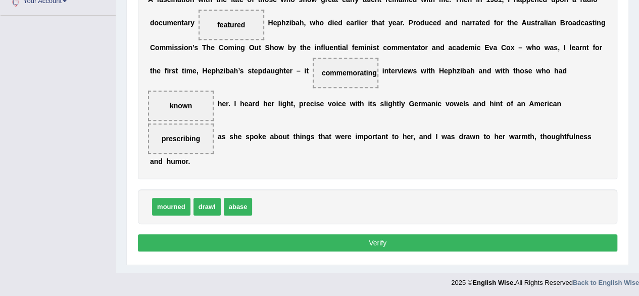
click at [460, 246] on button "Verify" at bounding box center [377, 242] width 479 height 17
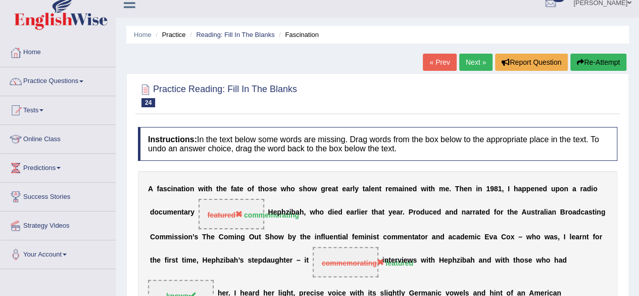
scroll to position [0, 0]
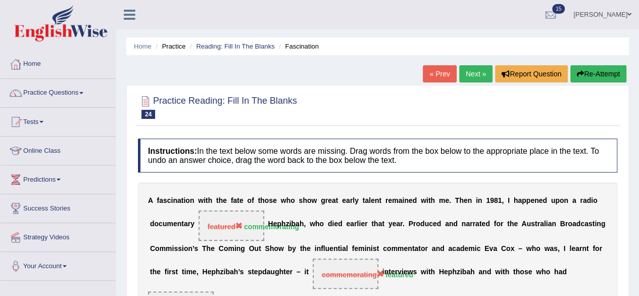
click at [482, 68] on link "Next »" at bounding box center [475, 73] width 33 height 17
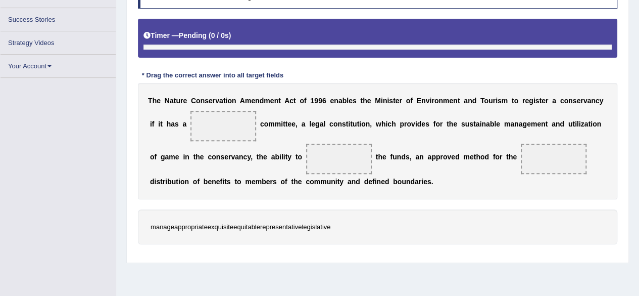
scroll to position [168, 0]
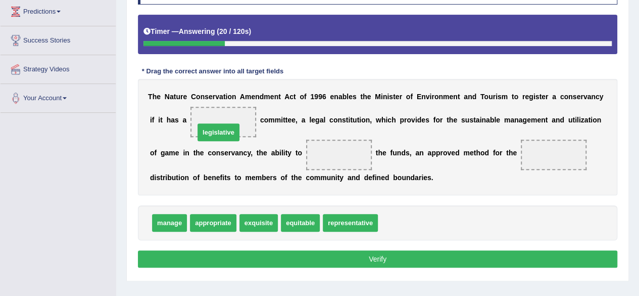
drag, startPoint x: 395, startPoint y: 216, endPoint x: 214, endPoint y: 121, distance: 204.7
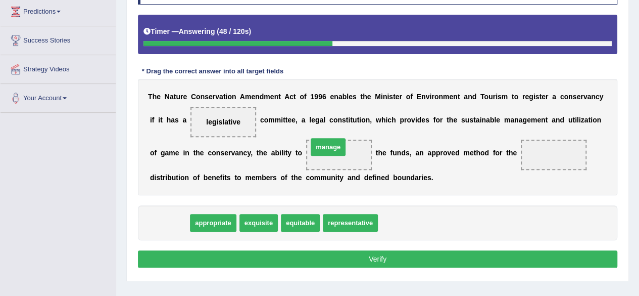
drag, startPoint x: 182, startPoint y: 216, endPoint x: 331, endPoint y: 153, distance: 161.9
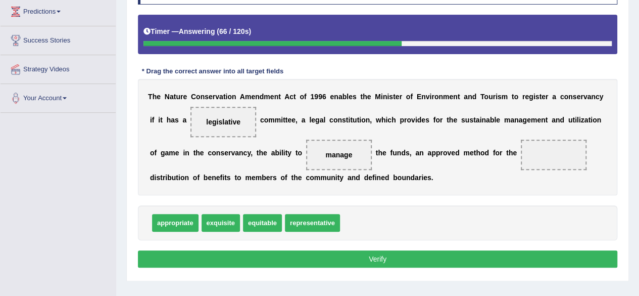
click at [186, 228] on div "appropriate exquisite equitable representative" at bounding box center [377, 222] width 479 height 35
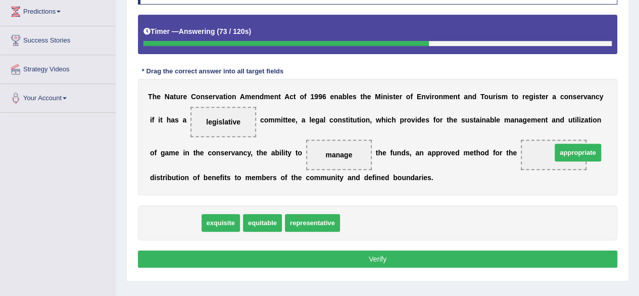
drag, startPoint x: 180, startPoint y: 222, endPoint x: 583, endPoint y: 152, distance: 408.6
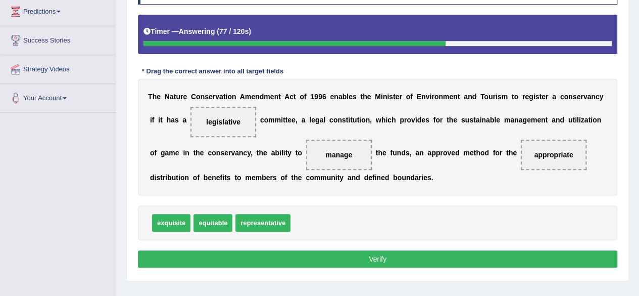
drag, startPoint x: 543, startPoint y: 158, endPoint x: 337, endPoint y: 229, distance: 217.6
click at [337, 229] on div "Instructions: In the text below some words are missing. Drag words from the box…" at bounding box center [377, 121] width 484 height 310
drag, startPoint x: 548, startPoint y: 152, endPoint x: 298, endPoint y: 238, distance: 264.9
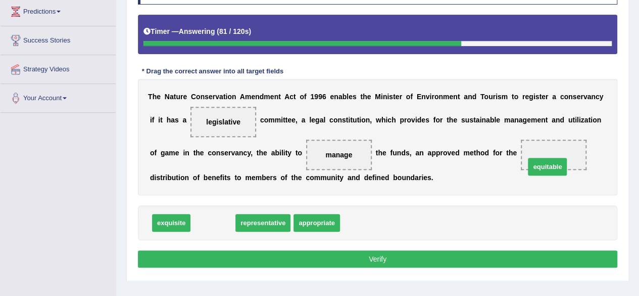
drag, startPoint x: 201, startPoint y: 223, endPoint x: 536, endPoint y: 167, distance: 339.1
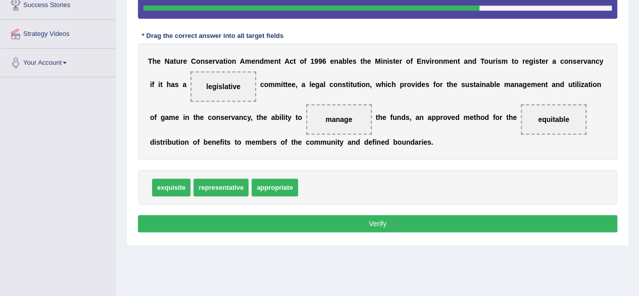
scroll to position [218, 0]
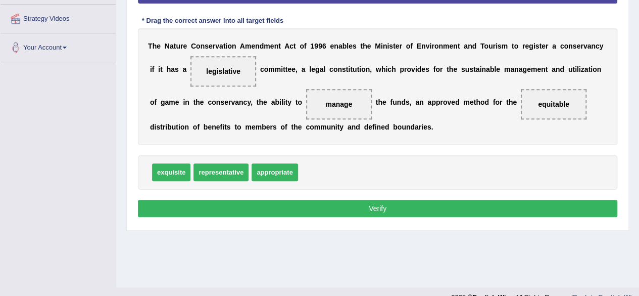
click at [425, 207] on button "Verify" at bounding box center [377, 208] width 479 height 17
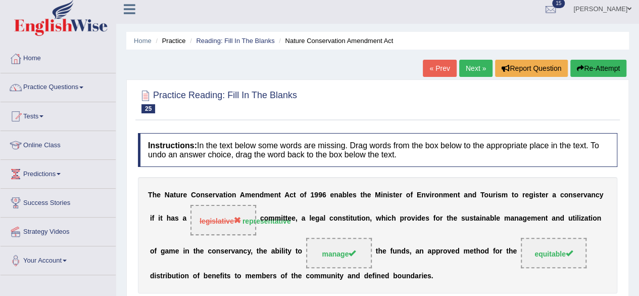
scroll to position [0, 0]
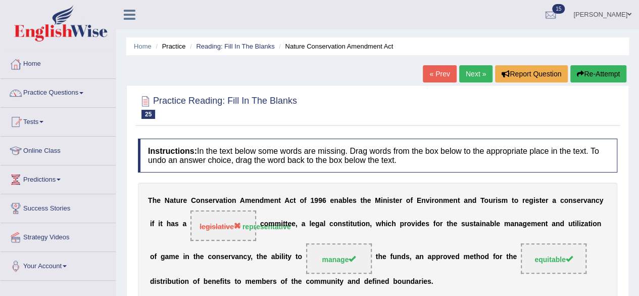
click at [472, 77] on link "Next »" at bounding box center [475, 73] width 33 height 17
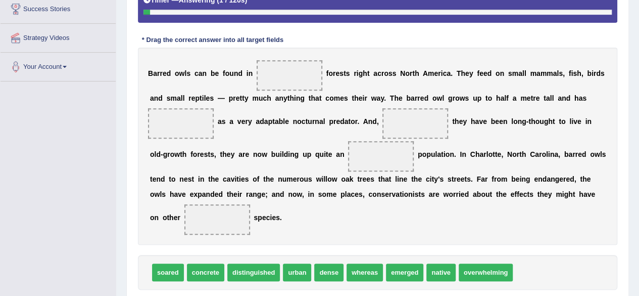
scroll to position [215, 0]
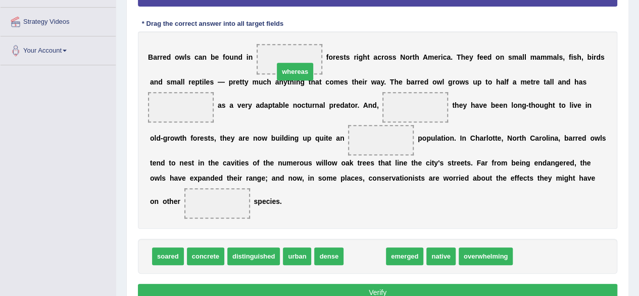
drag, startPoint x: 356, startPoint y: 255, endPoint x: 285, endPoint y: 69, distance: 198.3
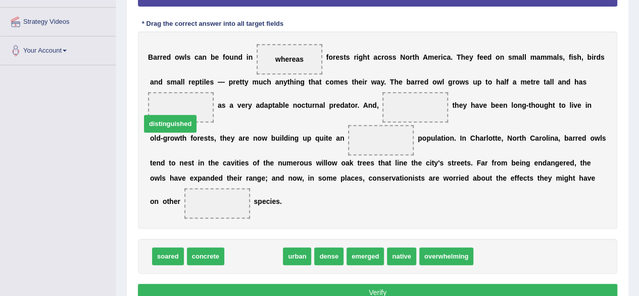
drag, startPoint x: 274, startPoint y: 250, endPoint x: 193, endPoint y: 104, distance: 166.9
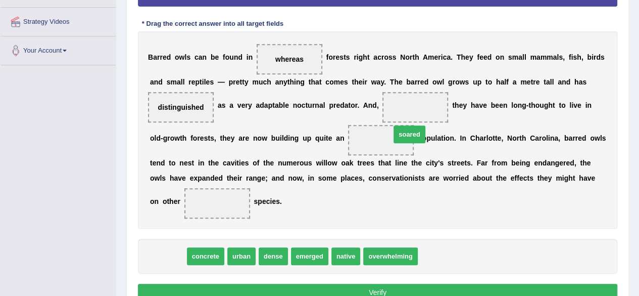
drag, startPoint x: 172, startPoint y: 256, endPoint x: 425, endPoint y: 104, distance: 295.5
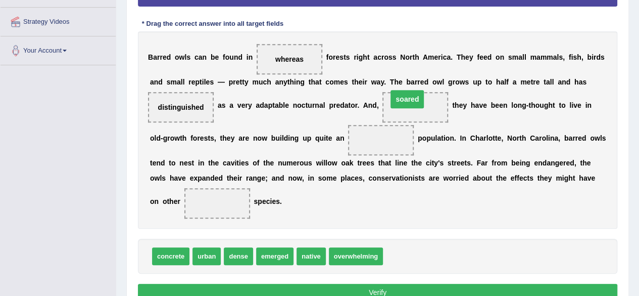
drag, startPoint x: 379, startPoint y: 142, endPoint x: 406, endPoint y: 102, distance: 48.6
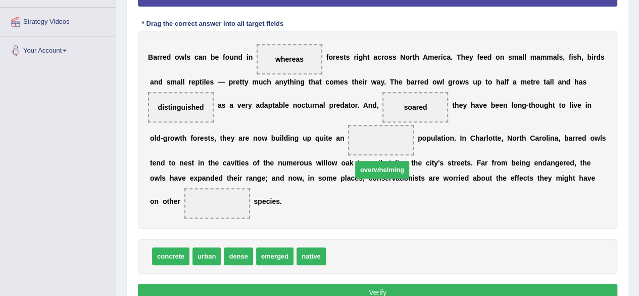
drag, startPoint x: 353, startPoint y: 257, endPoint x: 380, endPoint y: 140, distance: 120.0
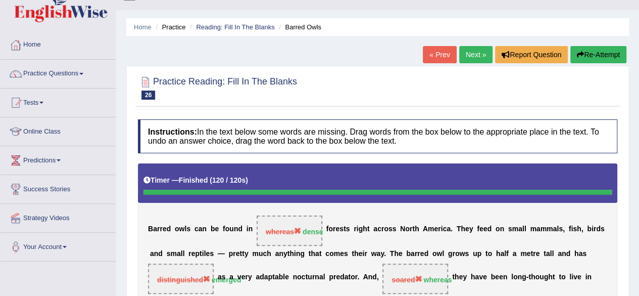
scroll to position [13, 0]
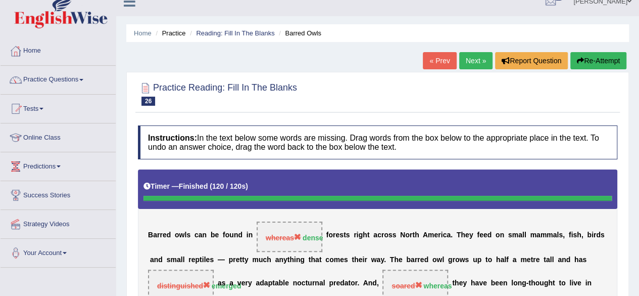
click at [468, 62] on link "Next »" at bounding box center [475, 60] width 33 height 17
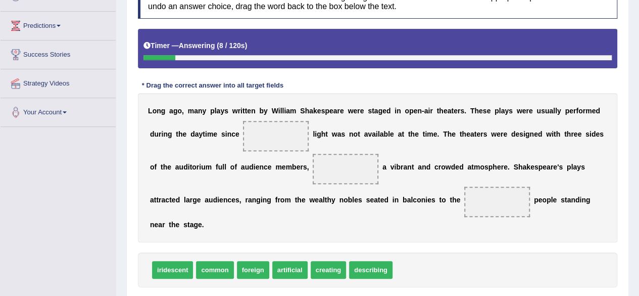
scroll to position [204, 0]
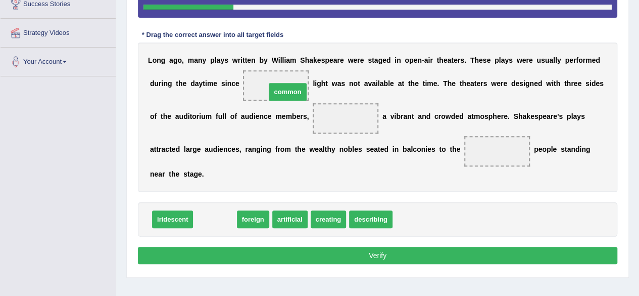
drag, startPoint x: 219, startPoint y: 219, endPoint x: 292, endPoint y: 89, distance: 148.8
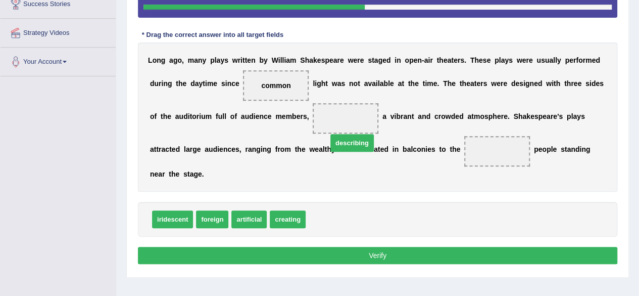
drag, startPoint x: 321, startPoint y: 218, endPoint x: 339, endPoint y: 128, distance: 92.2
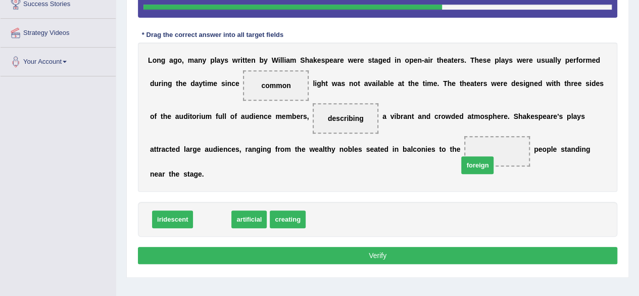
drag, startPoint x: 211, startPoint y: 216, endPoint x: 482, endPoint y: 156, distance: 277.9
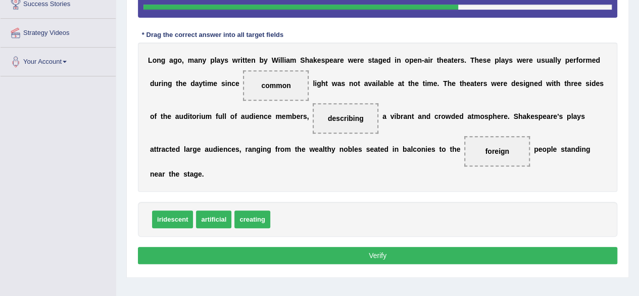
click at [220, 247] on button "Verify" at bounding box center [377, 255] width 479 height 17
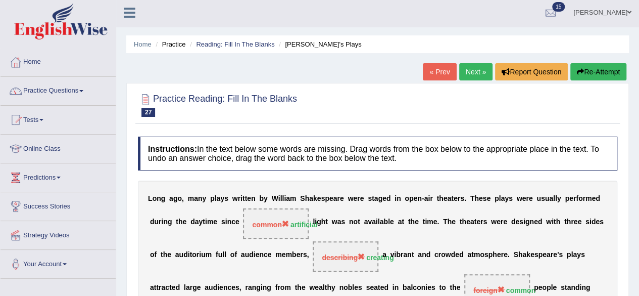
scroll to position [0, 0]
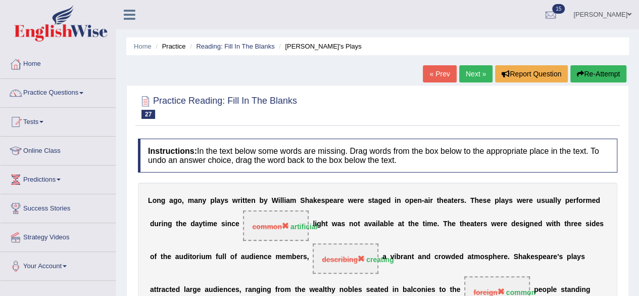
click at [465, 75] on link "Next »" at bounding box center [475, 73] width 33 height 17
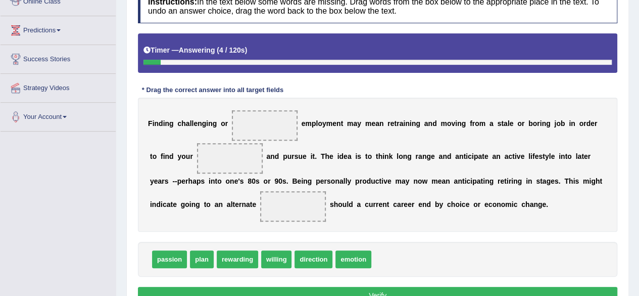
scroll to position [165, 0]
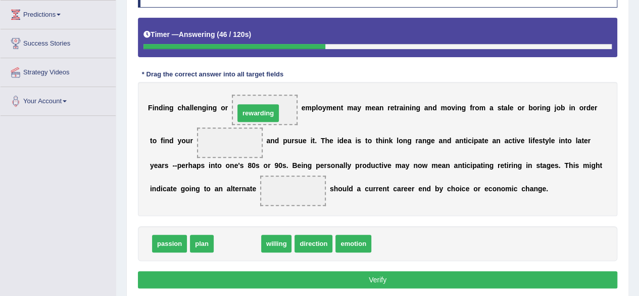
drag, startPoint x: 248, startPoint y: 243, endPoint x: 269, endPoint y: 113, distance: 132.0
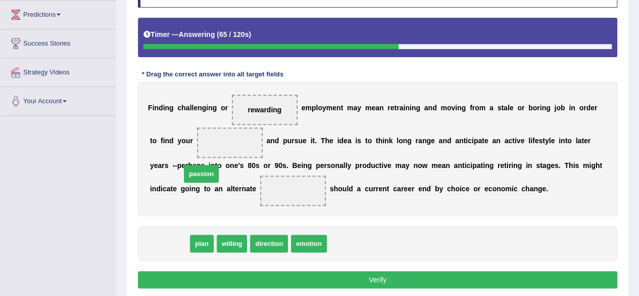
drag, startPoint x: 175, startPoint y: 238, endPoint x: 215, endPoint y: 141, distance: 104.9
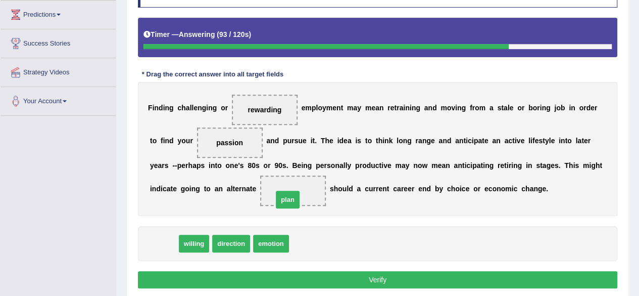
drag, startPoint x: 170, startPoint y: 245, endPoint x: 298, endPoint y: 193, distance: 138.3
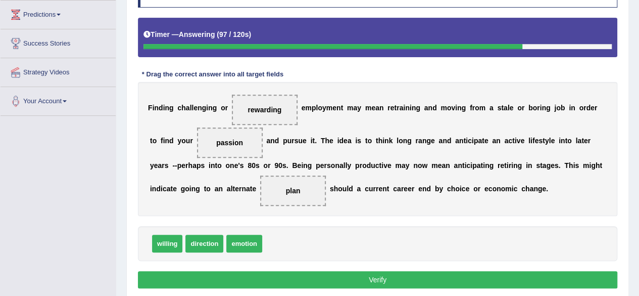
click at [364, 273] on button "Verify" at bounding box center [377, 279] width 479 height 17
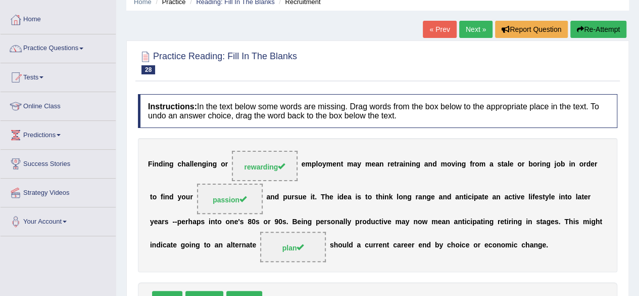
scroll to position [13, 0]
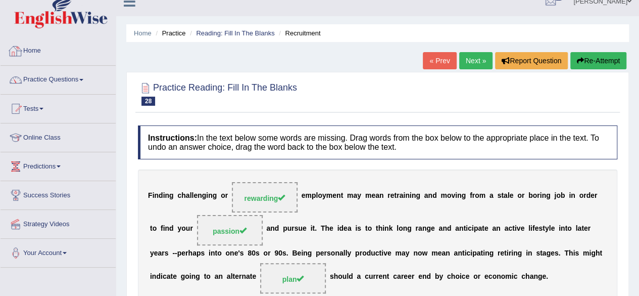
click at [36, 48] on link "Home" at bounding box center [58, 49] width 115 height 25
